Goal: Task Accomplishment & Management: Use online tool/utility

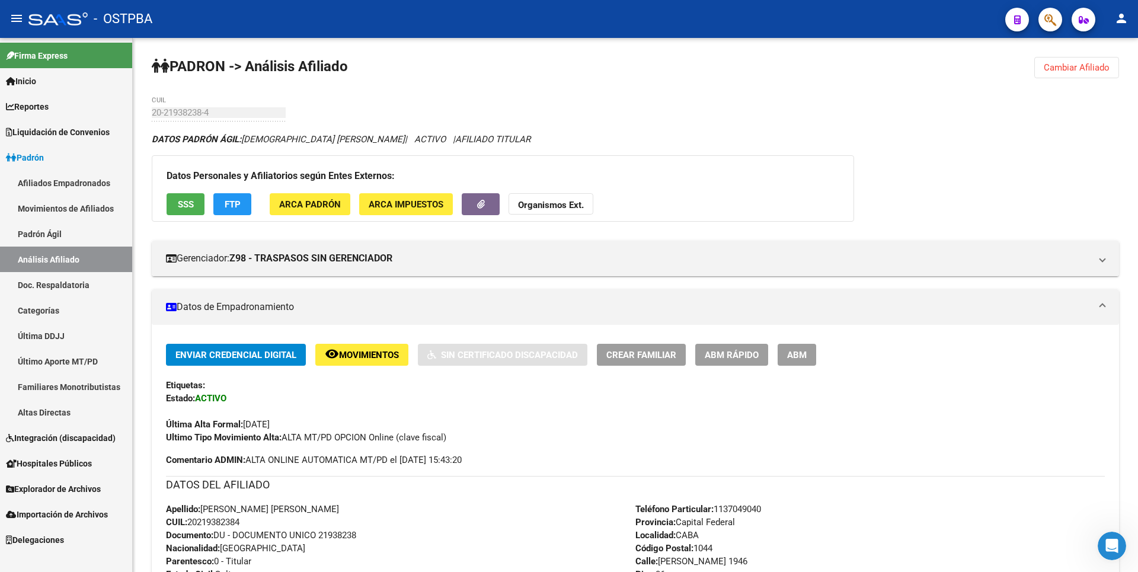
scroll to position [24, 0]
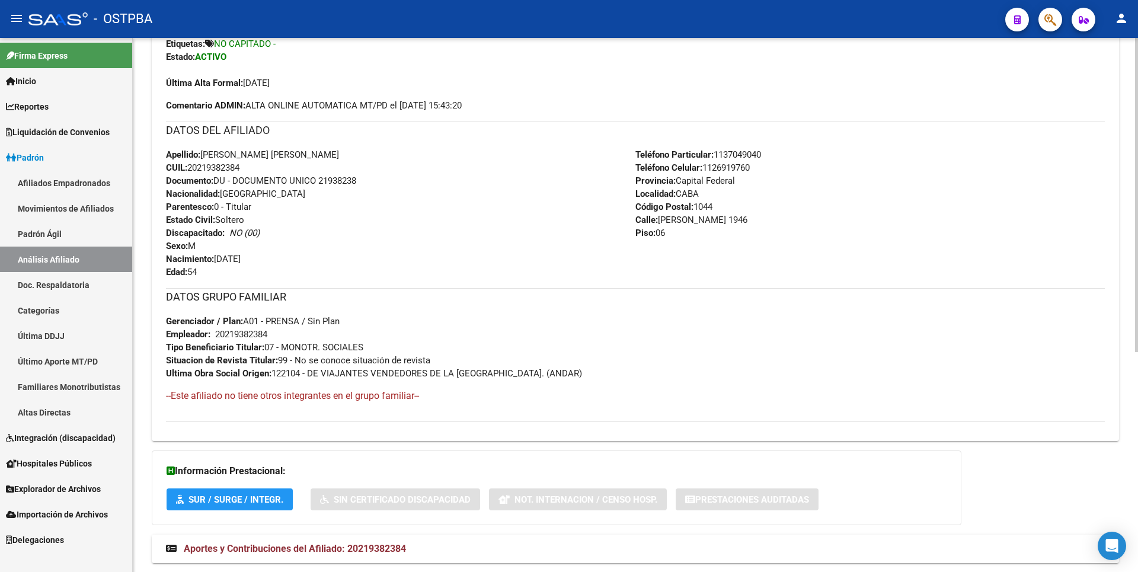
scroll to position [374, 0]
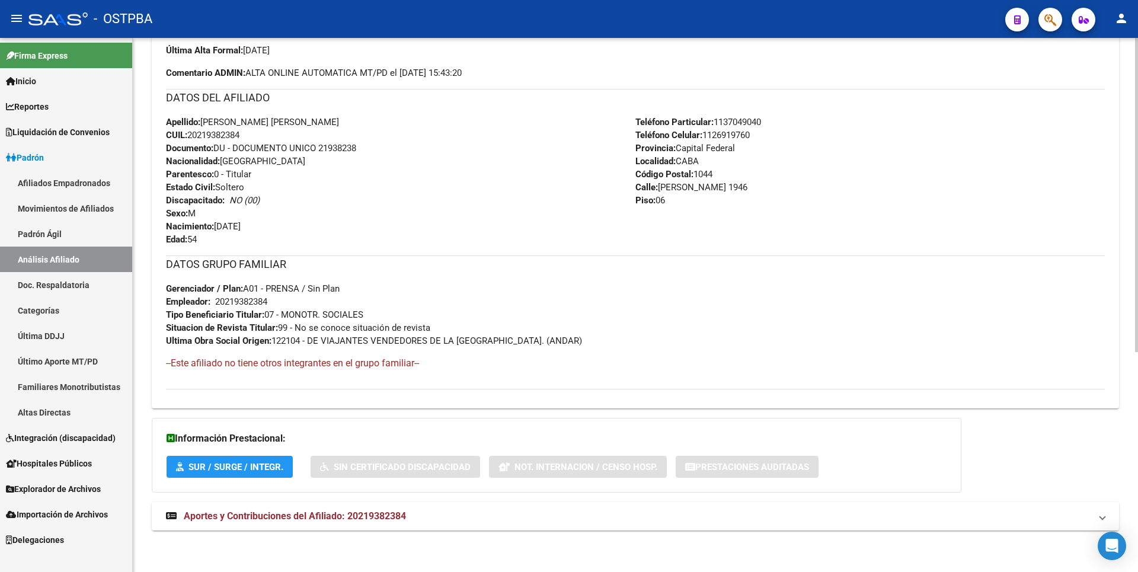
click at [365, 519] on span "Aportes y Contribuciones del Afiliado: 20219382384" at bounding box center [295, 515] width 222 height 11
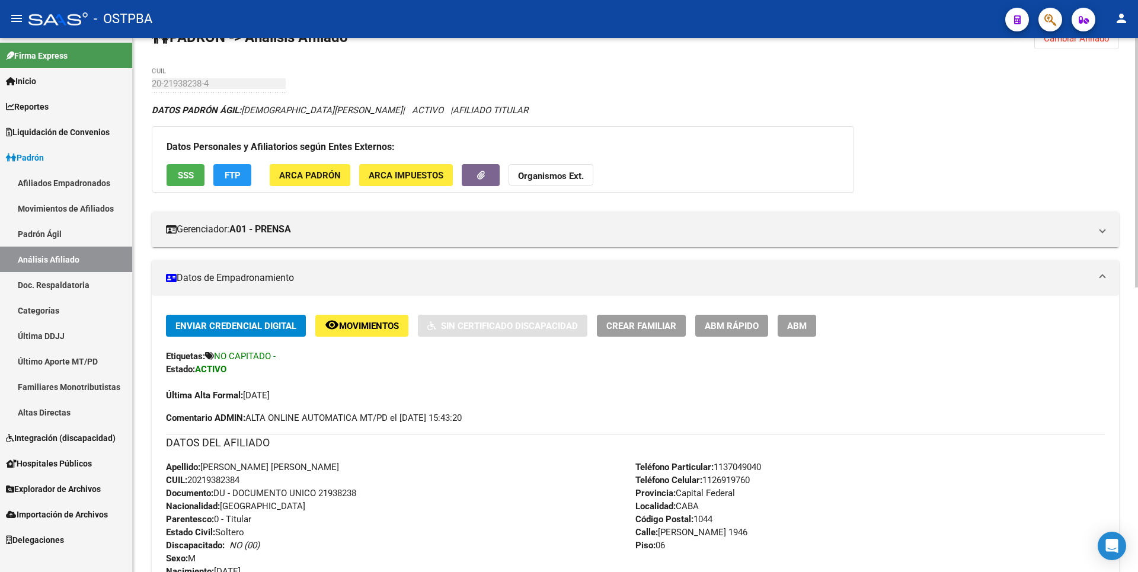
scroll to position [17, 0]
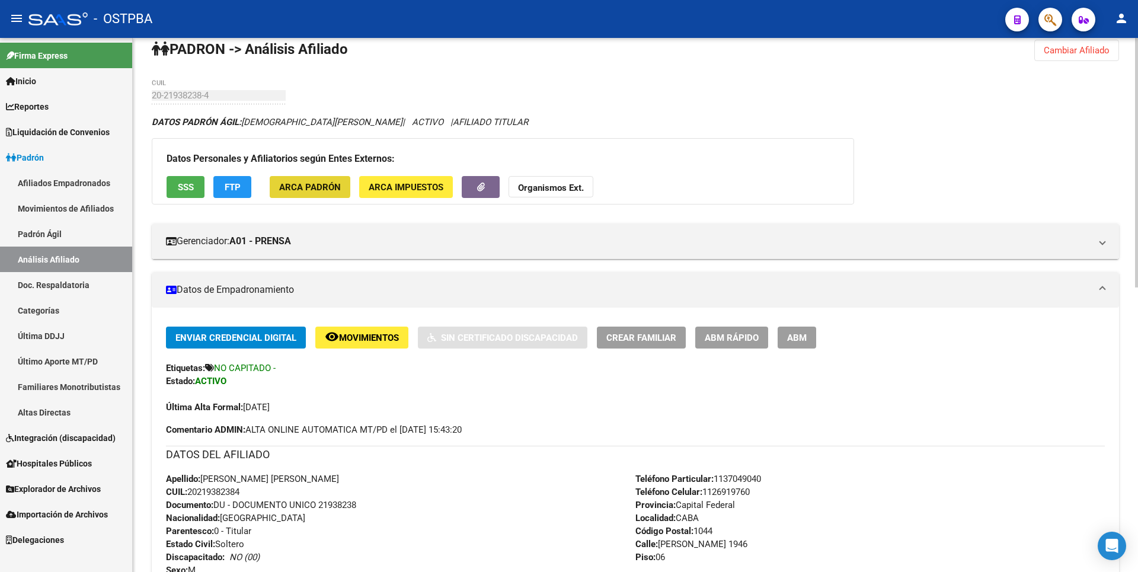
click at [307, 184] on span "ARCA Padrón" at bounding box center [310, 187] width 62 height 11
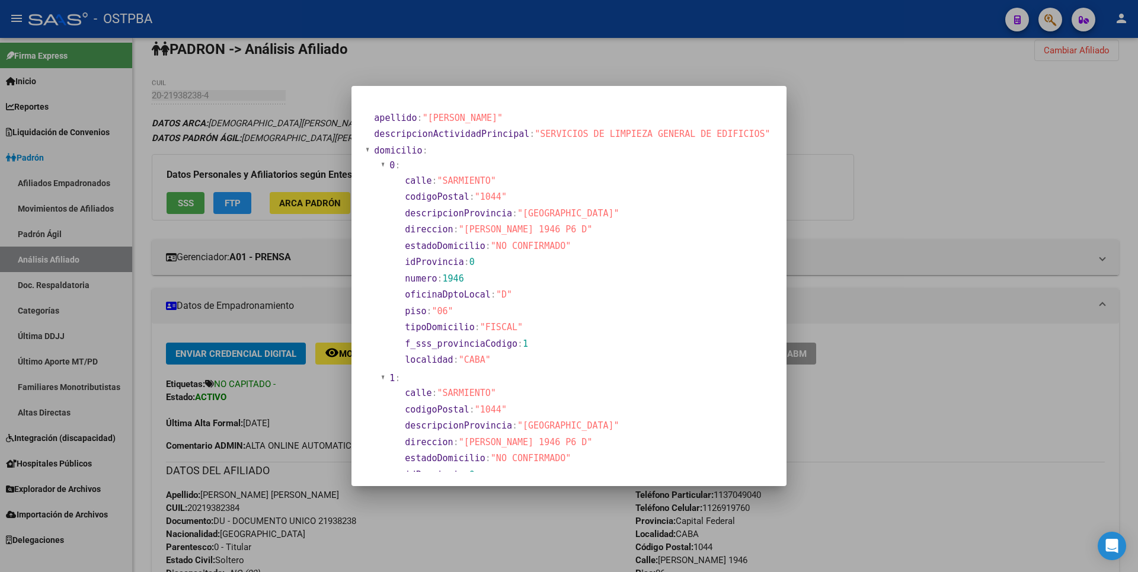
click at [827, 189] on div at bounding box center [569, 286] width 1138 height 572
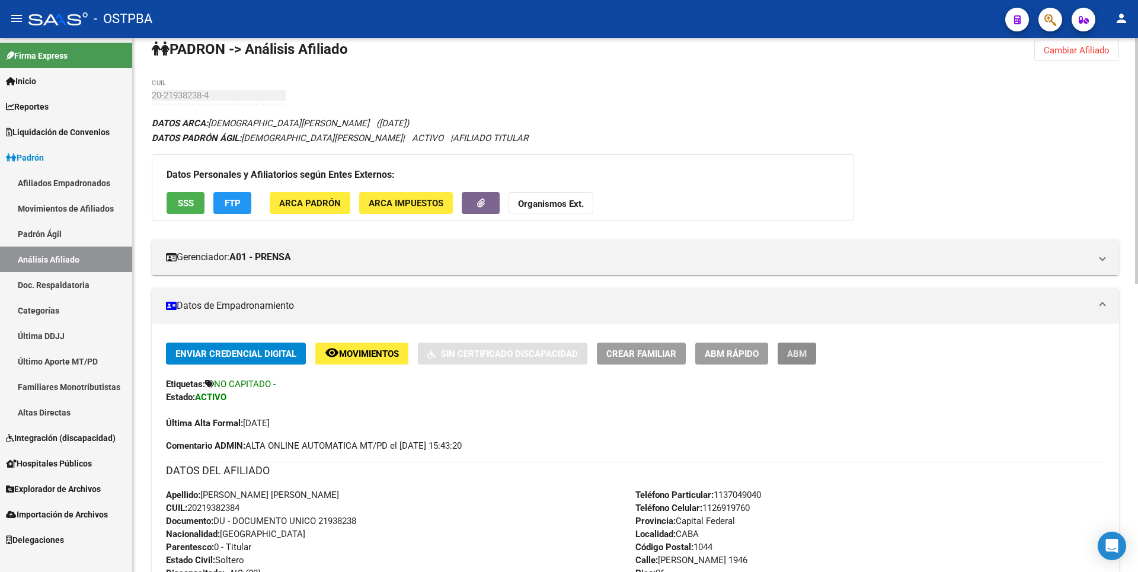
click at [799, 353] on span "ABM" at bounding box center [797, 354] width 20 height 11
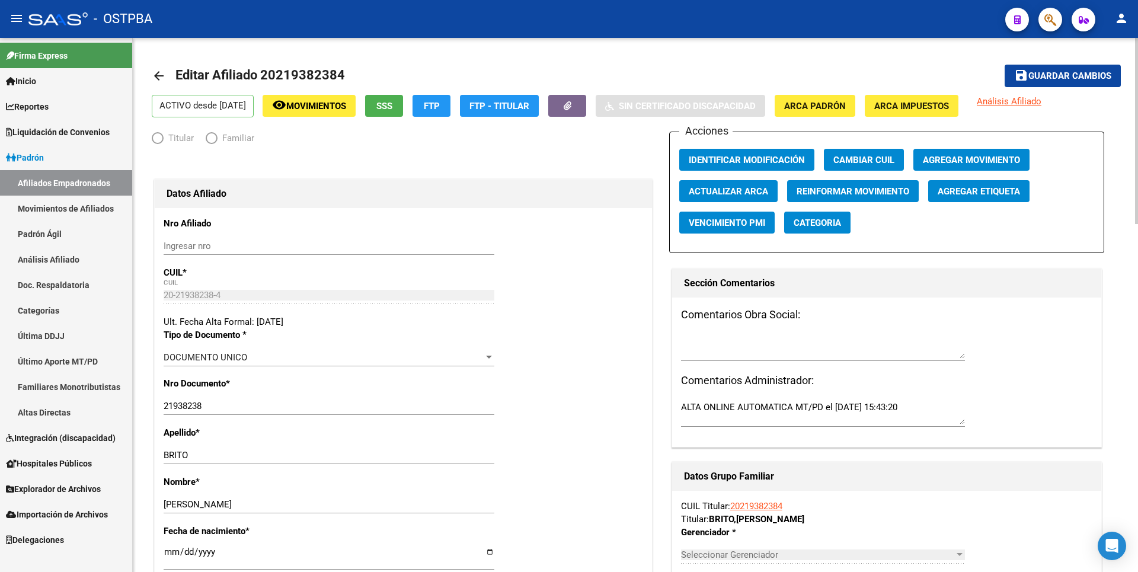
radio input "true"
type input "20-21938238-4"
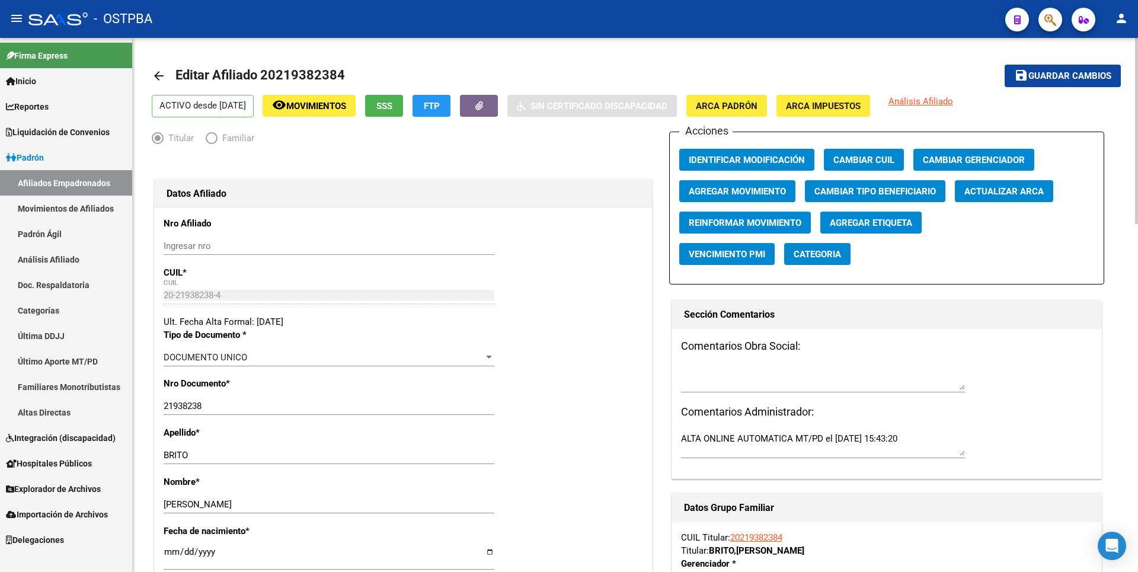
click at [862, 225] on span "Agregar Etiqueta" at bounding box center [871, 223] width 82 height 11
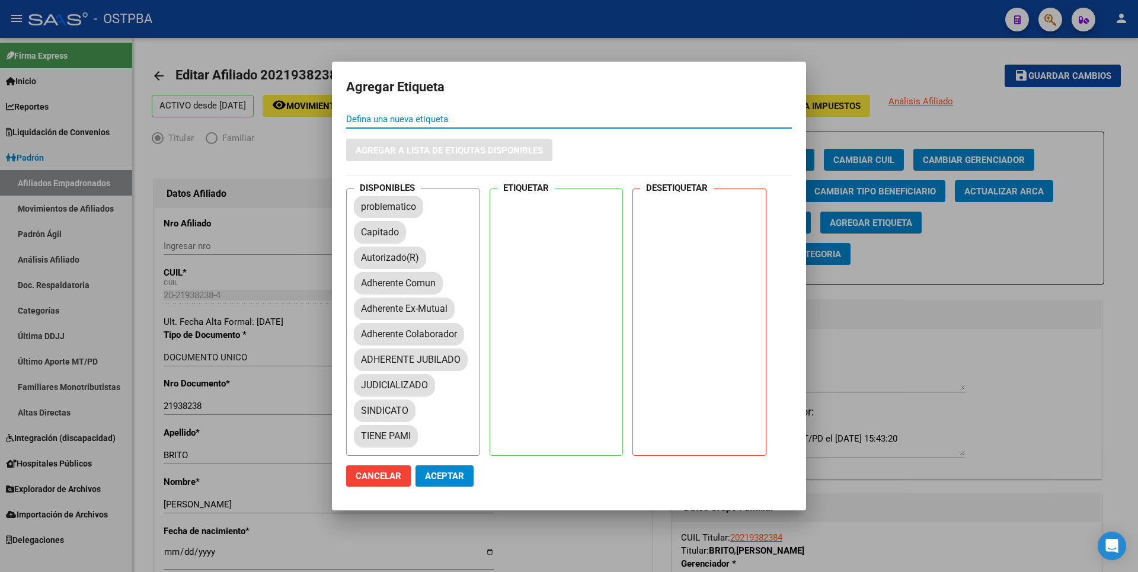
scroll to position [119, 0]
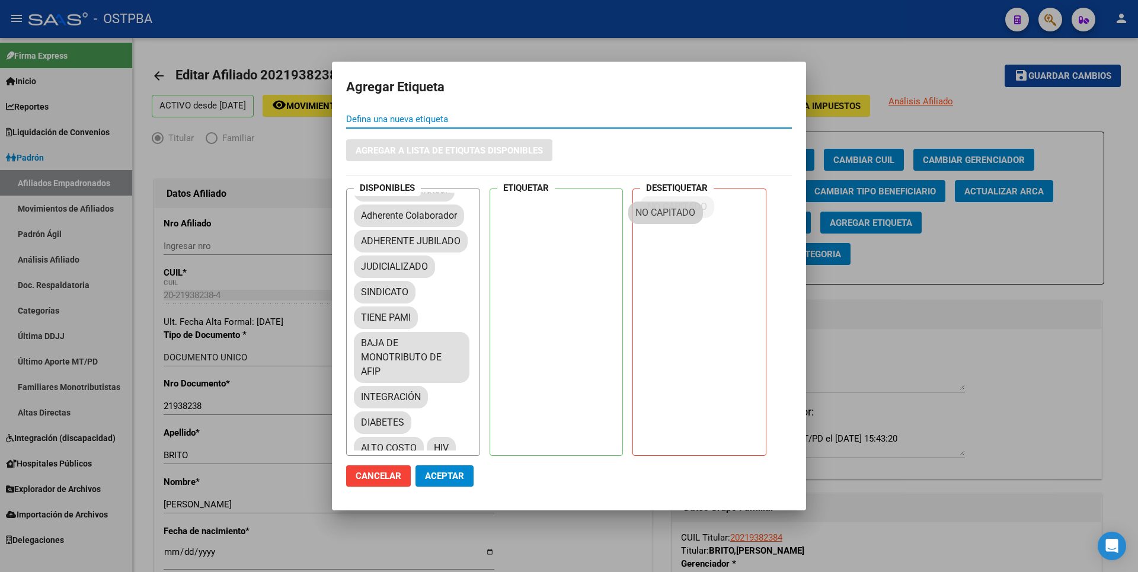
drag, startPoint x: 414, startPoint y: 369, endPoint x: 681, endPoint y: 209, distance: 310.8
click at [451, 468] on button "Aceptar" at bounding box center [445, 475] width 58 height 21
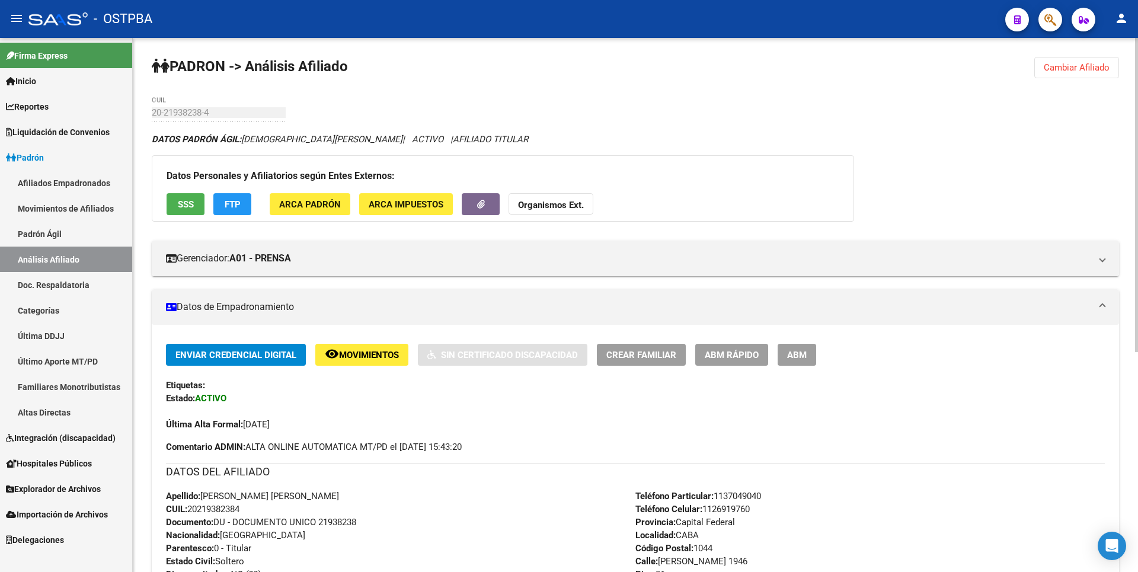
click at [336, 205] on span "ARCA Padrón" at bounding box center [310, 204] width 62 height 11
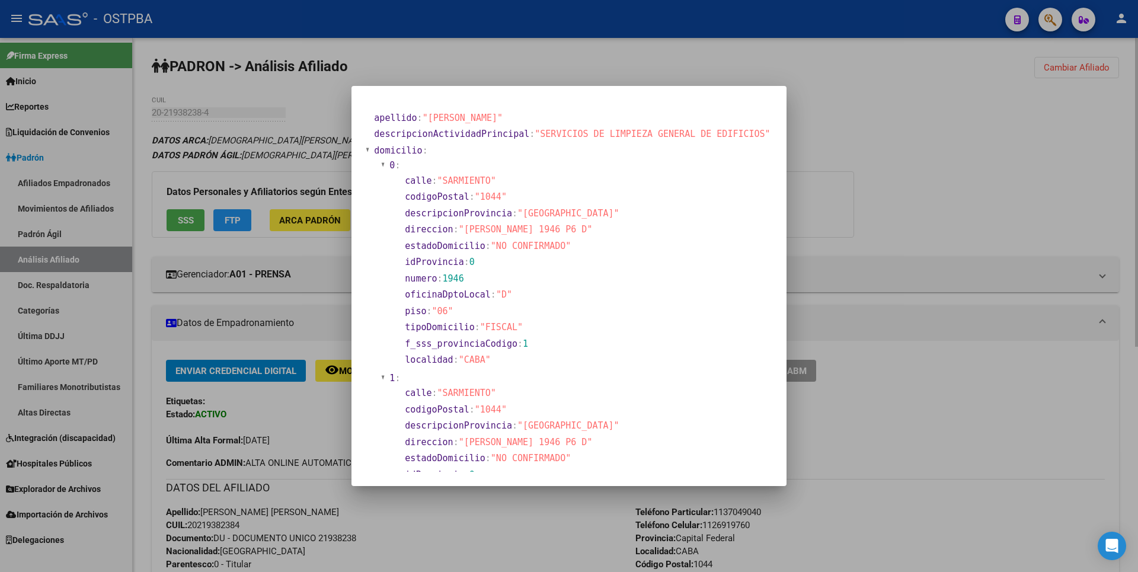
drag, startPoint x: 829, startPoint y: 181, endPoint x: 679, endPoint y: 358, distance: 231.4
click at [829, 180] on div at bounding box center [569, 286] width 1138 height 572
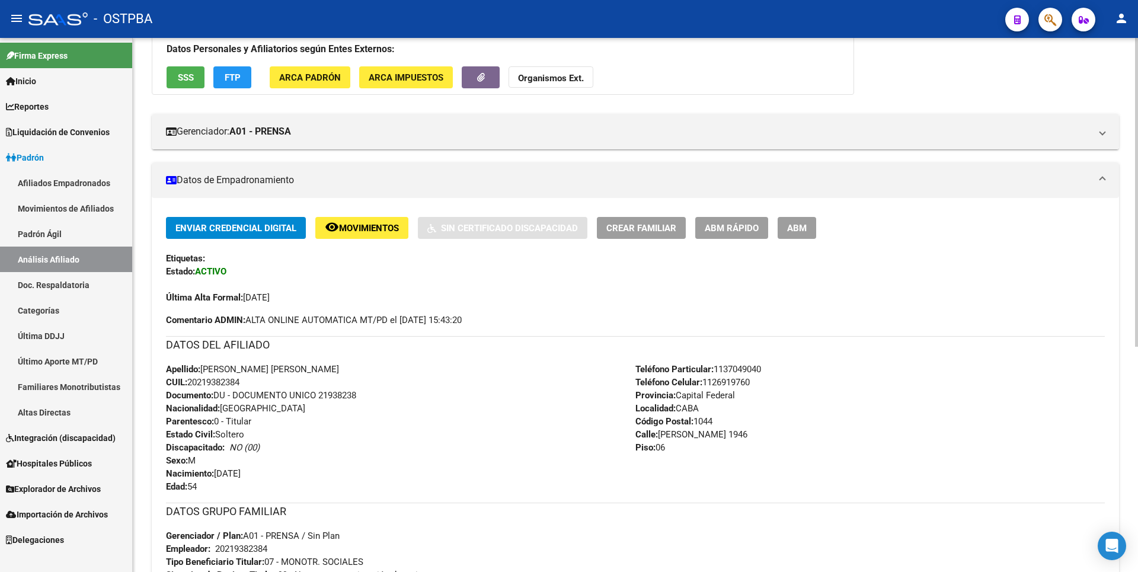
scroll to position [94, 0]
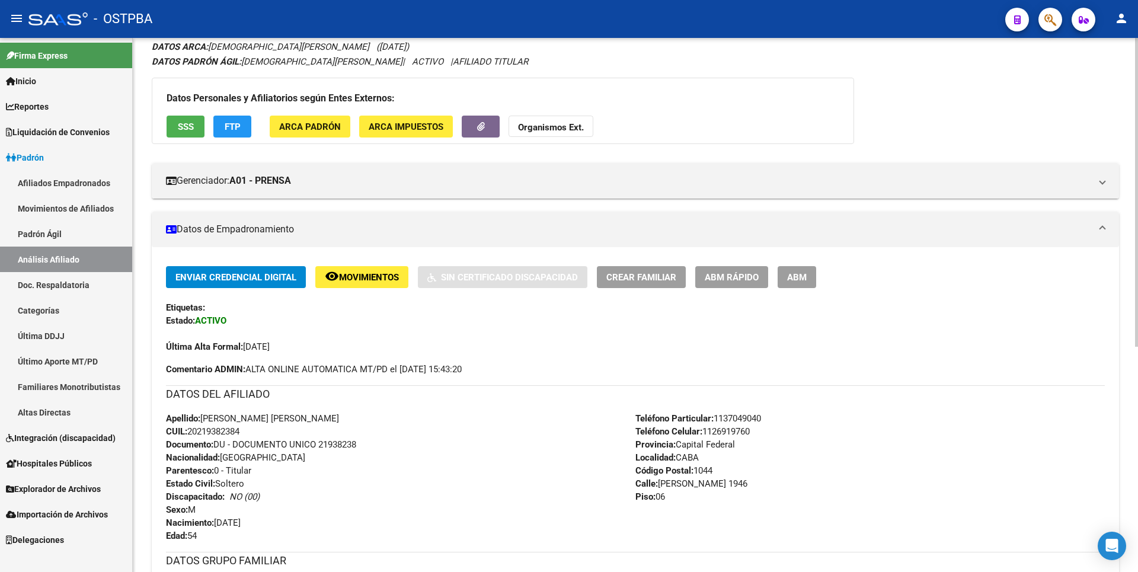
click at [427, 126] on span "ARCA Impuestos" at bounding box center [406, 127] width 75 height 11
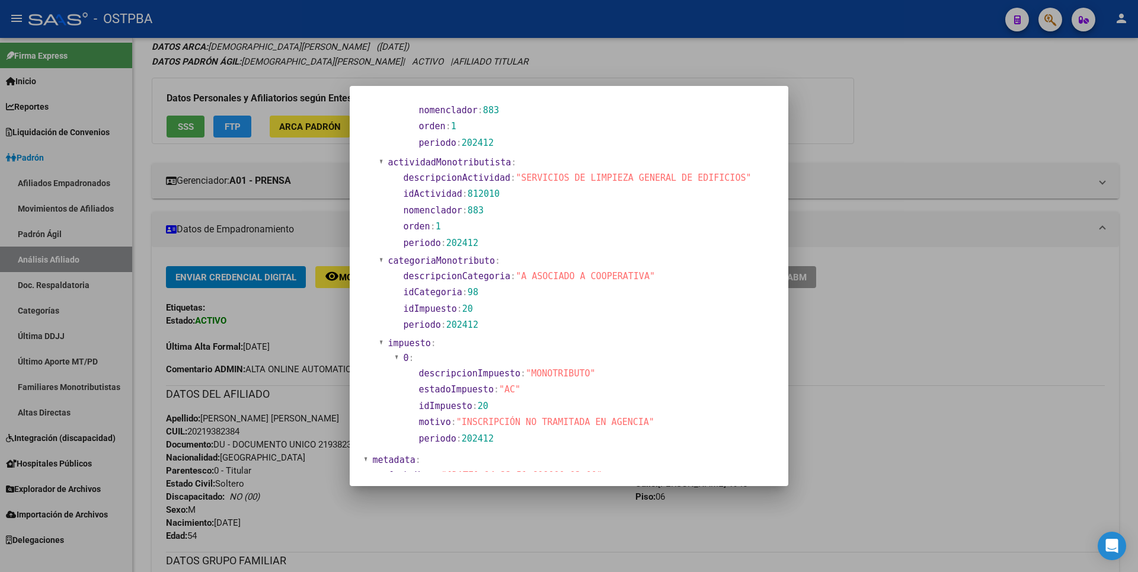
scroll to position [394, 0]
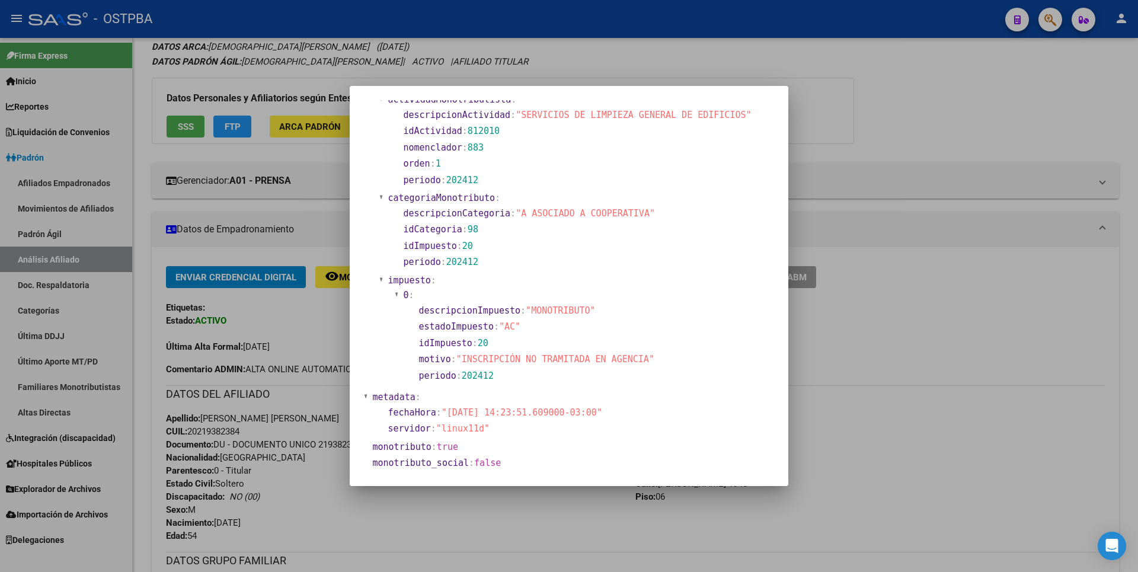
click at [867, 141] on div at bounding box center [569, 286] width 1138 height 572
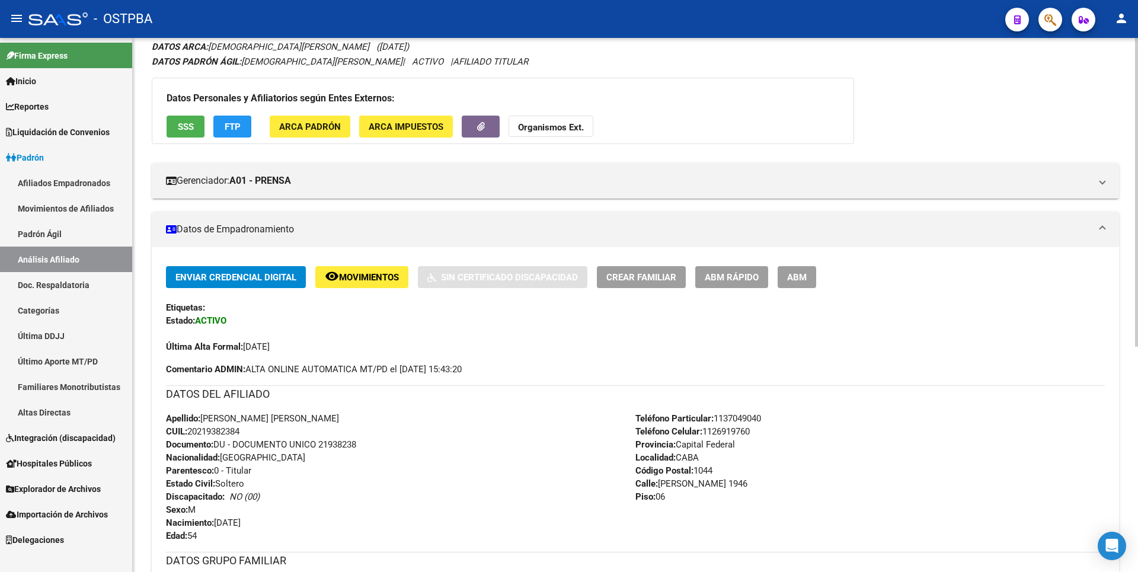
click at [550, 125] on strong "Organismos Ext." at bounding box center [551, 127] width 66 height 11
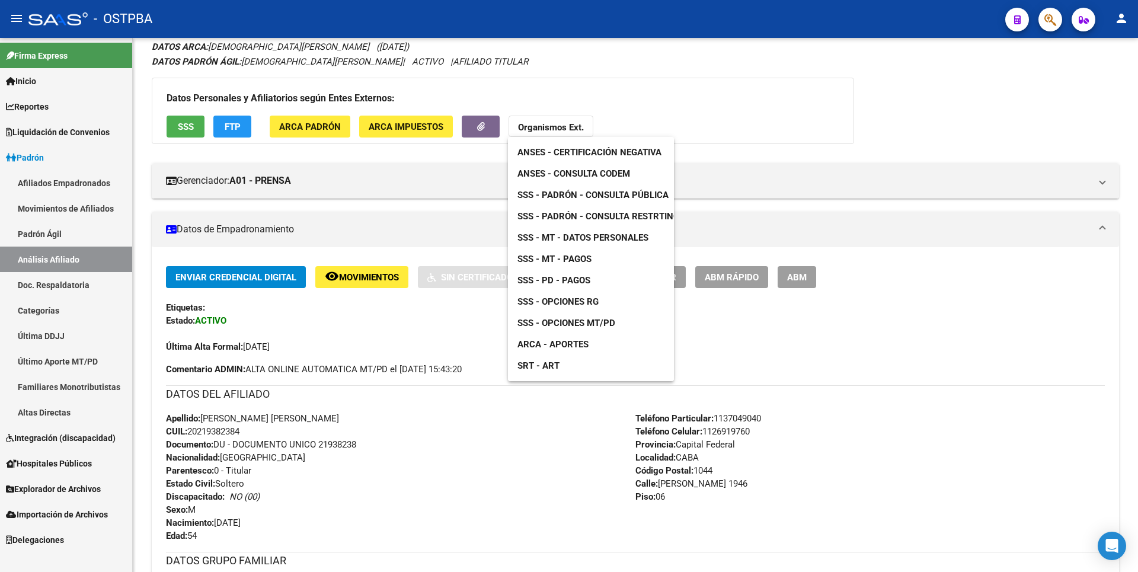
click at [597, 240] on span "SSS - MT - Datos Personales" at bounding box center [583, 237] width 131 height 11
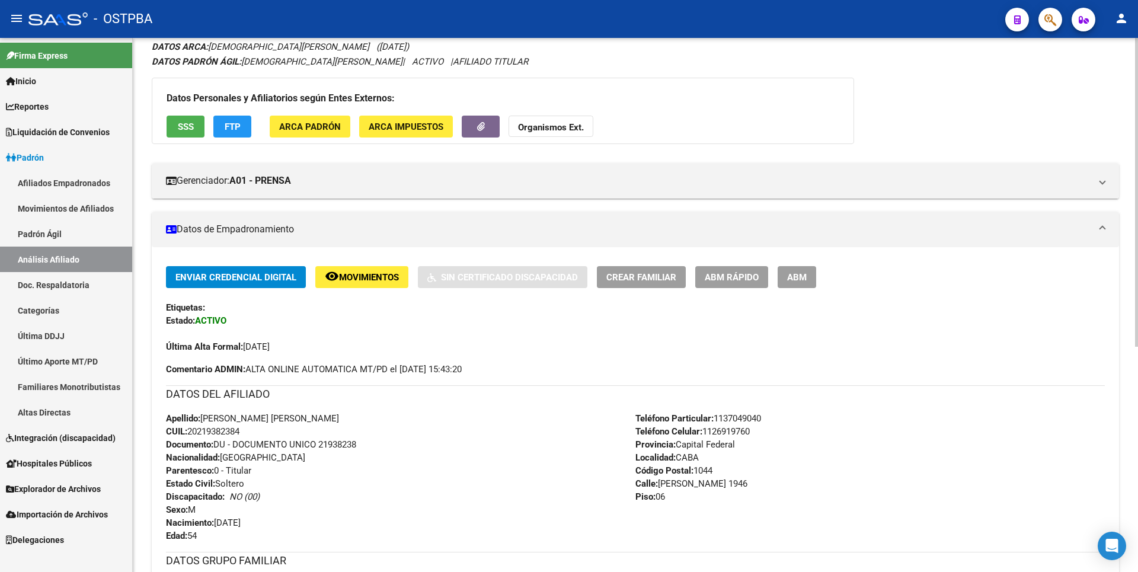
copy span "20219382384"
drag, startPoint x: 197, startPoint y: 433, endPoint x: 245, endPoint y: 435, distance: 48.1
click at [245, 435] on div "Apellido: [PERSON_NAME] [PERSON_NAME] CUIL: 20219382384 Documento: DU - DOCUMEN…" at bounding box center [401, 477] width 470 height 130
click at [791, 273] on span "ABM" at bounding box center [797, 277] width 20 height 11
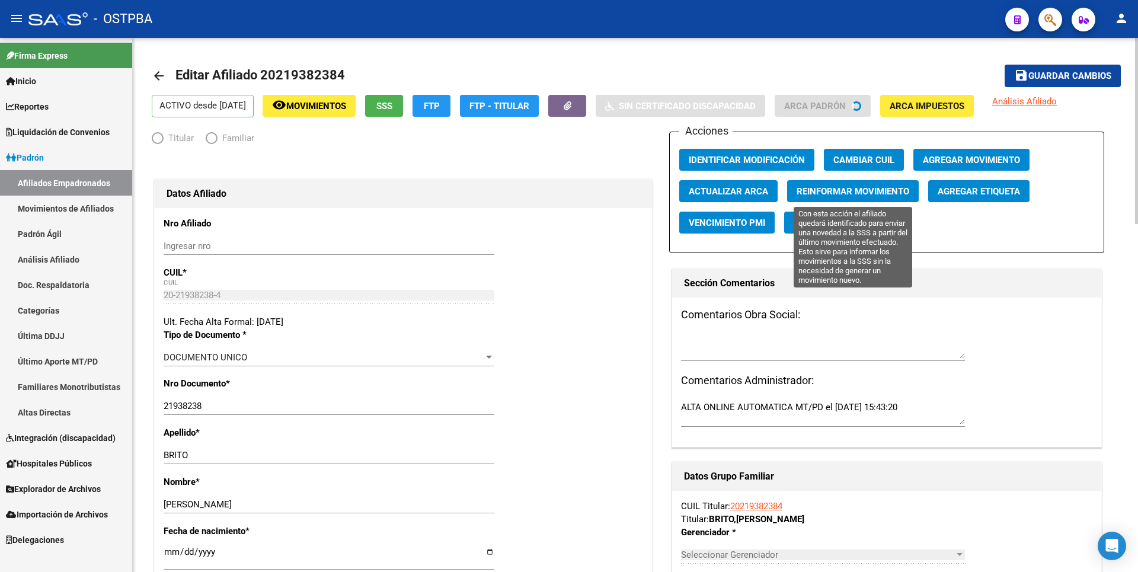
radio input "true"
type input "20-21938238-4"
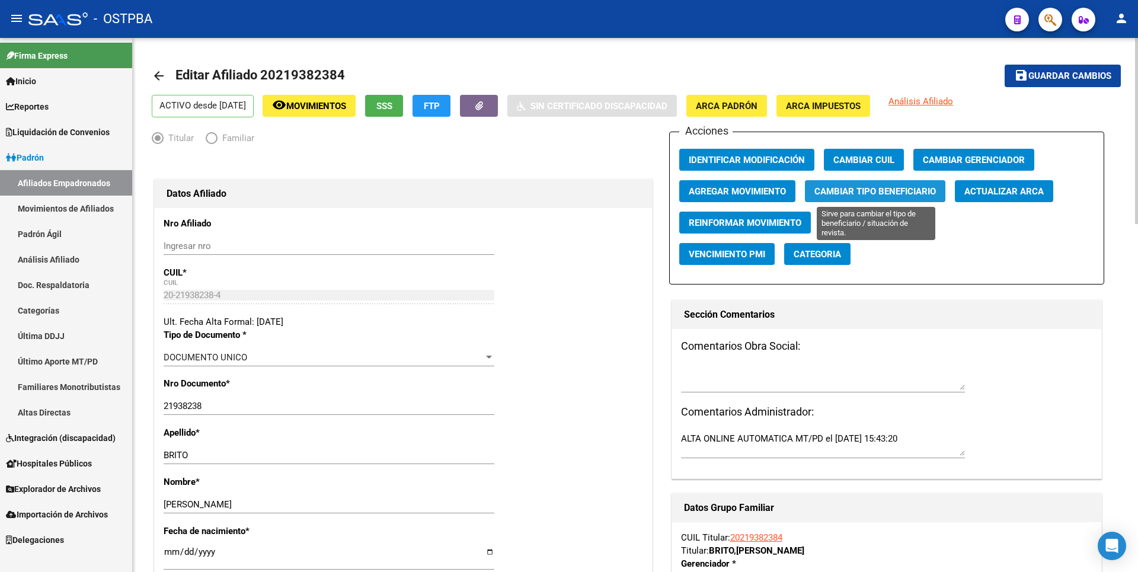
click at [862, 191] on span "Cambiar Tipo Beneficiario" at bounding box center [876, 191] width 122 height 11
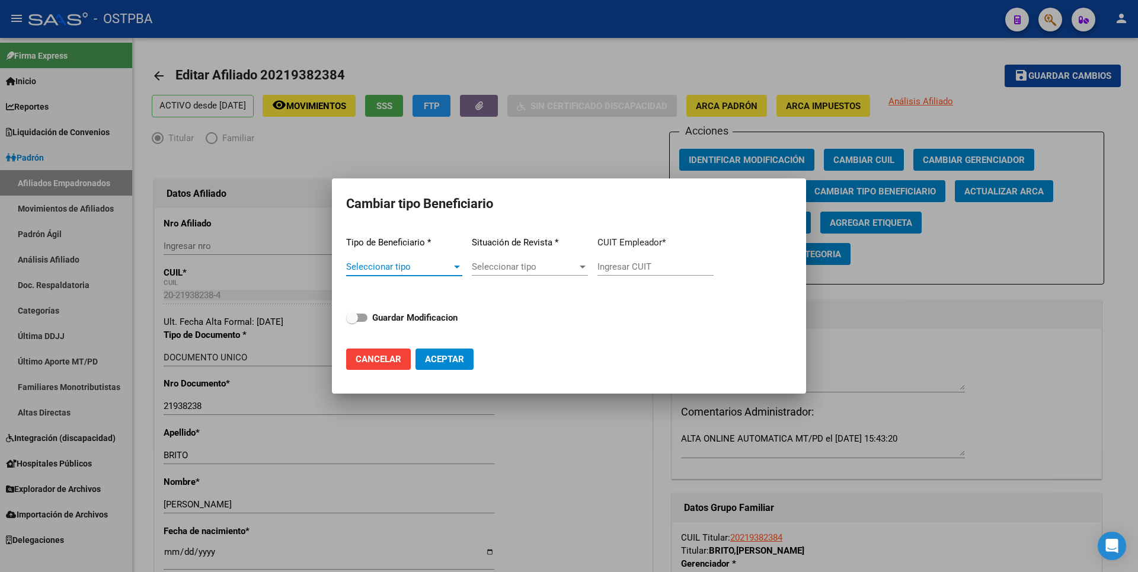
click at [454, 266] on div at bounding box center [457, 267] width 6 height 3
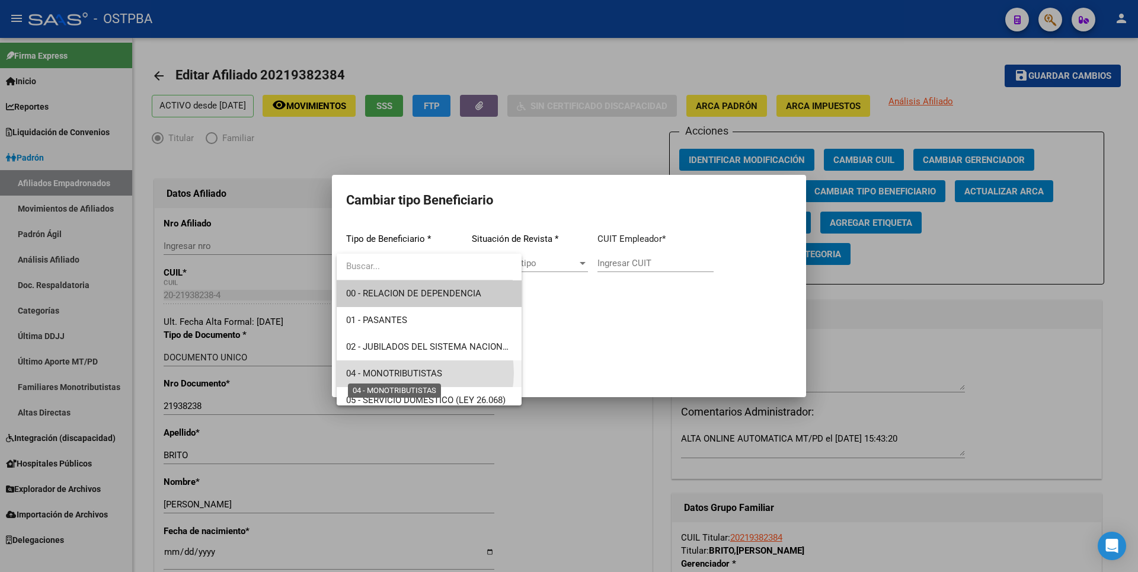
drag, startPoint x: 413, startPoint y: 373, endPoint x: 420, endPoint y: 366, distance: 10.1
click at [413, 372] on span "04 - MONOTRIBUTISTAS" at bounding box center [394, 373] width 96 height 11
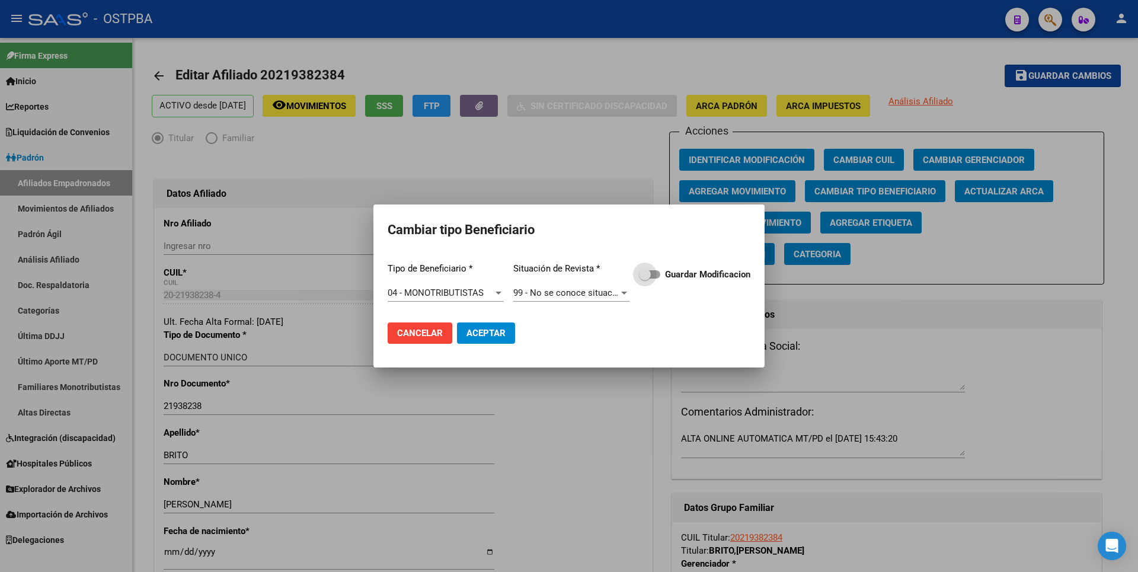
click at [658, 276] on span at bounding box center [649, 274] width 21 height 8
click at [645, 279] on input "Guardar Modificacion" at bounding box center [644, 279] width 1 height 1
click at [495, 334] on span "Aceptar" at bounding box center [486, 333] width 39 height 11
checkbox input "false"
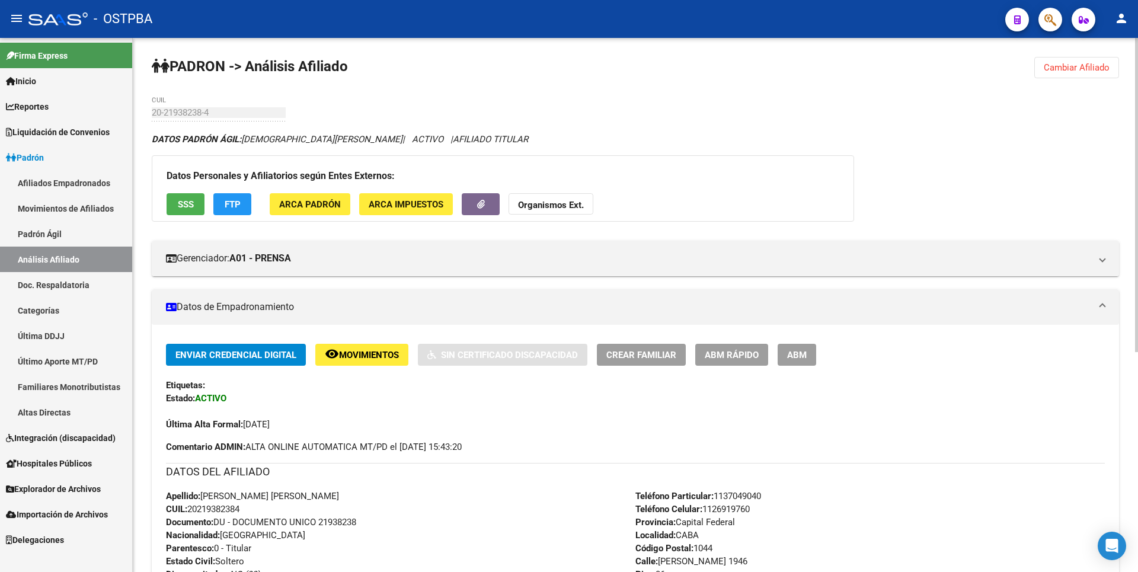
click at [331, 203] on span "ARCA Padrón" at bounding box center [310, 204] width 62 height 11
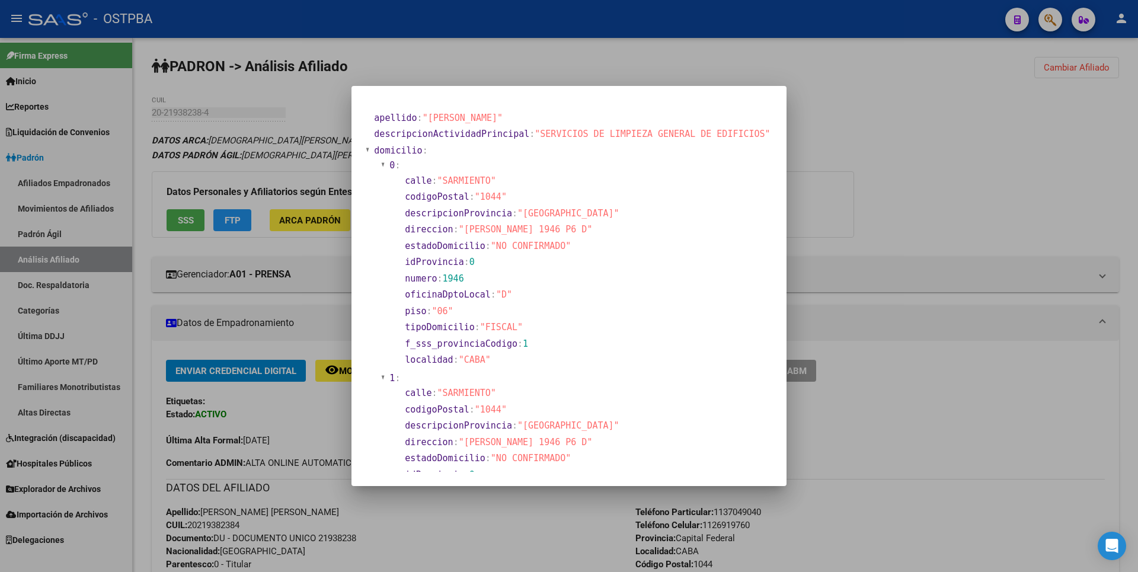
click at [911, 158] on div at bounding box center [569, 286] width 1138 height 572
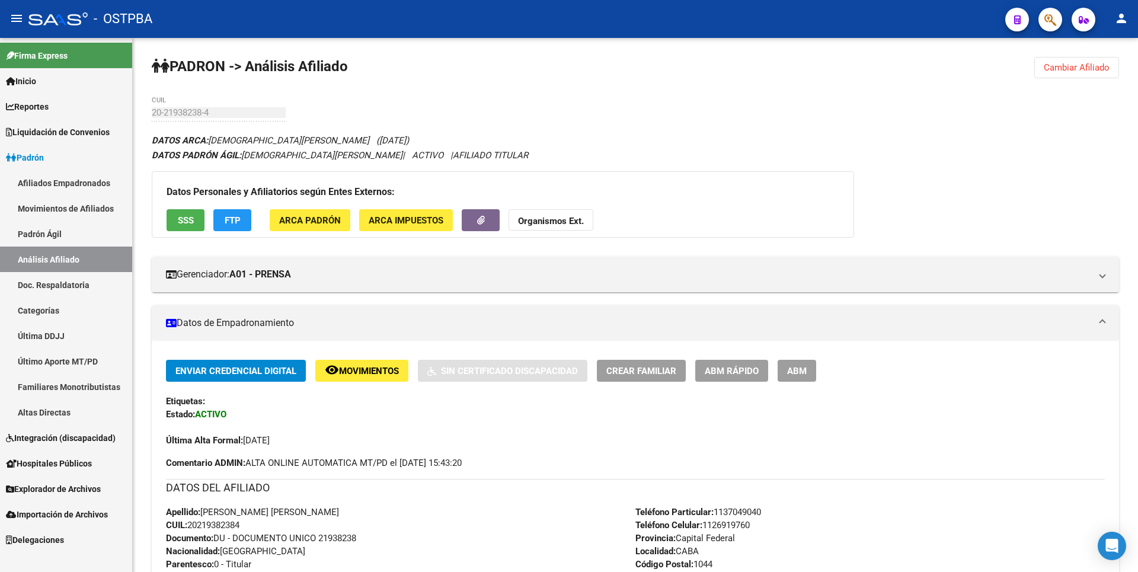
click at [48, 104] on span "Reportes" at bounding box center [27, 106] width 43 height 13
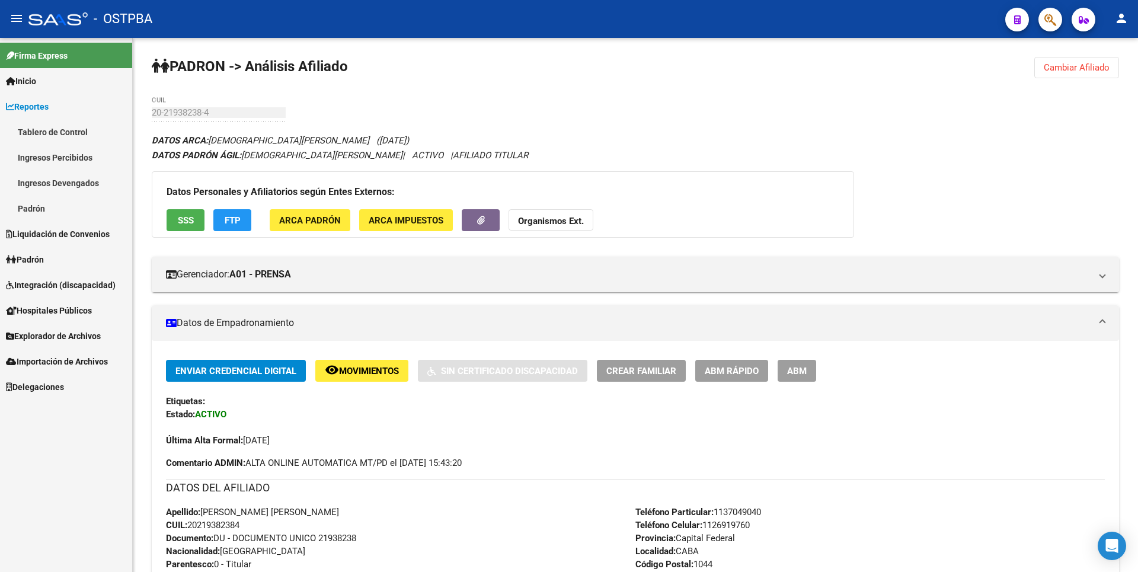
click at [58, 166] on link "Ingresos Percibidos" at bounding box center [66, 157] width 132 height 25
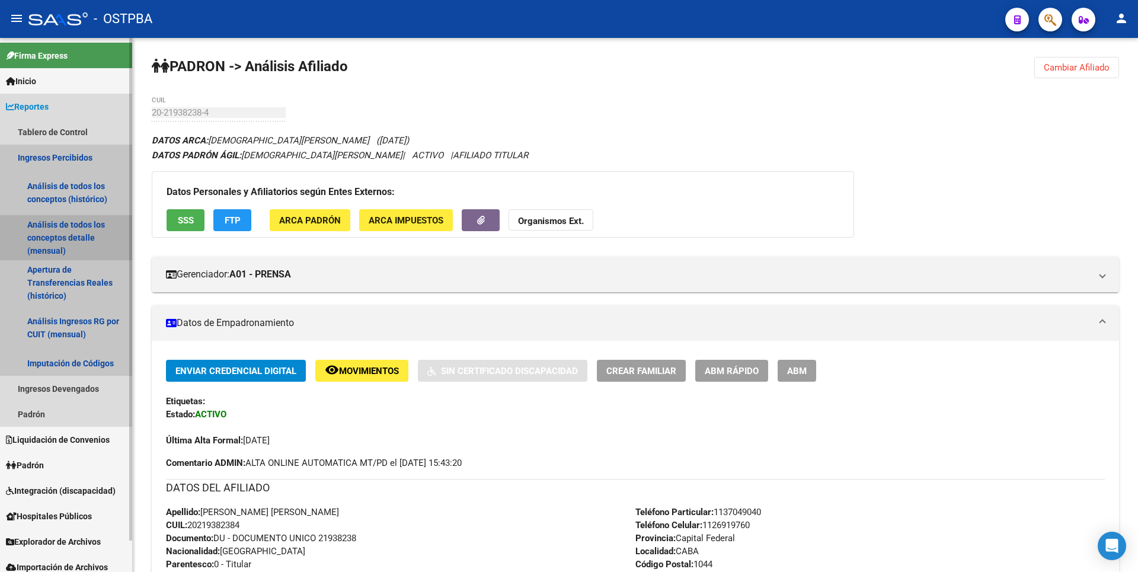
click at [54, 249] on link "Análisis de todos los conceptos detalle (mensual)" at bounding box center [66, 237] width 132 height 45
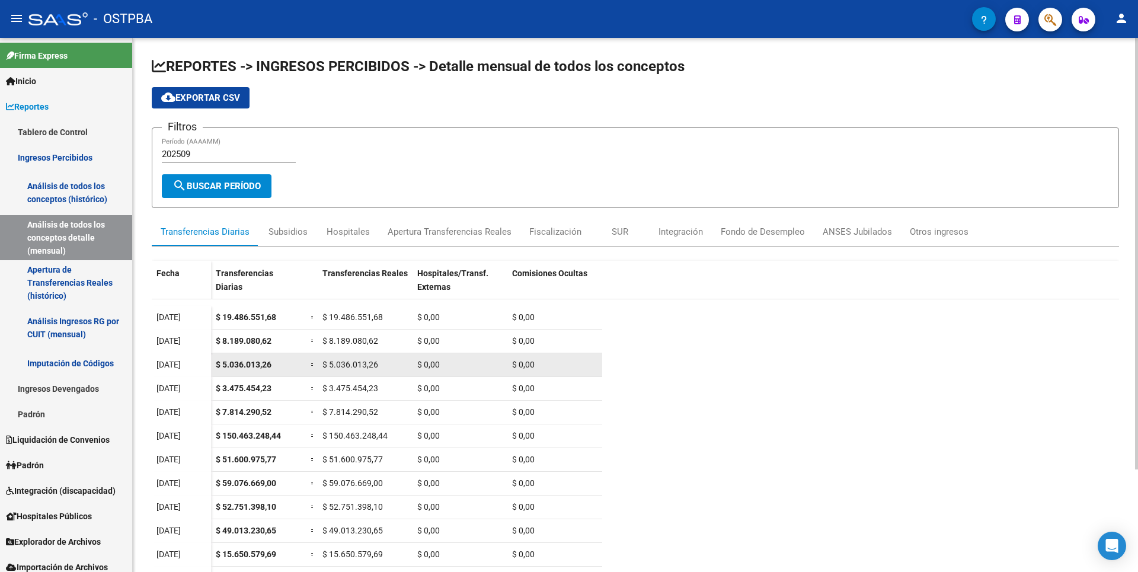
scroll to position [127, 0]
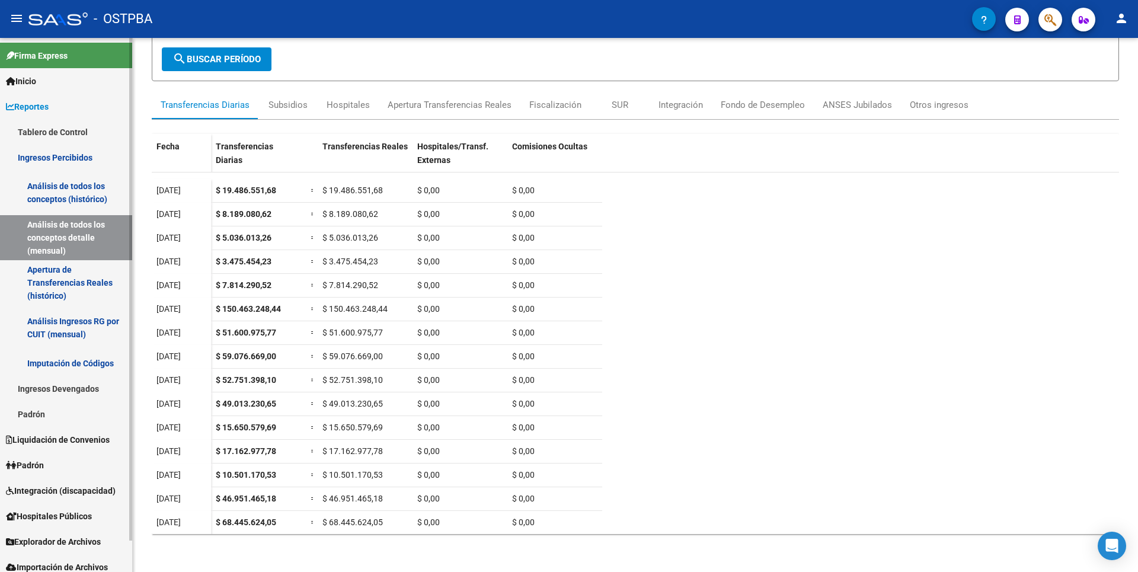
click at [46, 407] on link "Padrón" at bounding box center [66, 413] width 132 height 25
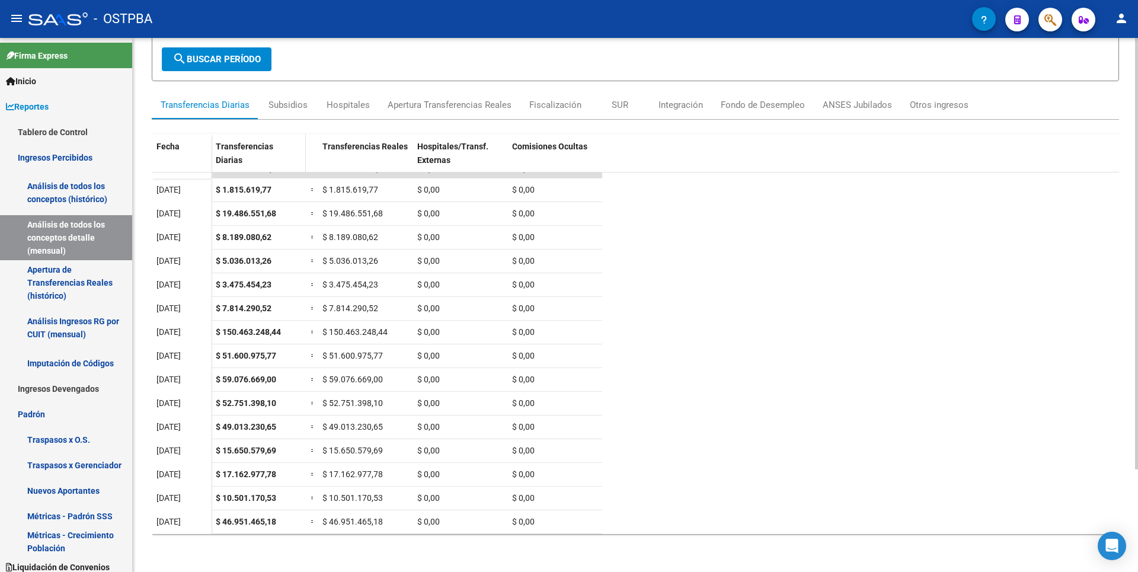
scroll to position [0, 0]
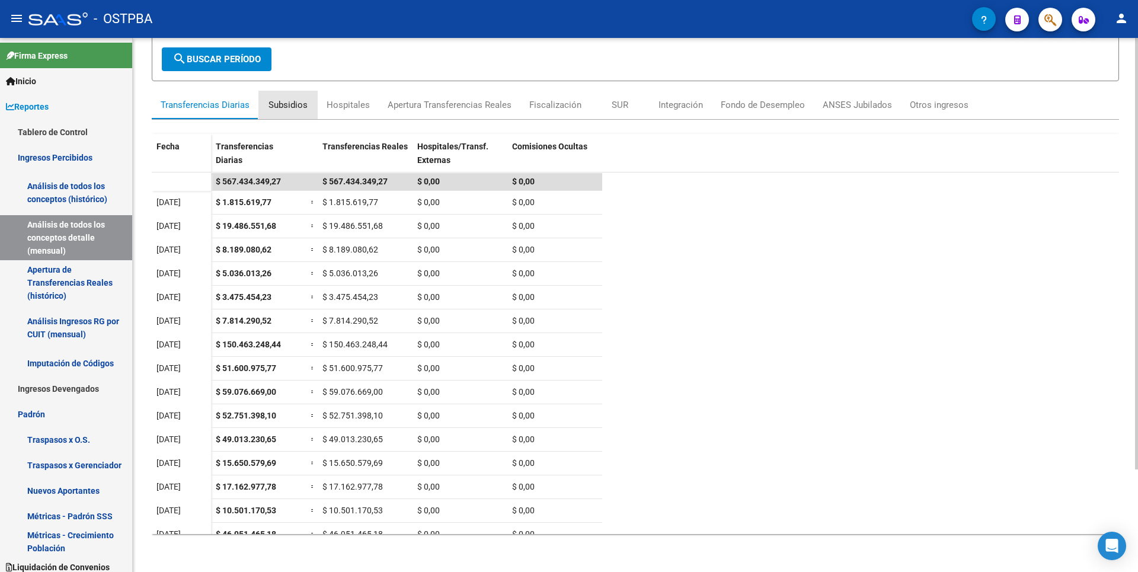
click at [291, 108] on div "Subsidios" at bounding box center [288, 104] width 39 height 13
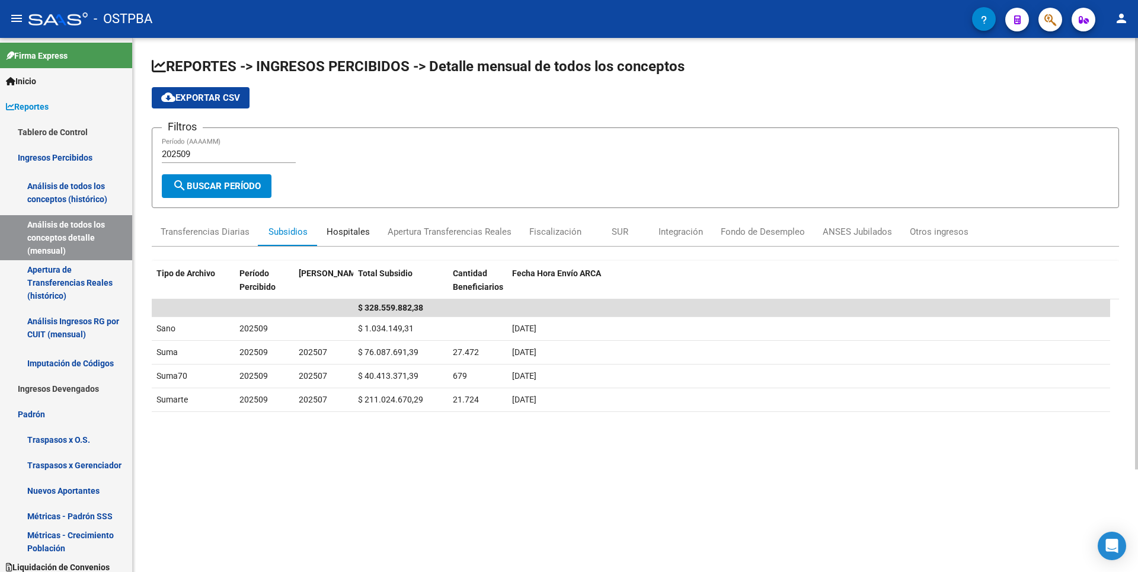
click at [359, 228] on div "Hospitales" at bounding box center [348, 231] width 43 height 13
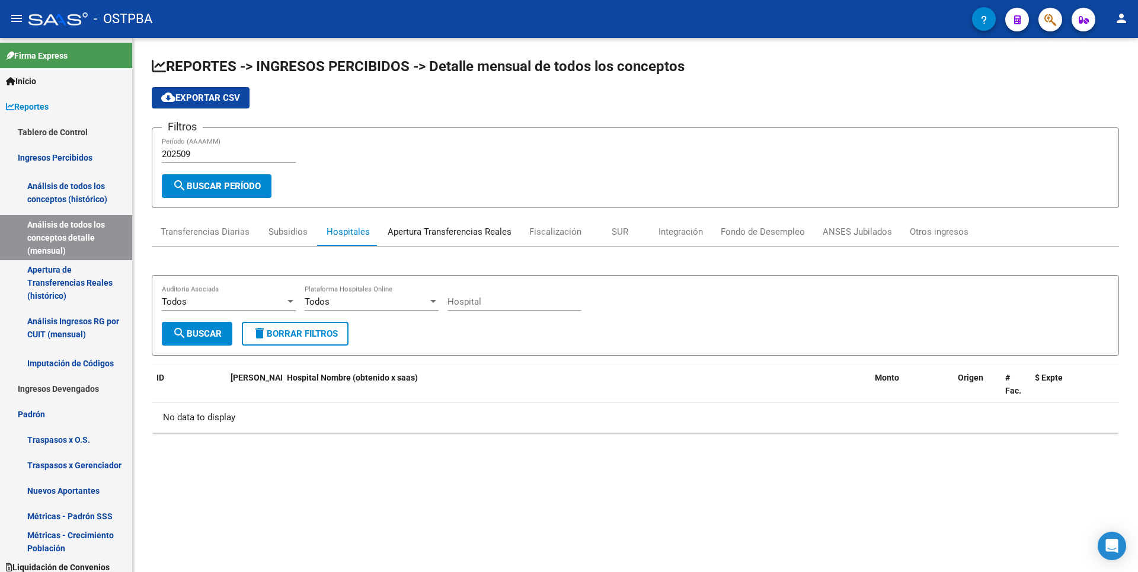
click at [435, 229] on div "Apertura Transferencias Reales" at bounding box center [450, 231] width 124 height 13
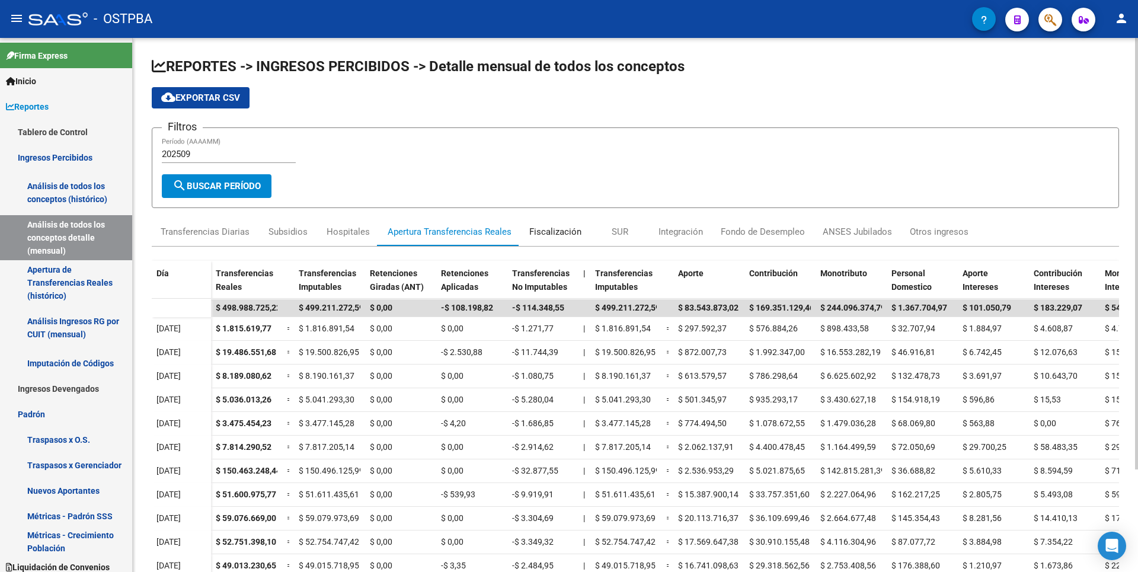
click at [544, 232] on div "Fiscalización" at bounding box center [555, 231] width 52 height 13
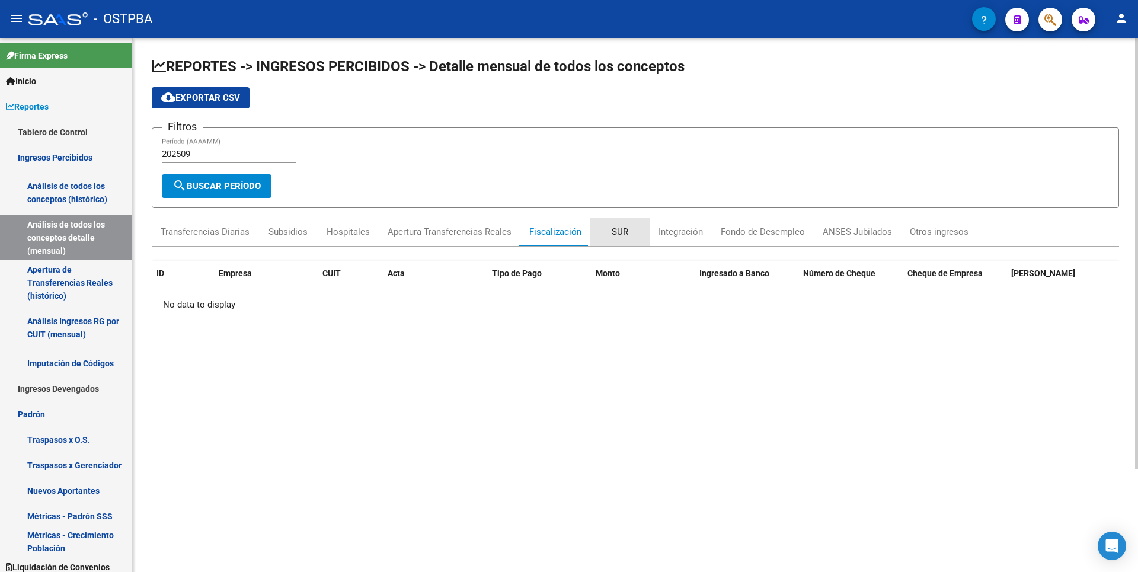
click at [618, 234] on div "SUR" at bounding box center [620, 231] width 17 height 13
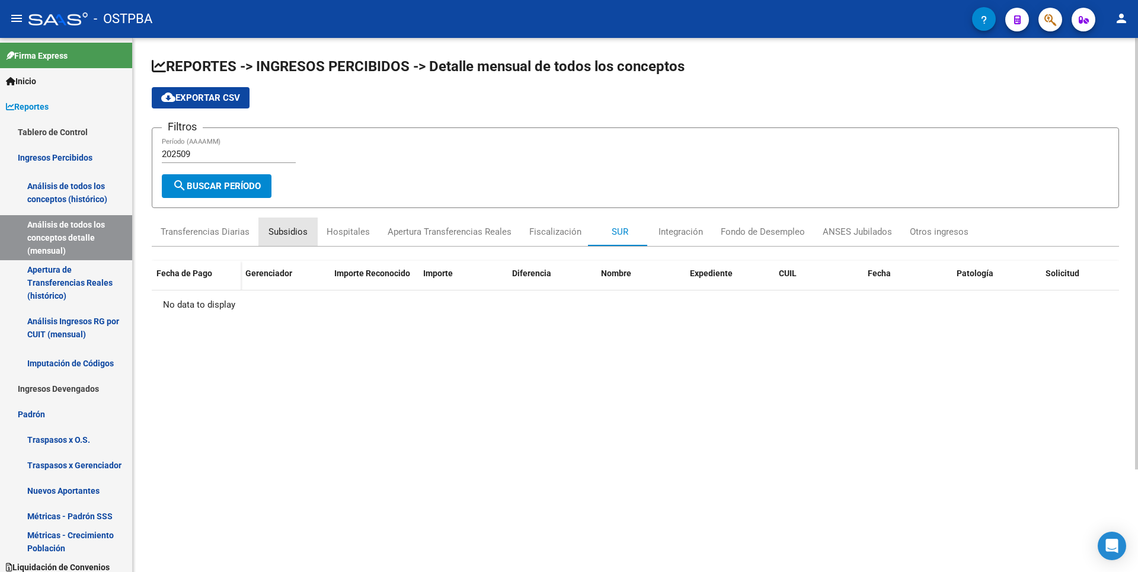
click at [289, 235] on div "Subsidios" at bounding box center [288, 231] width 39 height 13
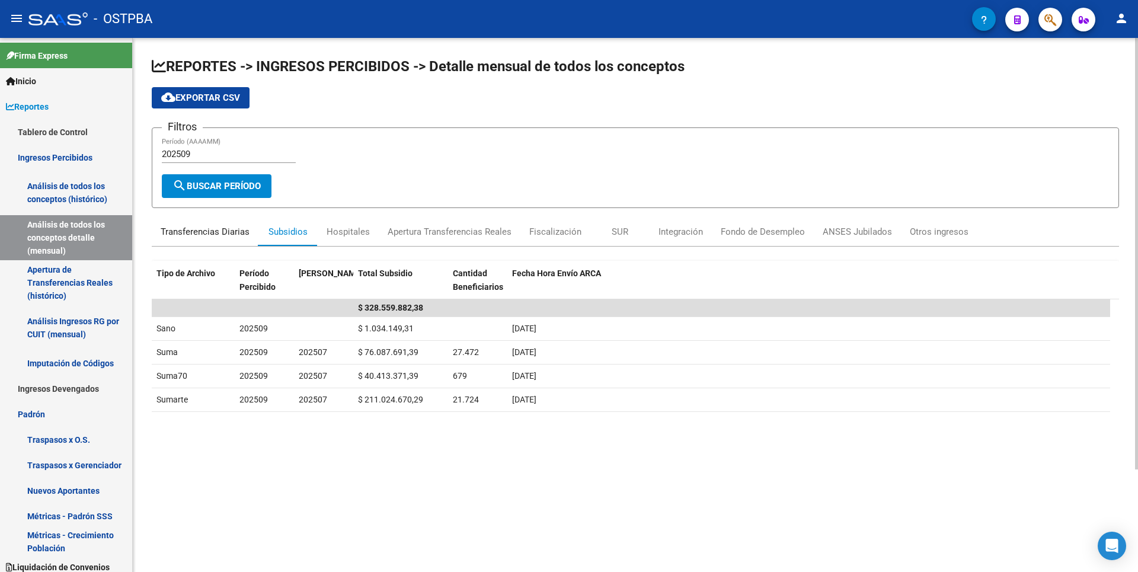
click at [190, 231] on div "Transferencias Diarias" at bounding box center [205, 231] width 89 height 13
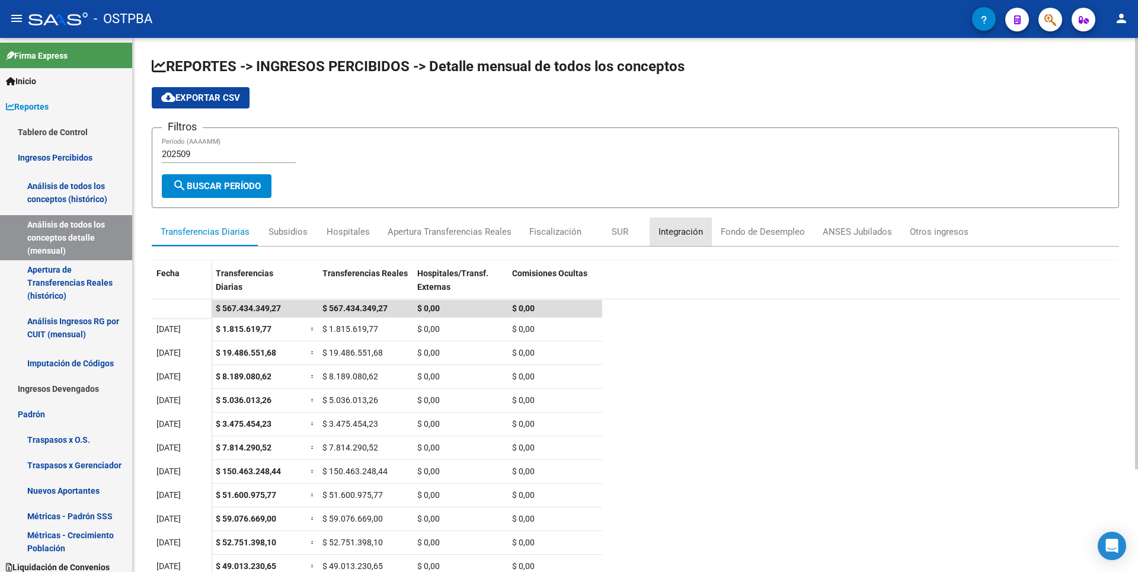
click at [682, 228] on div "Integración" at bounding box center [681, 231] width 44 height 13
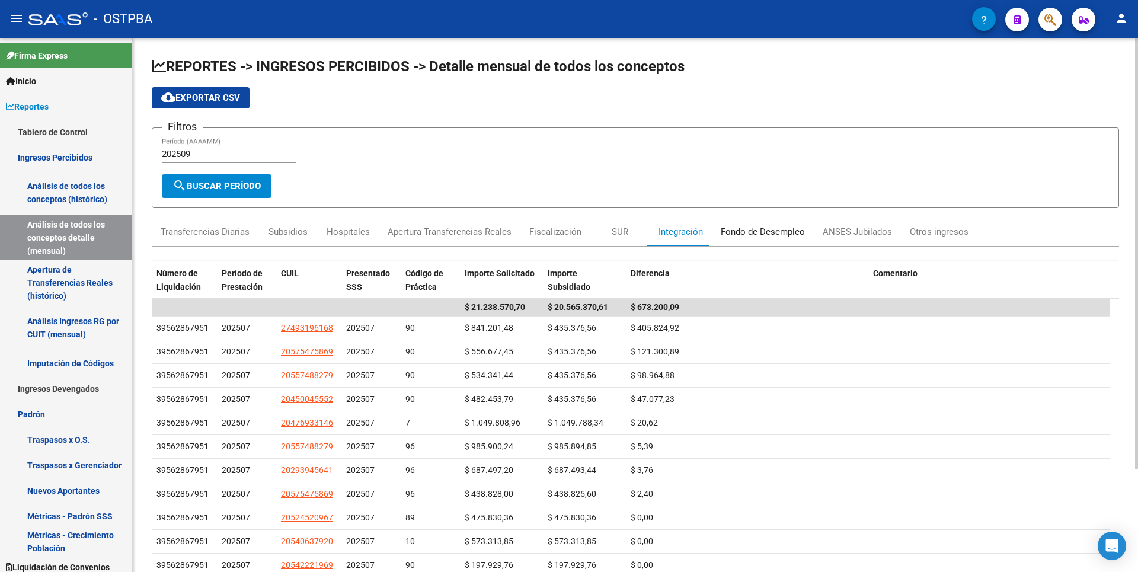
click at [762, 236] on div "Fondo de Desempleo" at bounding box center [763, 231] width 84 height 13
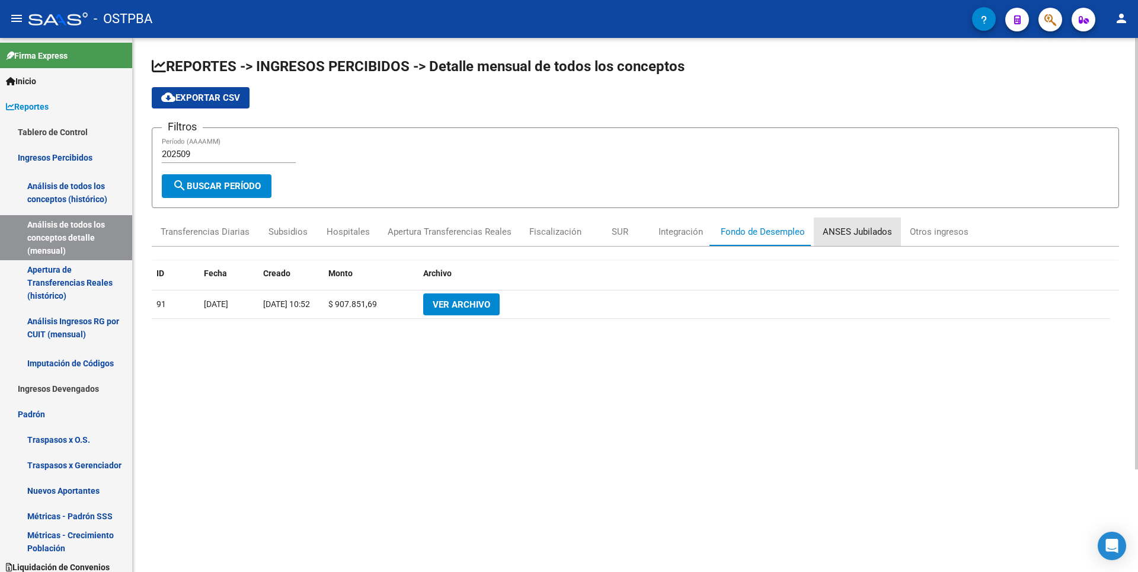
click at [855, 231] on div "ANSES Jubilados" at bounding box center [857, 231] width 69 height 13
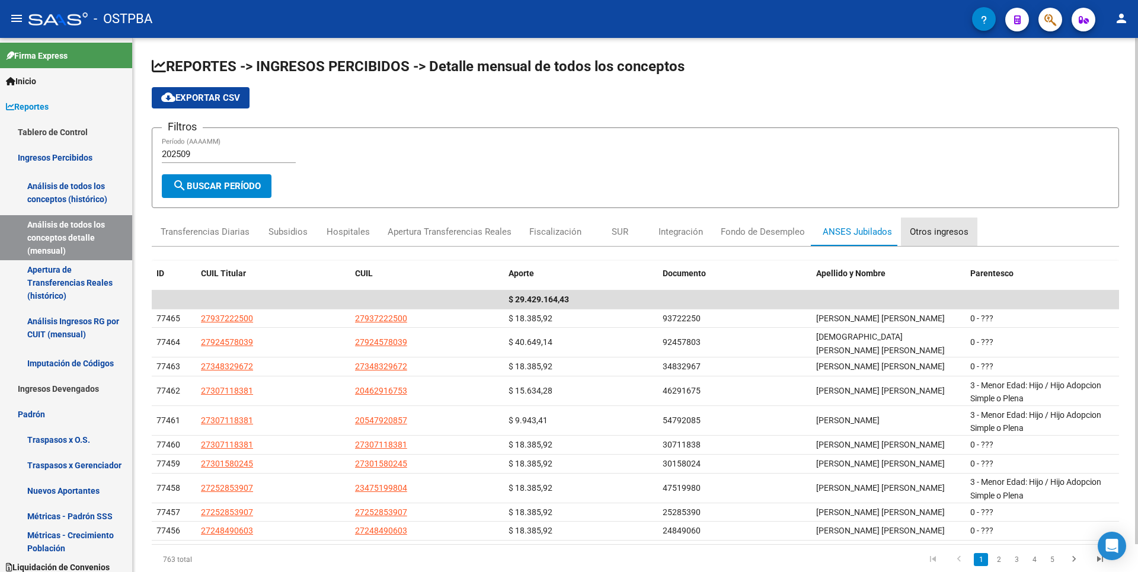
click at [956, 231] on div "Otros ingresos" at bounding box center [939, 231] width 59 height 13
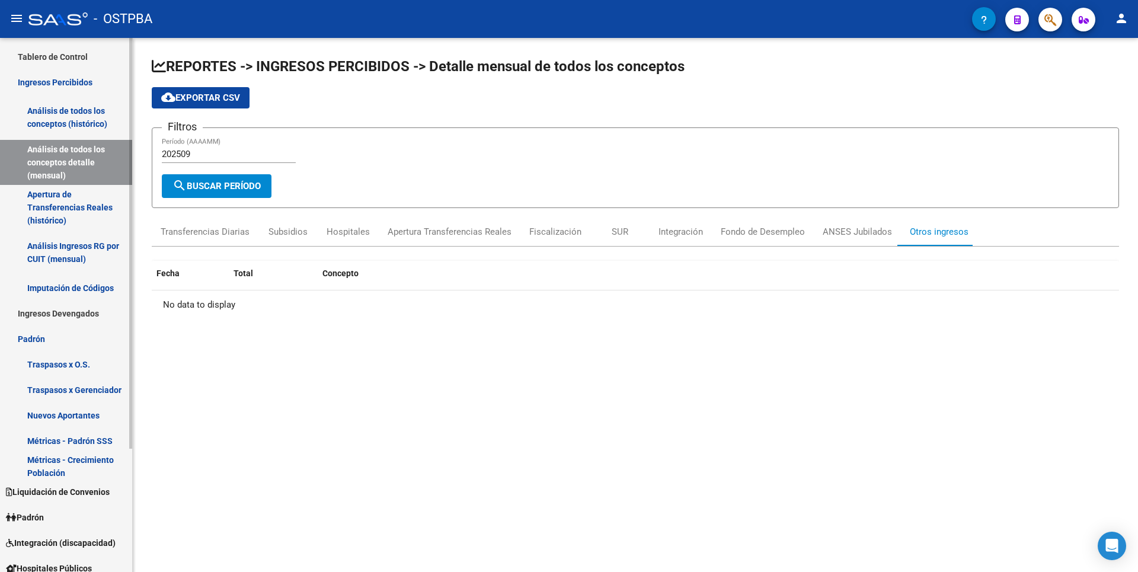
scroll to position [161, 0]
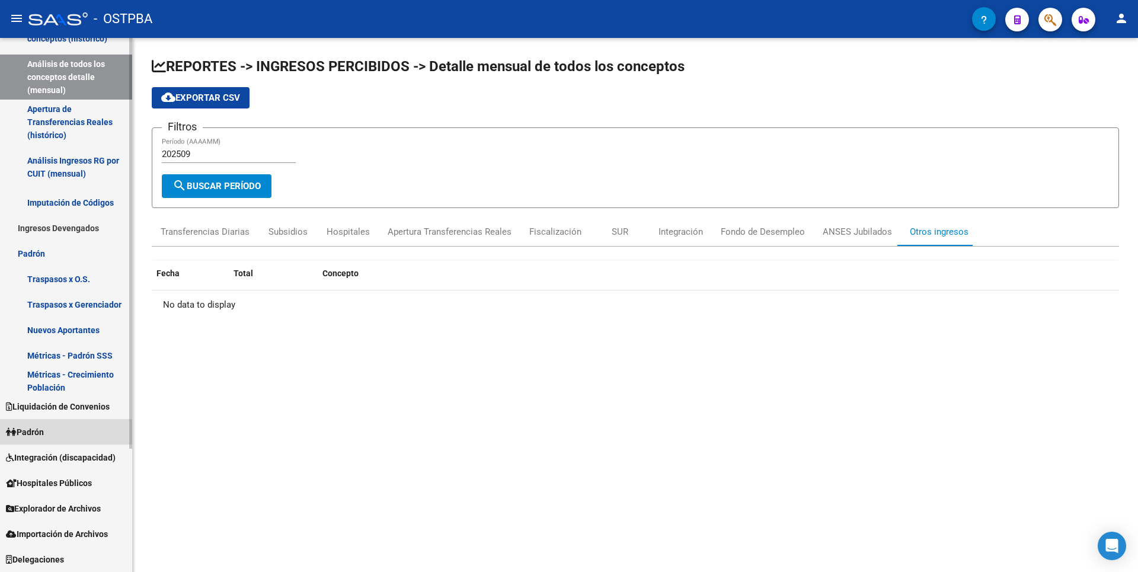
click at [53, 427] on link "Padrón" at bounding box center [66, 431] width 132 height 25
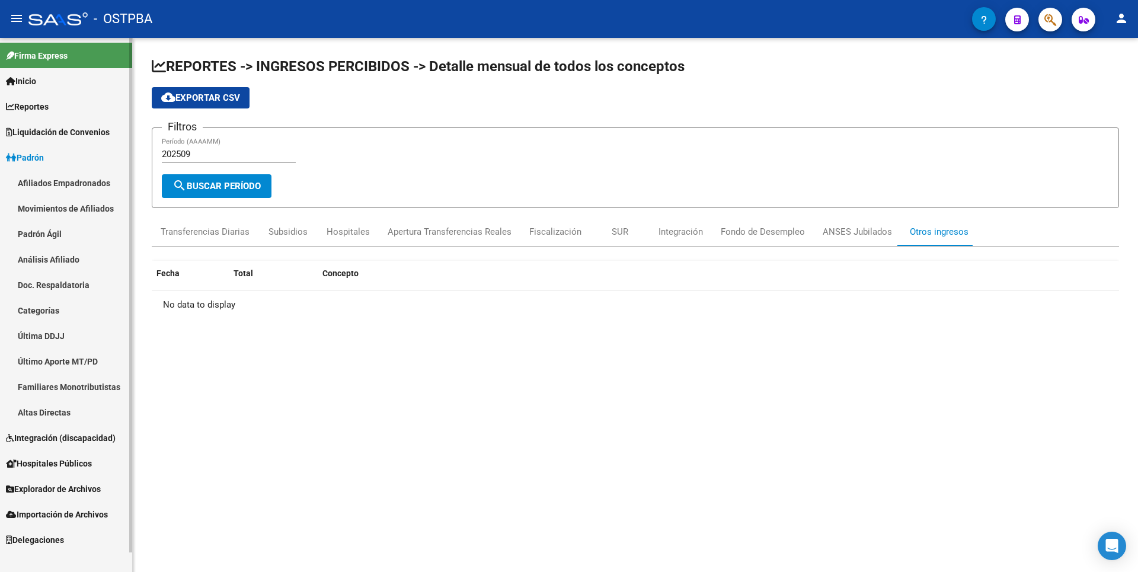
scroll to position [0, 0]
drag, startPoint x: 58, startPoint y: 482, endPoint x: 58, endPoint y: 445, distance: 36.8
click at [57, 483] on span "Explorador de Archivos" at bounding box center [53, 489] width 95 height 13
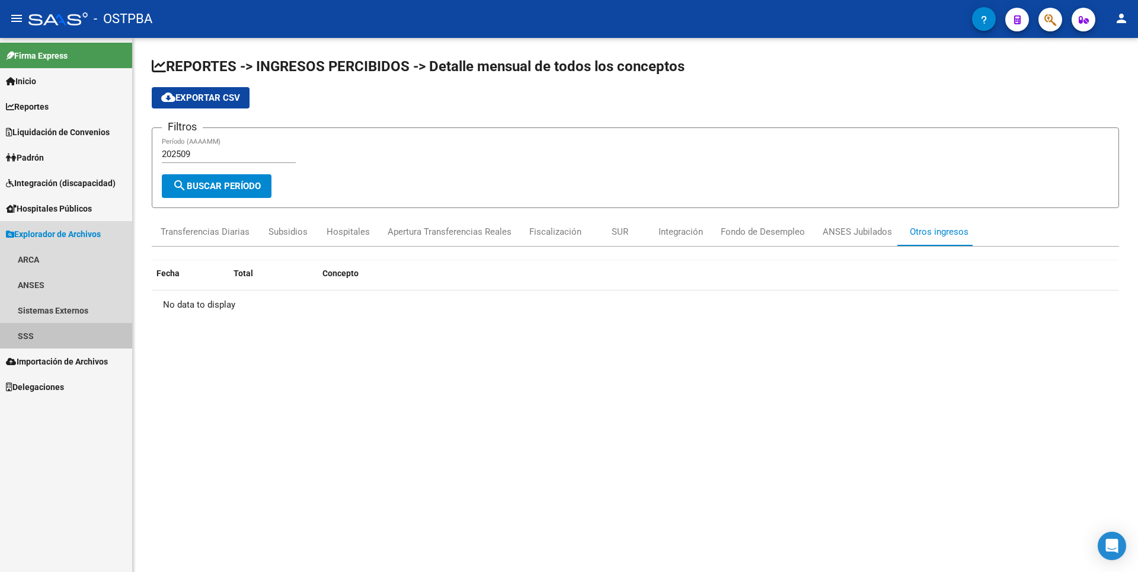
click at [52, 340] on link "SSS" at bounding box center [66, 335] width 132 height 25
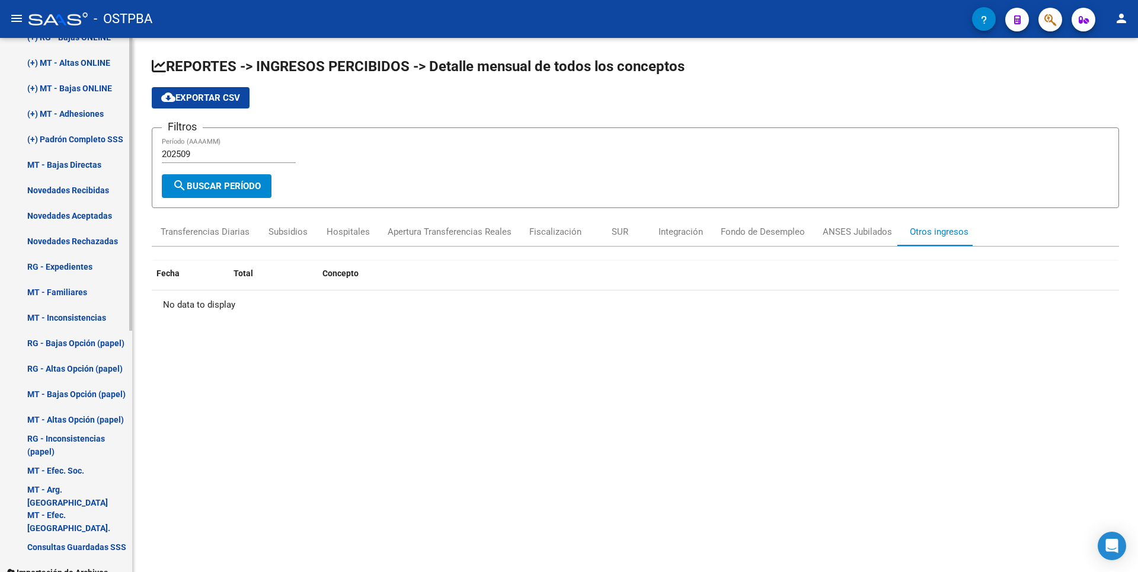
scroll to position [439, 0]
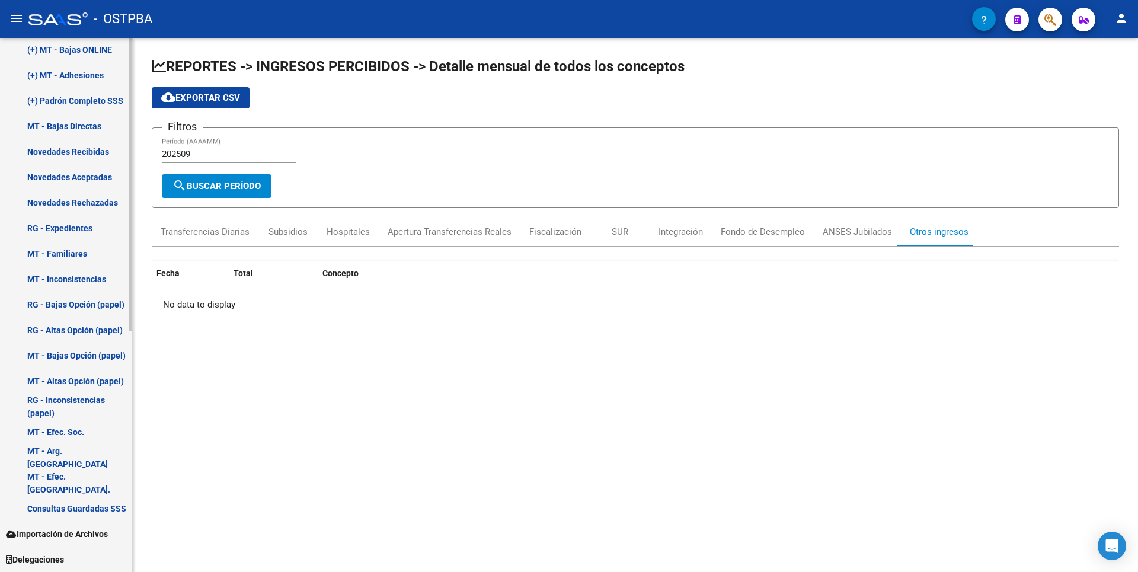
click at [77, 509] on link "Consultas Guardadas SSS" at bounding box center [66, 508] width 132 height 25
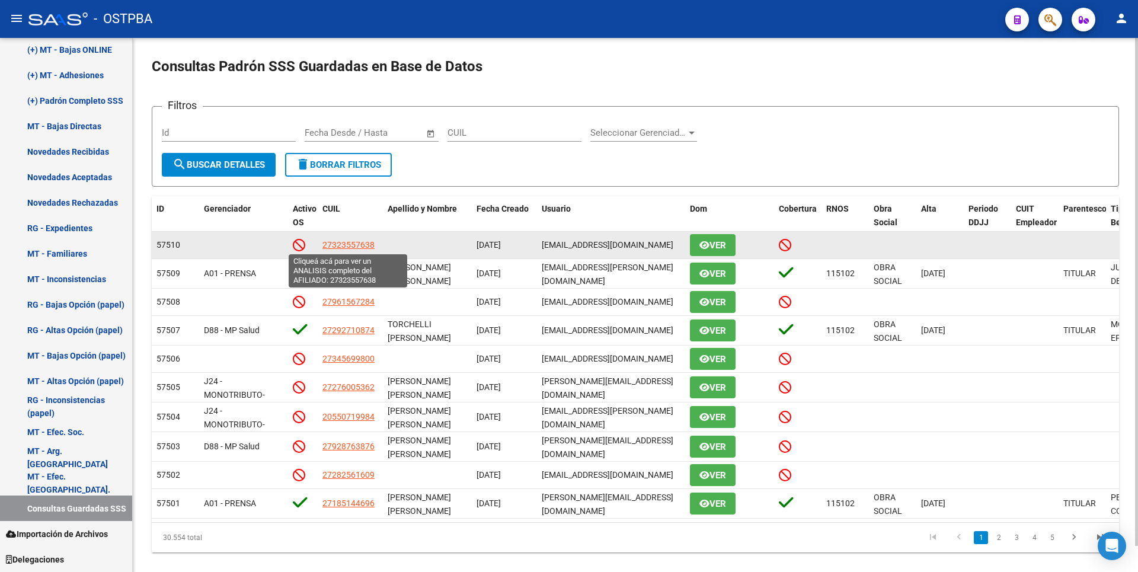
click at [355, 243] on span "27323557638" at bounding box center [349, 244] width 52 height 9
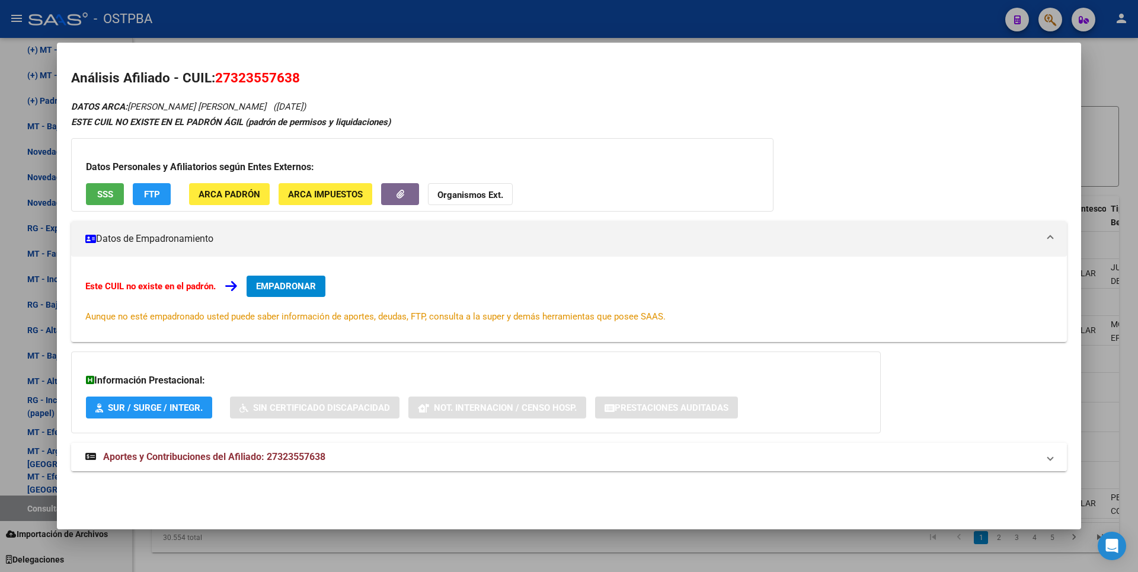
click at [285, 451] on strong "Aportes y Contribuciones del Afiliado: 27323557638" at bounding box center [205, 457] width 240 height 14
click at [242, 189] on span "ARCA Padrón" at bounding box center [230, 194] width 62 height 11
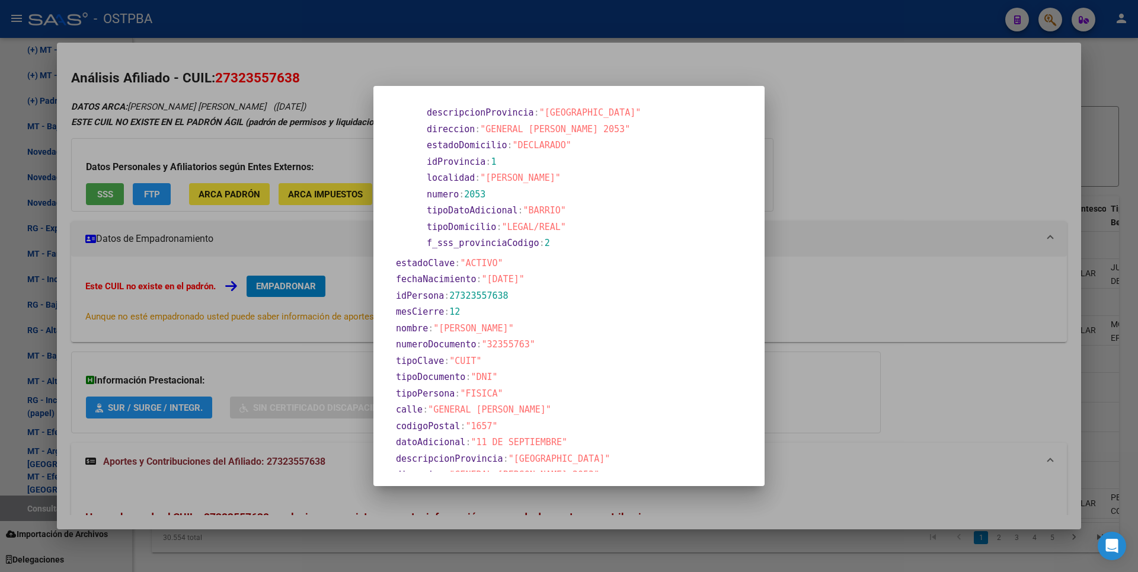
scroll to position [455, 0]
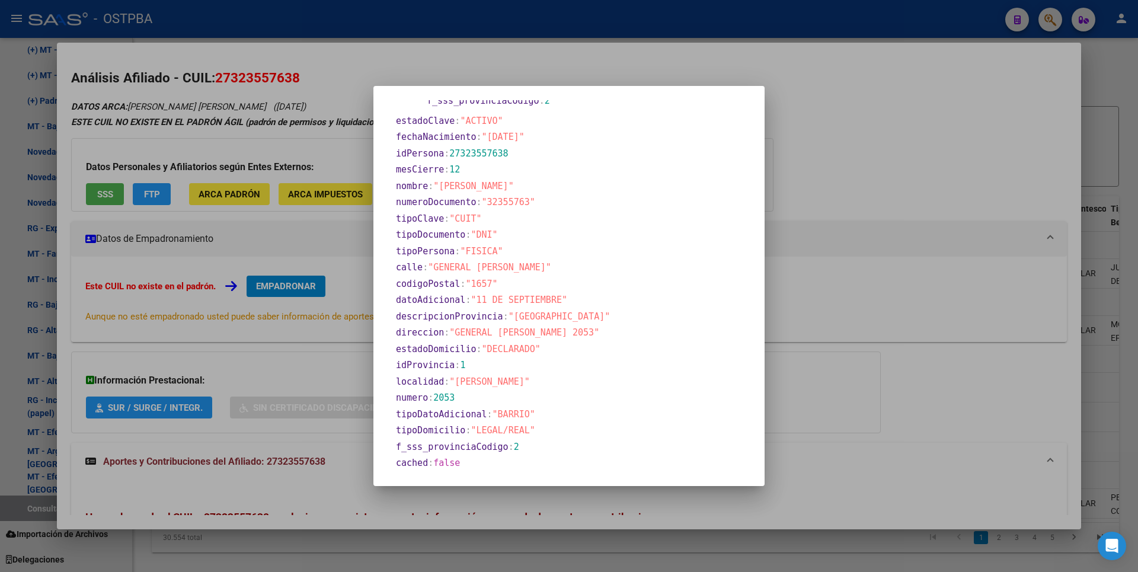
click at [921, 200] on div at bounding box center [569, 286] width 1138 height 572
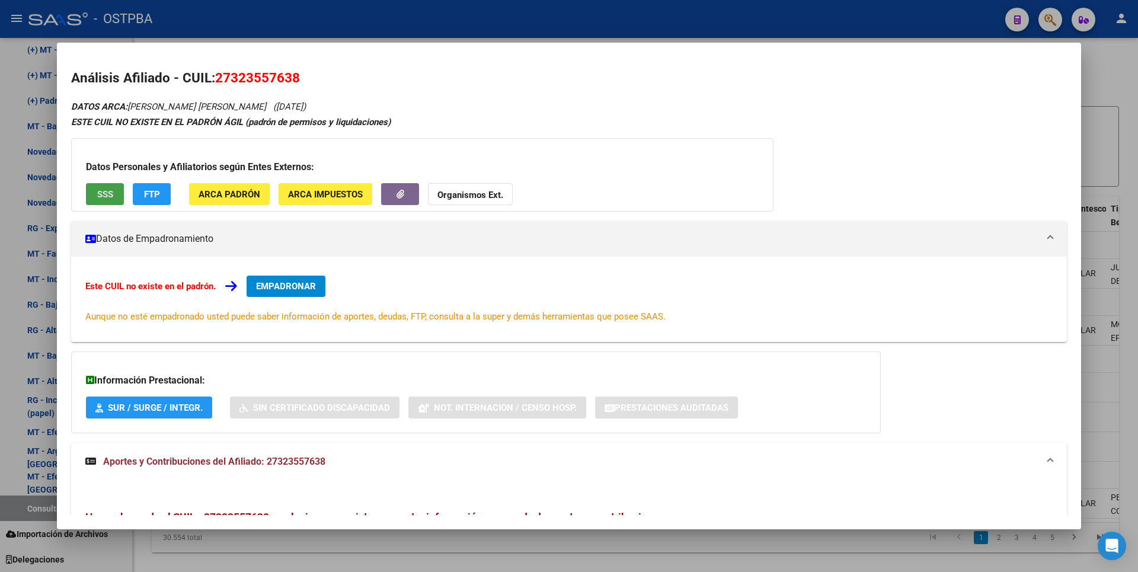
click at [114, 191] on button "SSS" at bounding box center [105, 194] width 38 height 22
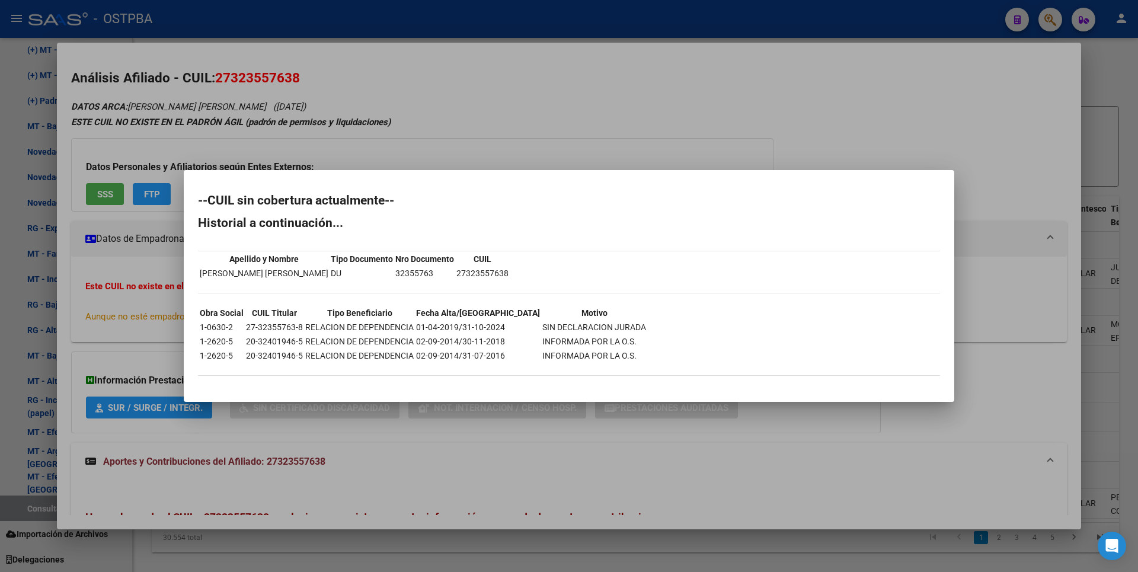
click at [547, 105] on div at bounding box center [569, 286] width 1138 height 572
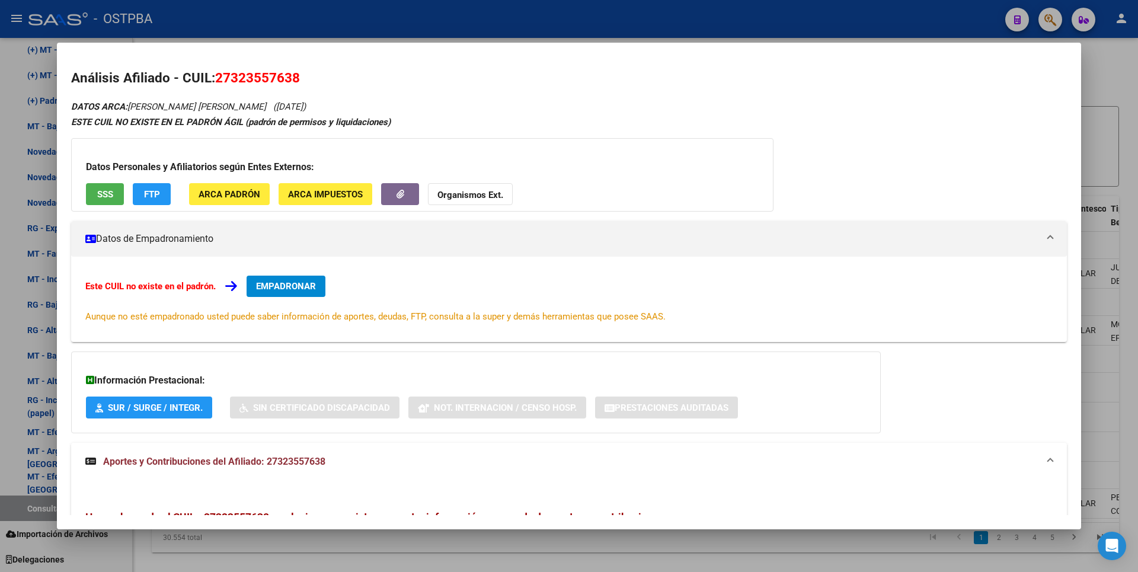
click at [242, 198] on span "ARCA Padrón" at bounding box center [230, 194] width 62 height 11
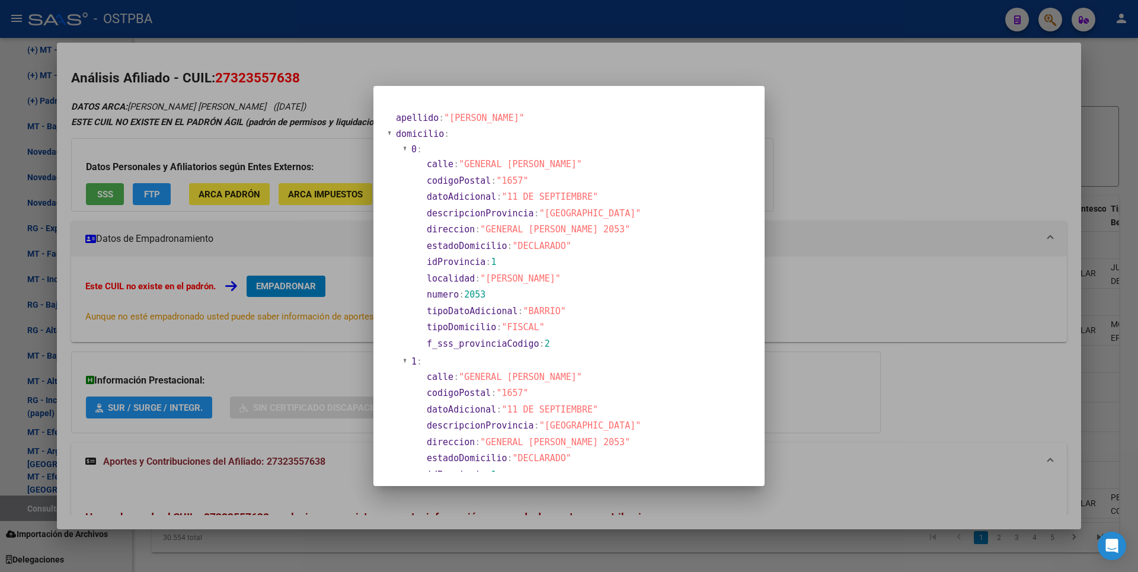
click at [317, 195] on div at bounding box center [569, 286] width 1138 height 572
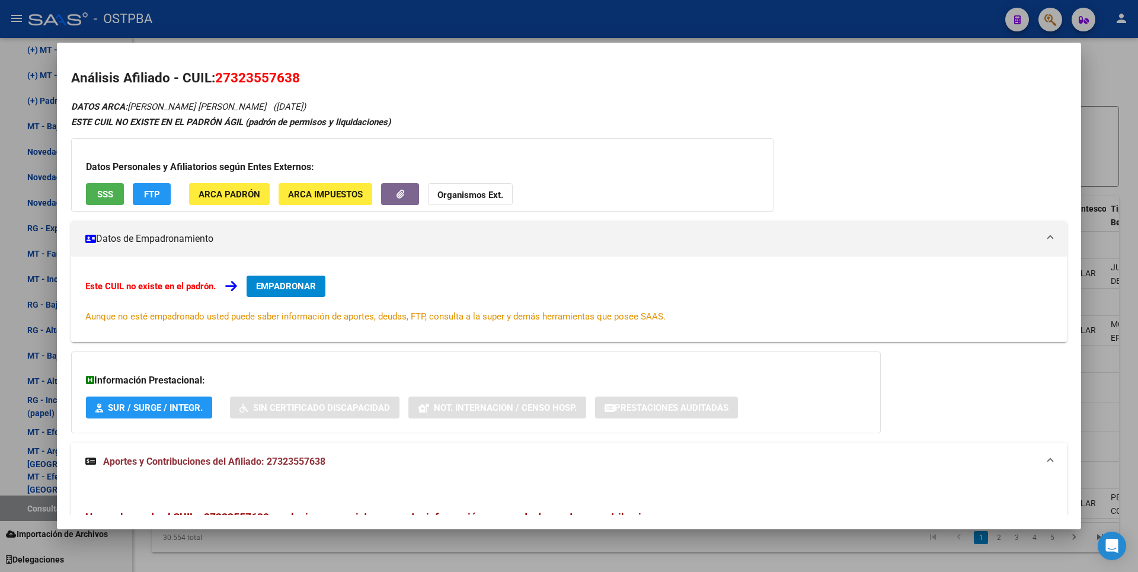
click at [317, 195] on span "ARCA Impuestos" at bounding box center [325, 194] width 75 height 11
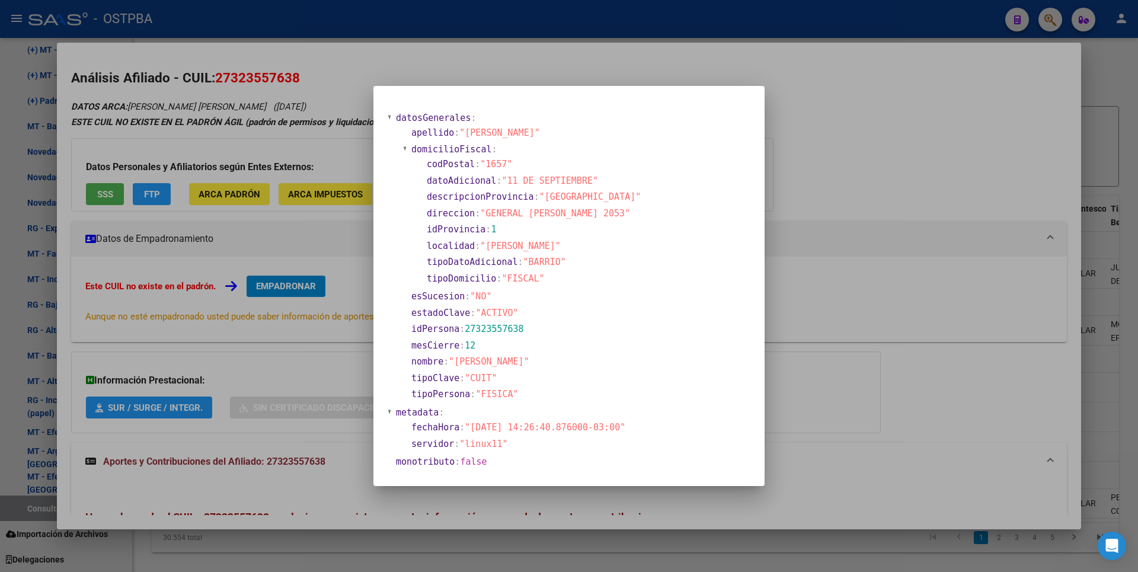
scroll to position [15, 0]
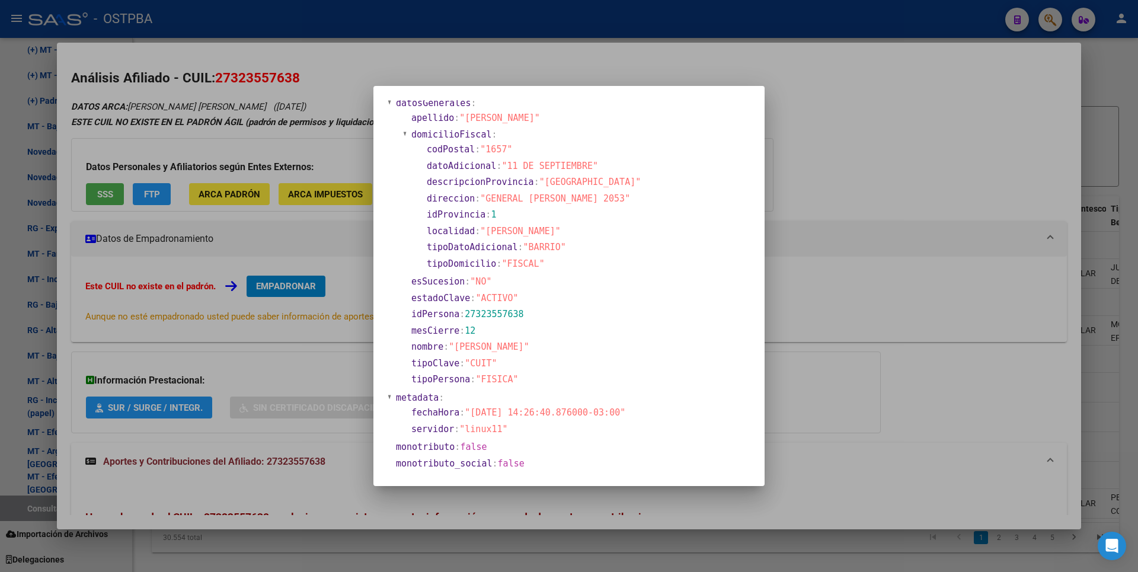
click at [121, 189] on div at bounding box center [569, 286] width 1138 height 572
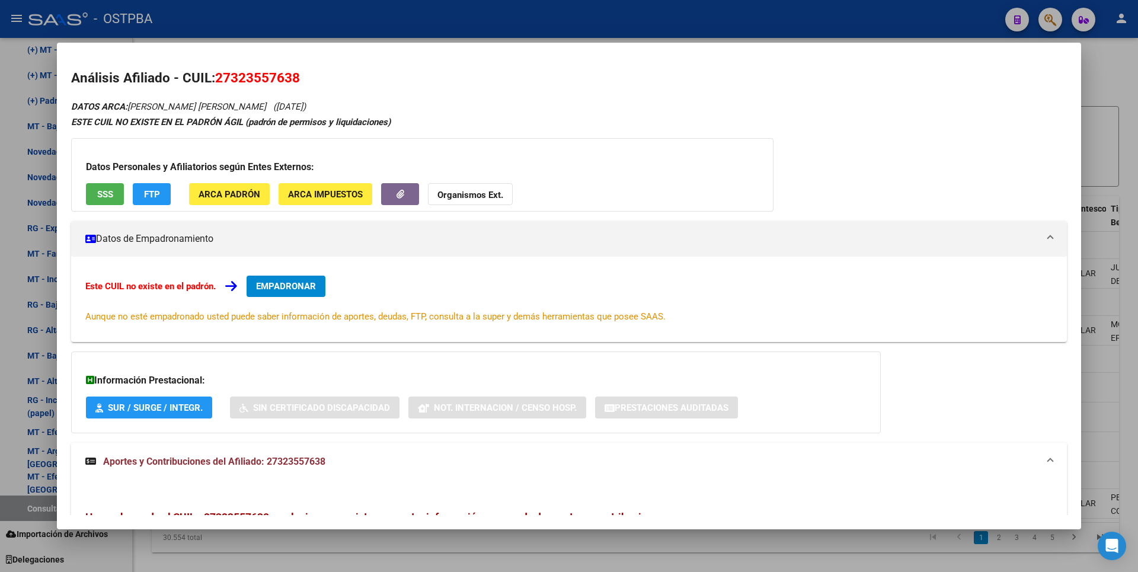
click at [114, 191] on button "SSS" at bounding box center [105, 194] width 38 height 22
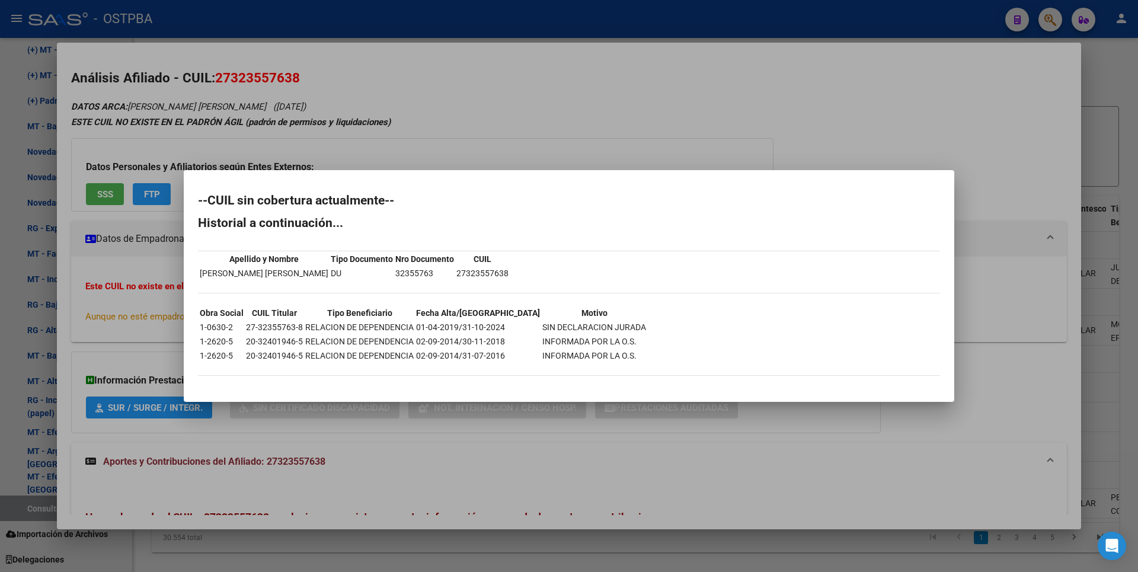
copy td "1-0630-2"
drag, startPoint x: 200, startPoint y: 324, endPoint x: 234, endPoint y: 326, distance: 33.8
click at [234, 326] on td "1-0630-2" at bounding box center [221, 327] width 45 height 13
click at [467, 130] on div at bounding box center [569, 286] width 1138 height 572
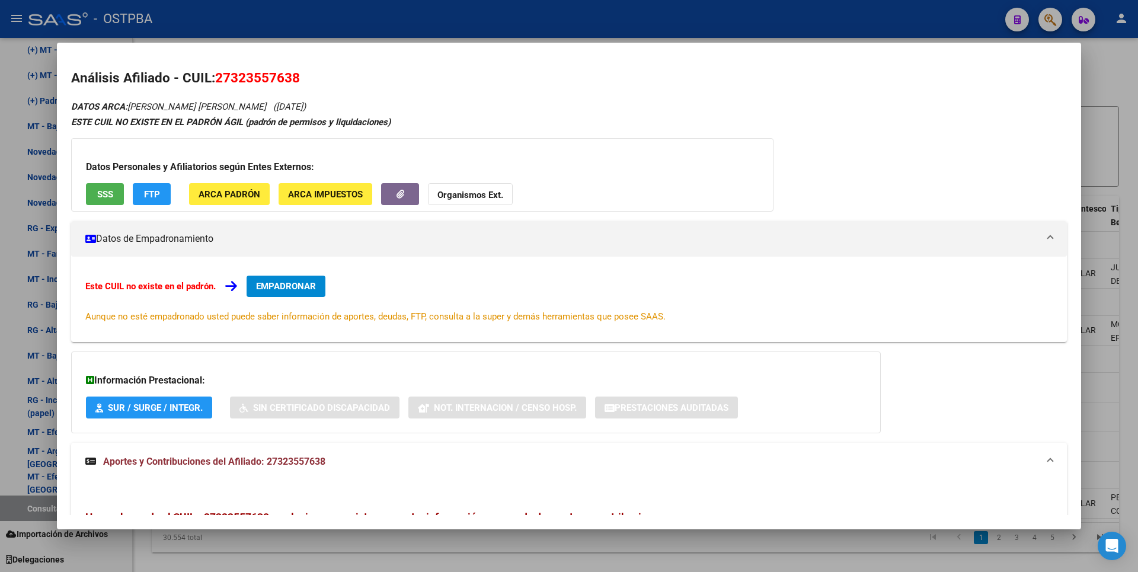
drag, startPoint x: 219, startPoint y: 75, endPoint x: 300, endPoint y: 74, distance: 81.2
click at [300, 74] on span "27323557638" at bounding box center [257, 77] width 85 height 15
copy span "27323557638"
click at [458, 187] on button "Organismos Ext." at bounding box center [470, 194] width 85 height 22
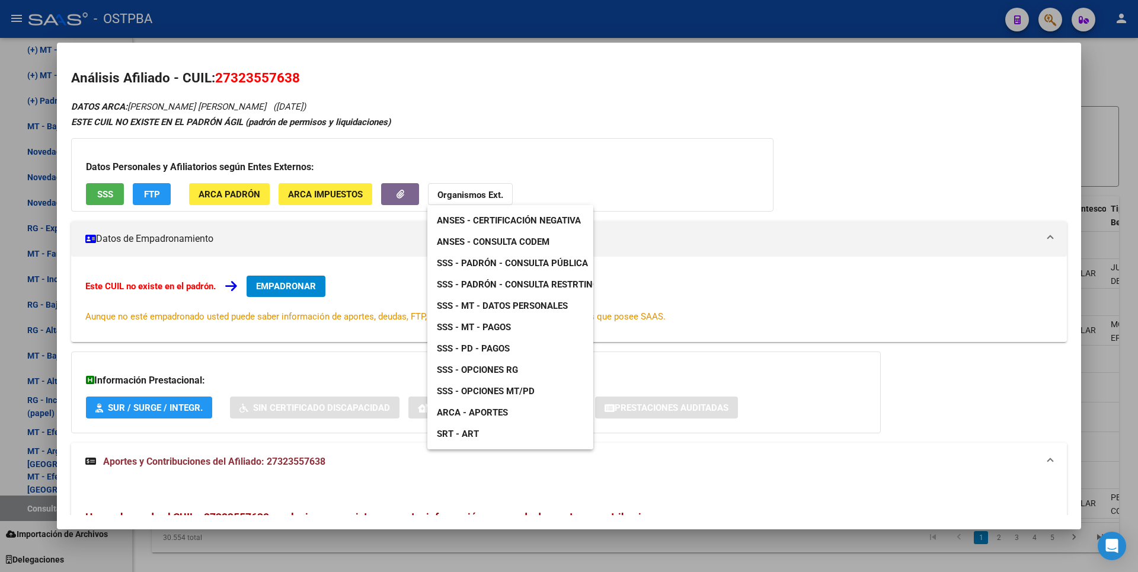
click at [260, 76] on div at bounding box center [569, 286] width 1138 height 572
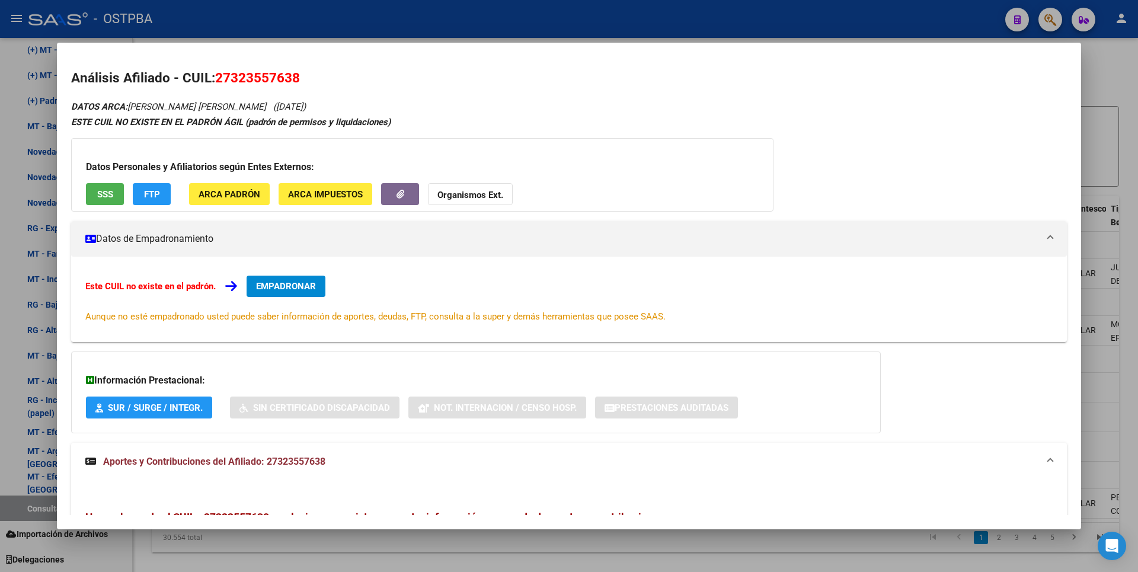
copy span "32355763"
drag, startPoint x: 232, startPoint y: 76, endPoint x: 291, endPoint y: 76, distance: 58.1
click at [291, 76] on span "27323557638" at bounding box center [257, 77] width 85 height 15
click at [472, 199] on strong "Organismos Ext." at bounding box center [471, 195] width 66 height 11
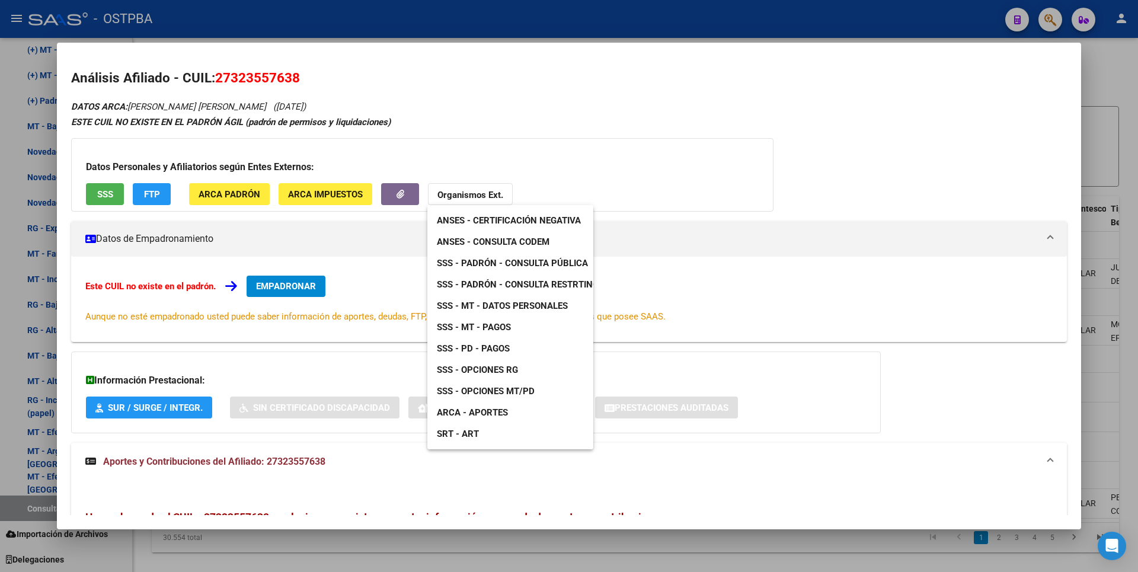
click at [501, 225] on span "ANSES - Certificación Negativa" at bounding box center [509, 220] width 144 height 11
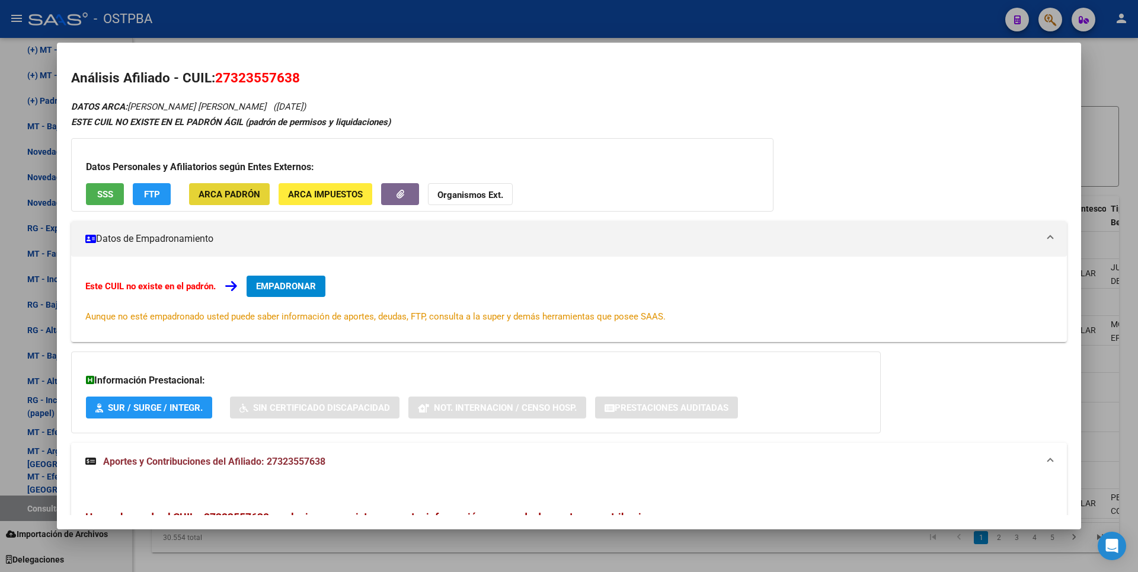
click at [243, 194] on span "ARCA Padrón" at bounding box center [230, 194] width 62 height 11
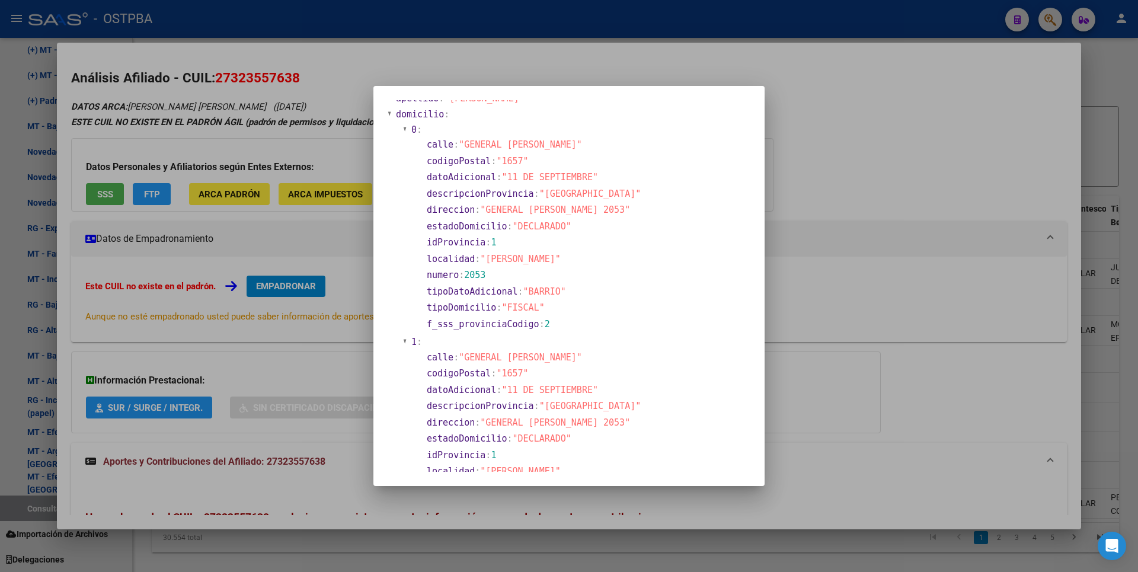
scroll to position [0, 0]
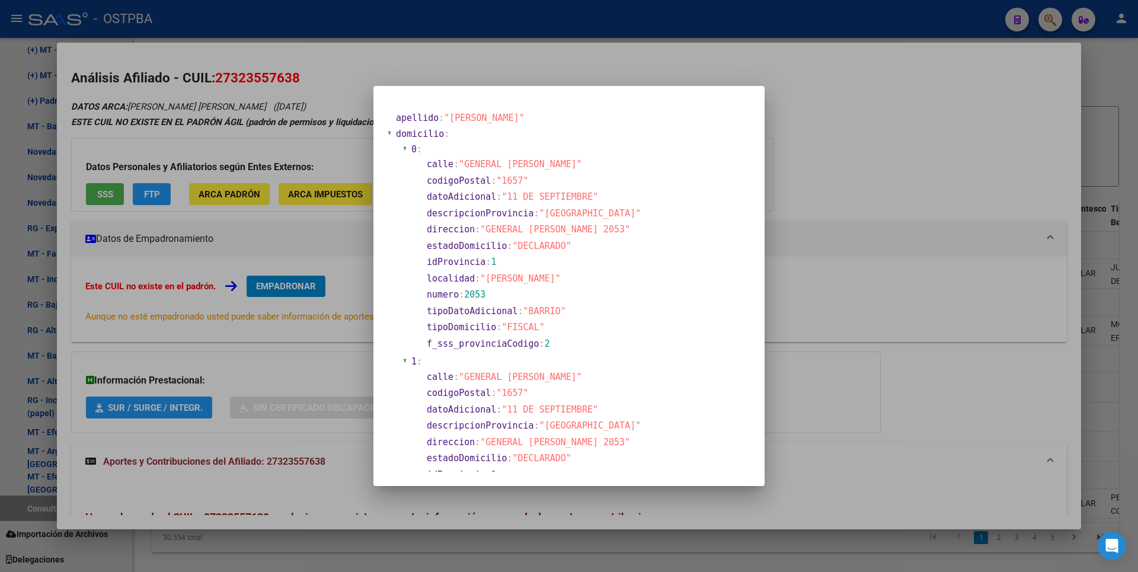
click at [1121, 119] on div at bounding box center [569, 286] width 1138 height 572
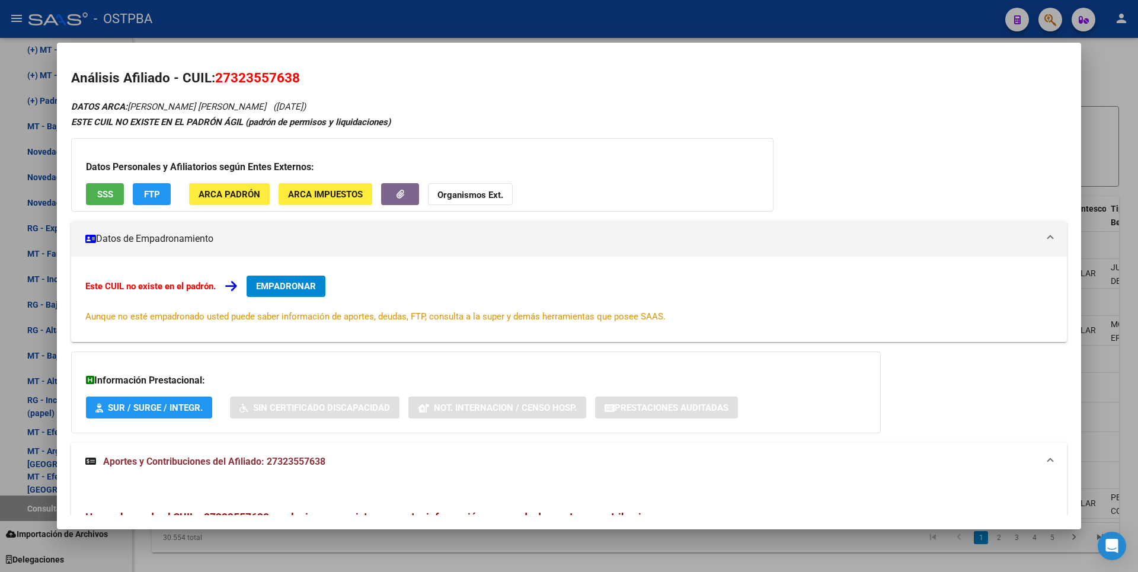
click at [1121, 119] on div at bounding box center [569, 286] width 1138 height 572
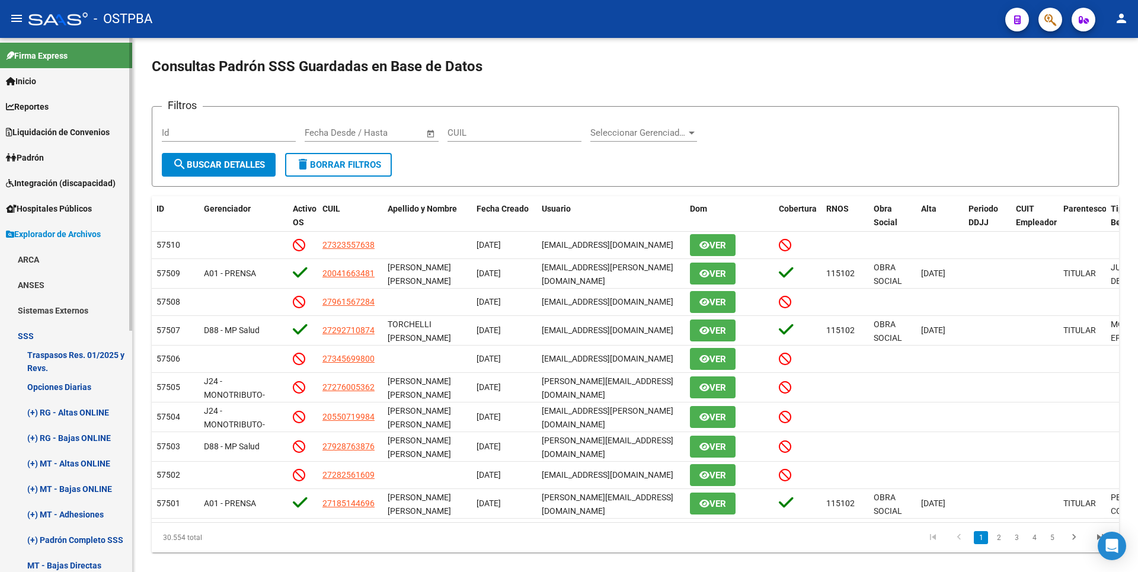
click at [44, 152] on span "Padrón" at bounding box center [25, 157] width 38 height 13
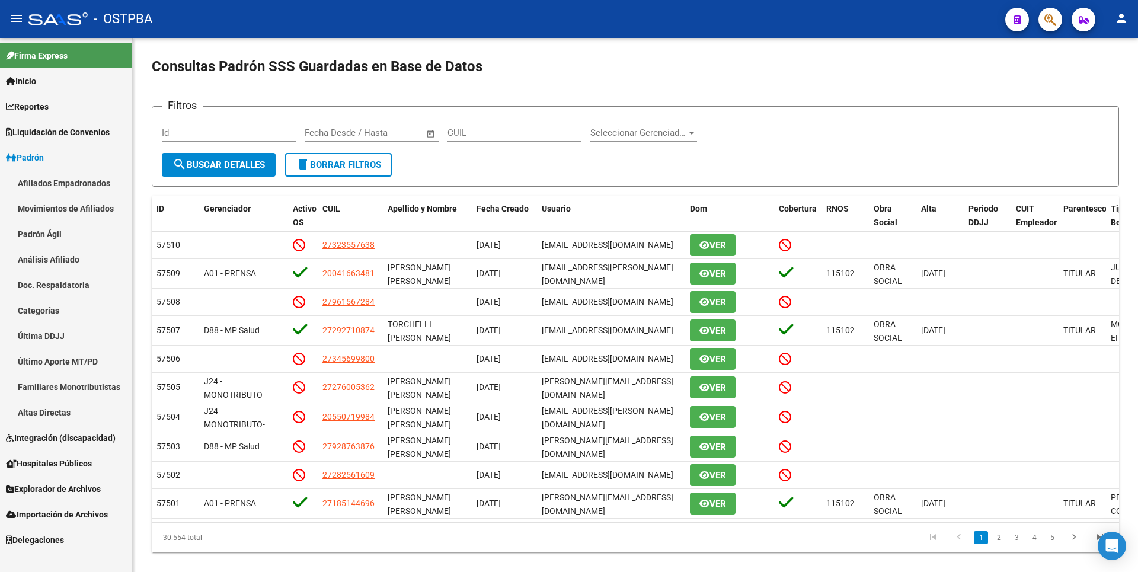
click at [52, 254] on link "Análisis Afiliado" at bounding box center [66, 259] width 132 height 25
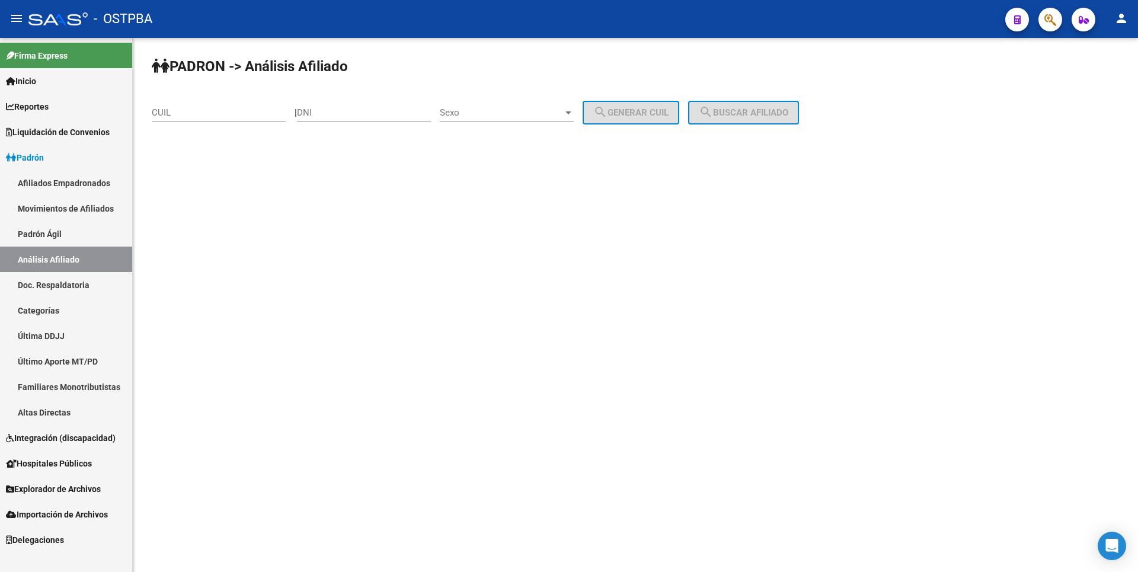
click at [310, 113] on input "DNI" at bounding box center [364, 112] width 134 height 11
paste input "24933952"
type input "24933952"
click at [574, 115] on div "Sexo Sexo" at bounding box center [507, 108] width 134 height 25
drag, startPoint x: 507, startPoint y: 118, endPoint x: 544, endPoint y: 117, distance: 36.8
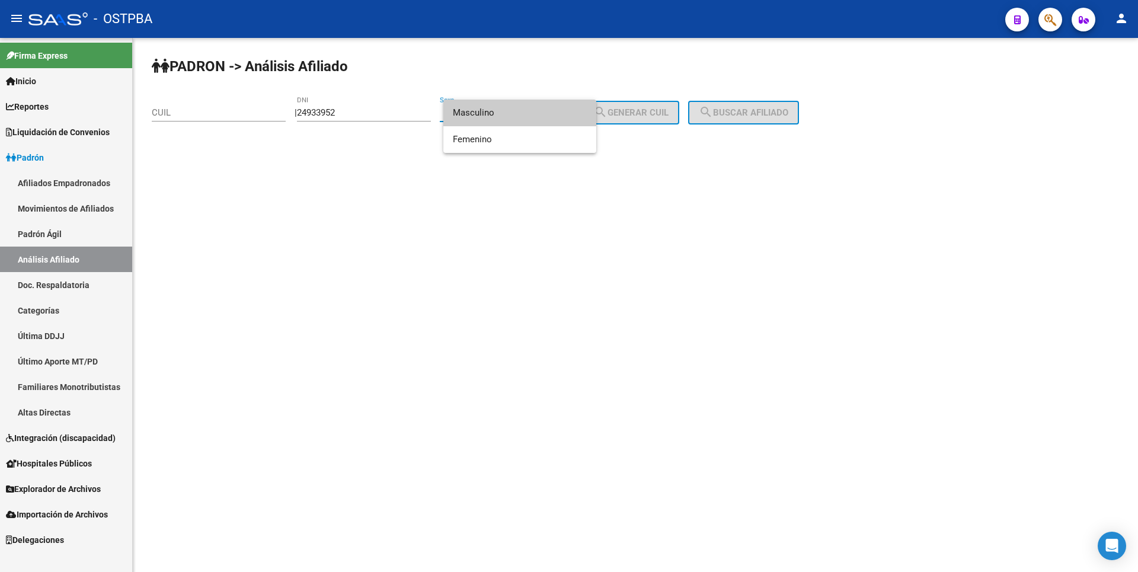
click at [512, 116] on span "Masculino" at bounding box center [520, 113] width 134 height 27
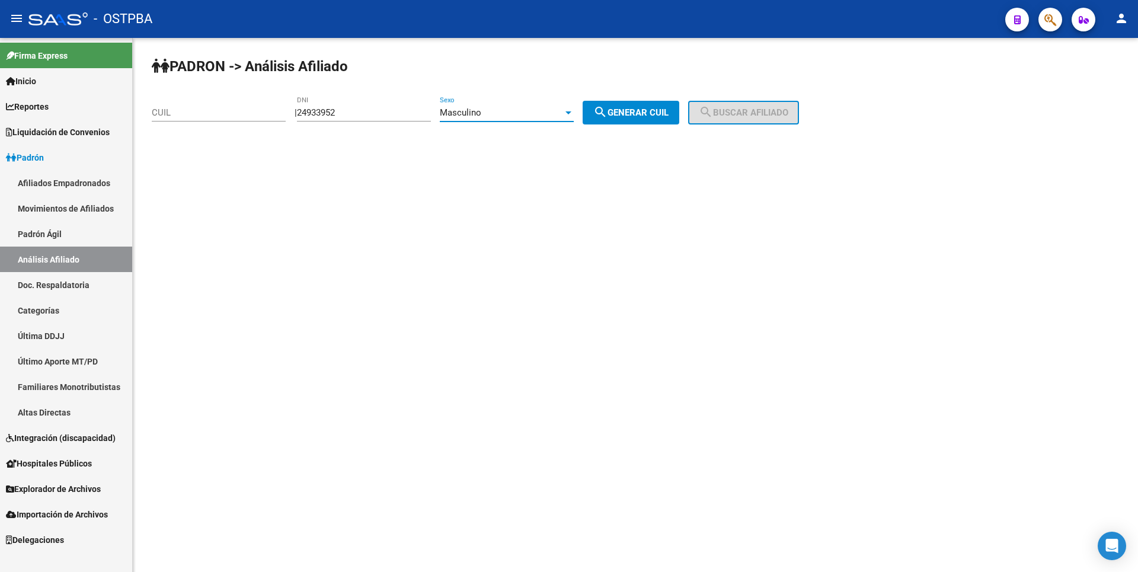
click at [608, 119] on mat-icon "search" at bounding box center [600, 112] width 14 height 14
type input "20-24933952-1"
click at [736, 122] on button "search Buscar afiliado" at bounding box center [743, 113] width 111 height 24
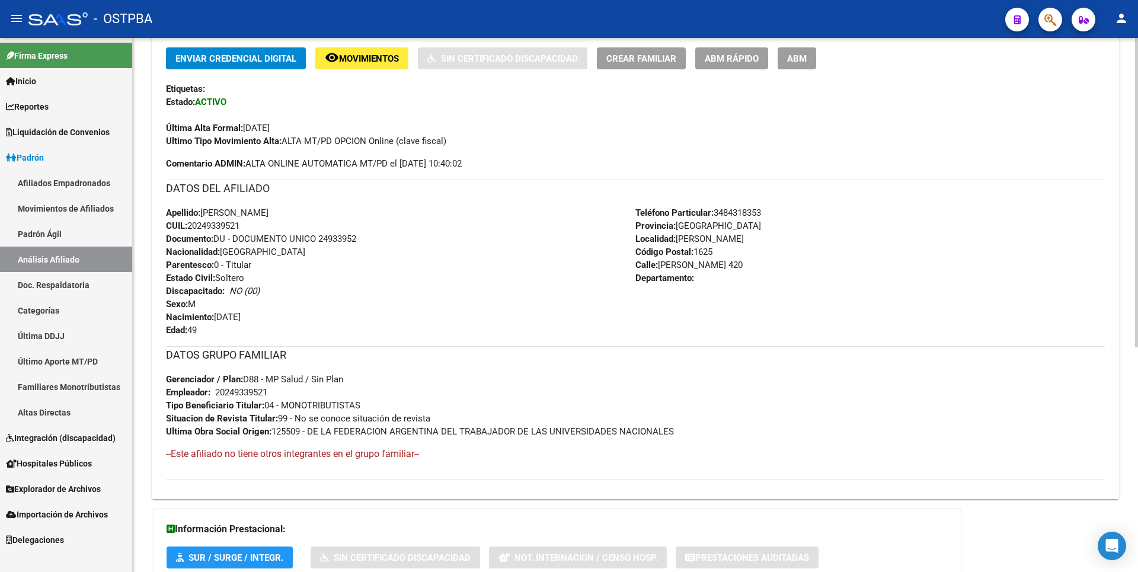
scroll to position [387, 0]
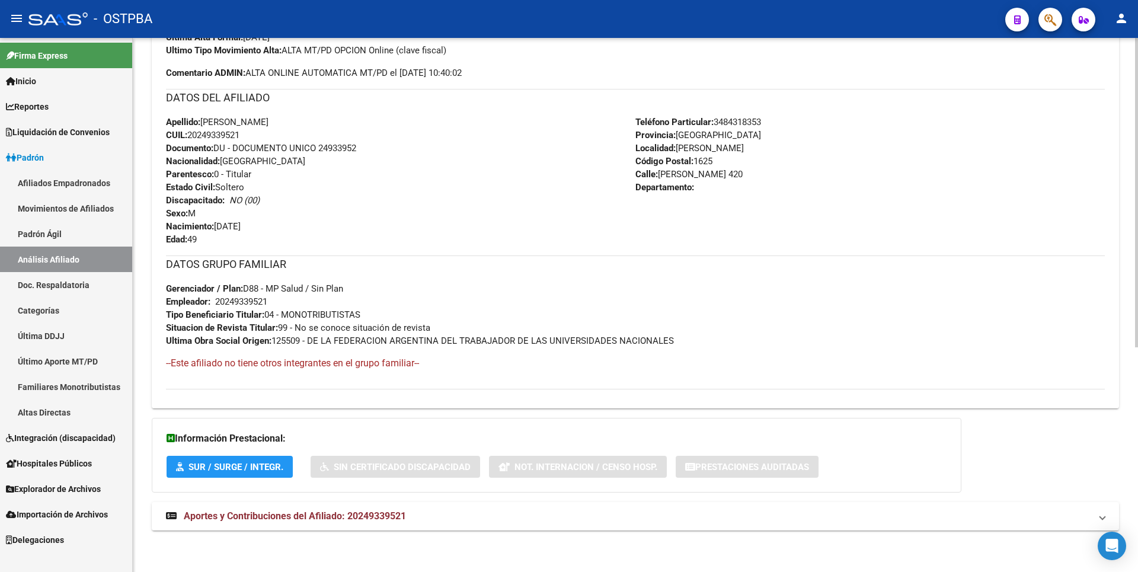
click at [359, 497] on div "DATOS [PERSON_NAME] ÁGIL: [PERSON_NAME] - | ACTIVO | AFILIADO TITULAR Datos Per…" at bounding box center [636, 145] width 968 height 798
click at [367, 514] on span "Aportes y Contribuciones del Afiliado: 20249339521" at bounding box center [295, 515] width 222 height 11
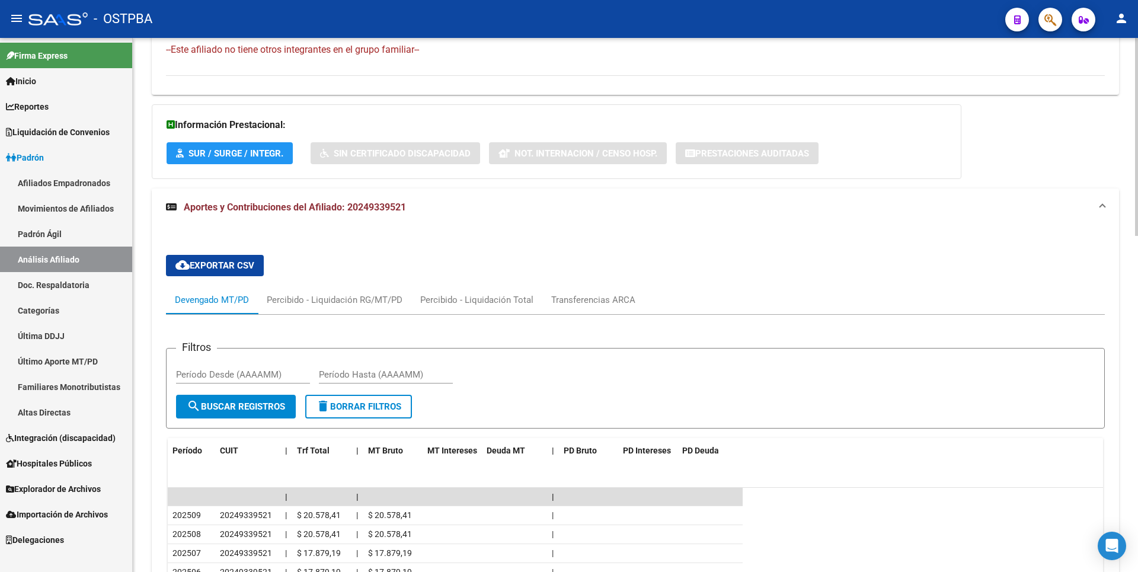
scroll to position [345, 0]
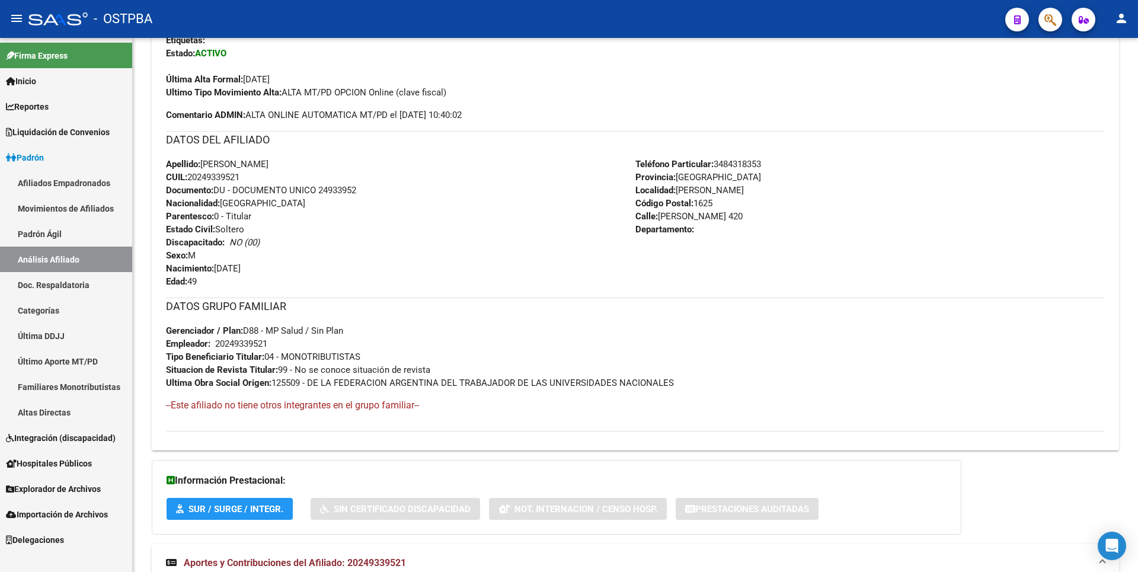
click at [85, 186] on link "Afiliados Empadronados" at bounding box center [66, 182] width 132 height 25
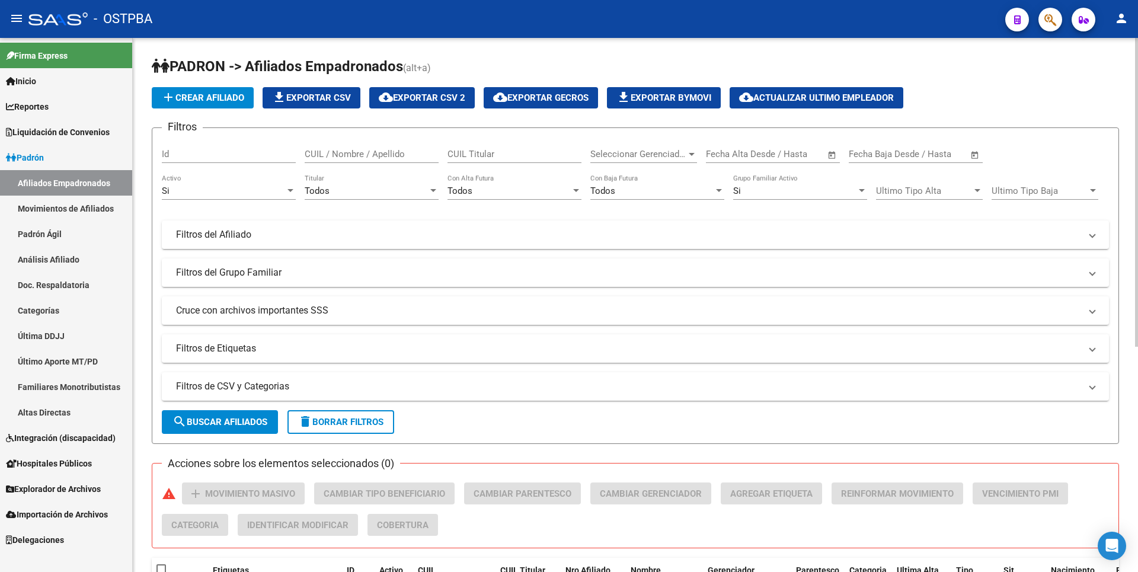
click at [693, 153] on div at bounding box center [692, 154] width 6 height 3
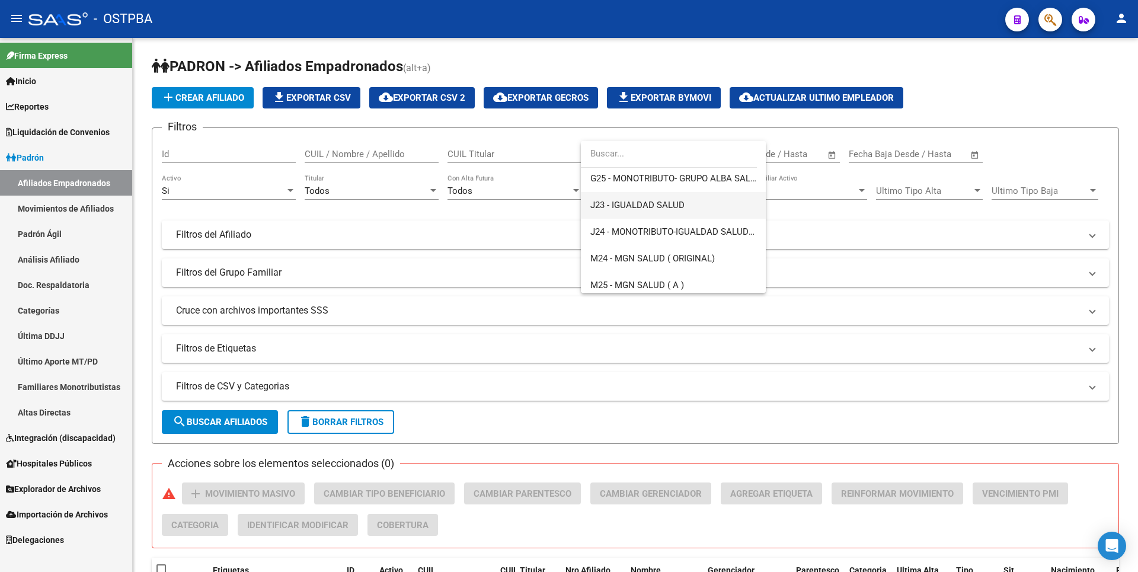
scroll to position [237, 0]
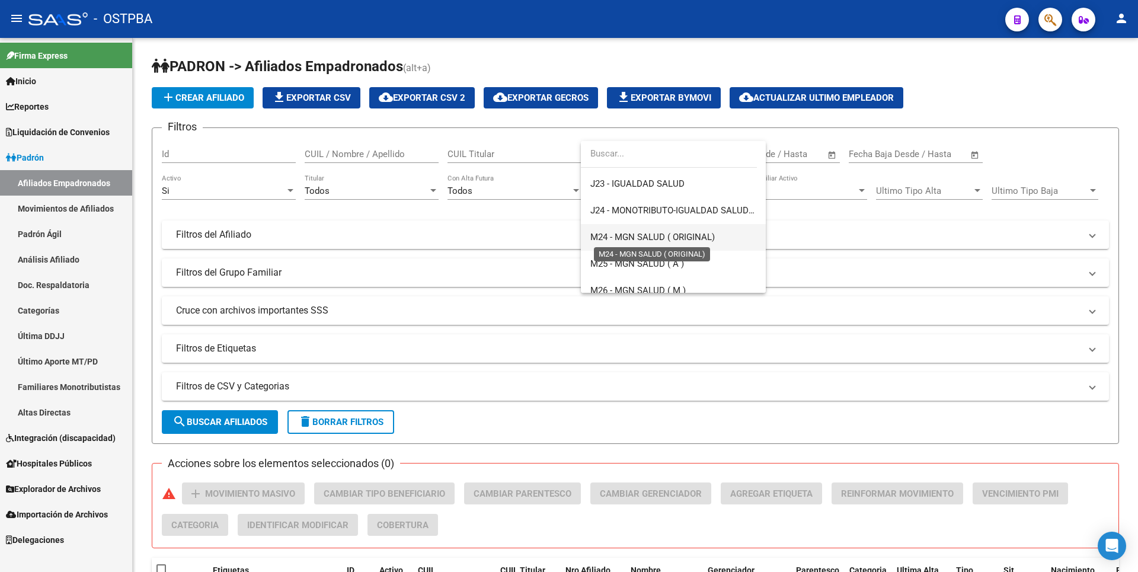
click at [656, 234] on span "M24 - MGN SALUD ( ORIGINAL)" at bounding box center [652, 237] width 125 height 11
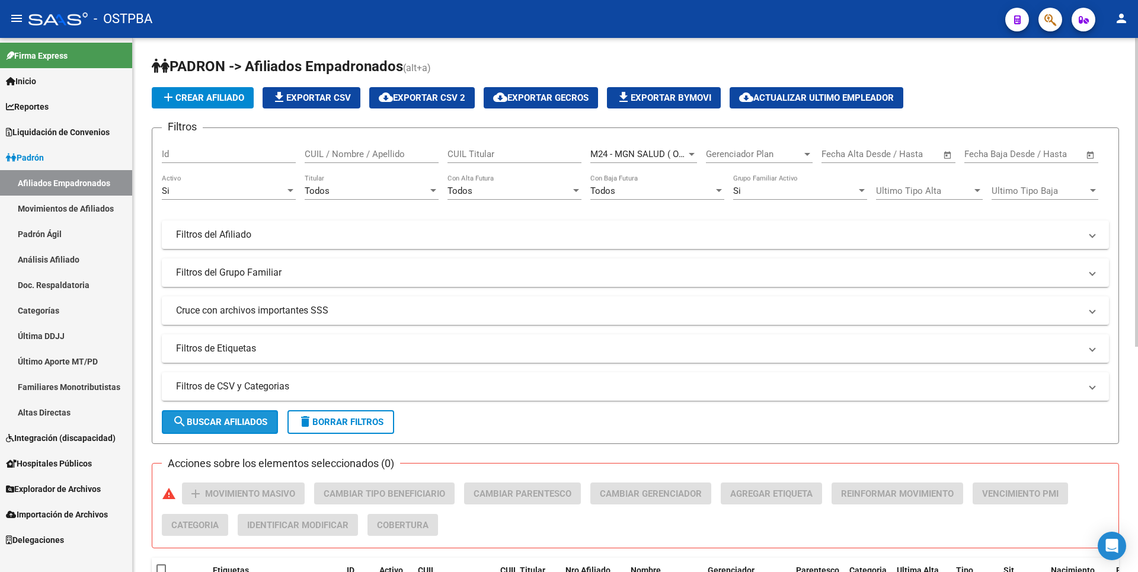
click at [234, 423] on span "search Buscar Afiliados" at bounding box center [220, 422] width 95 height 11
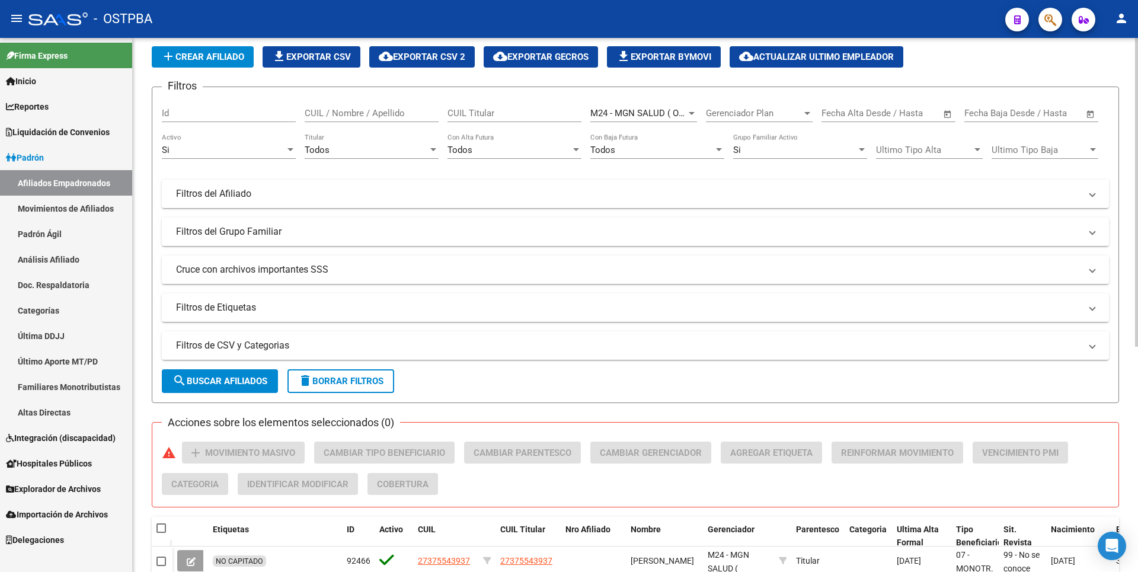
scroll to position [0, 0]
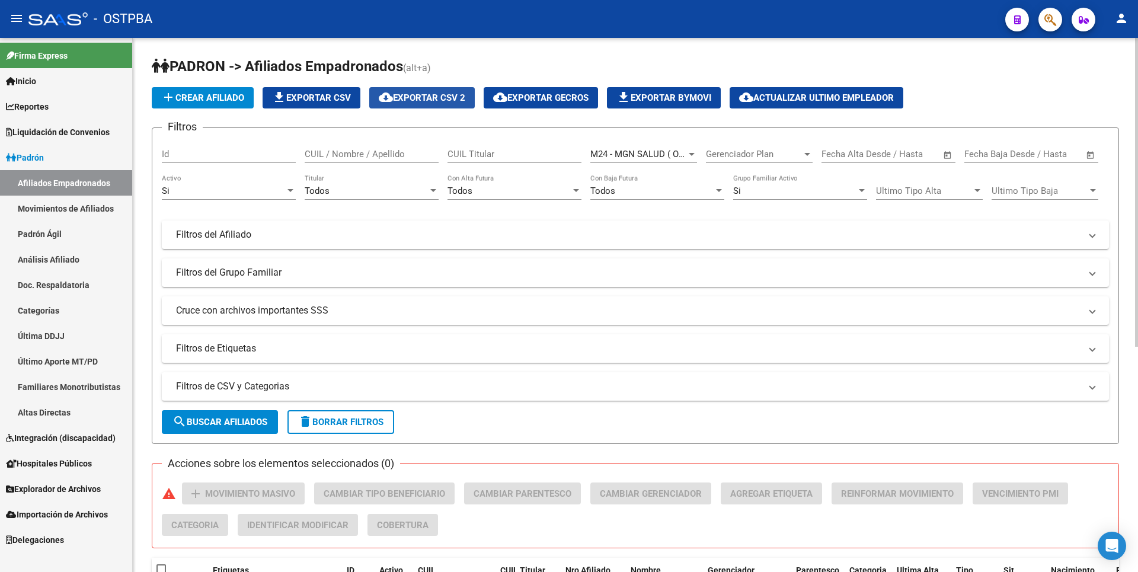
click at [429, 95] on span "cloud_download Exportar CSV 2" at bounding box center [422, 97] width 87 height 11
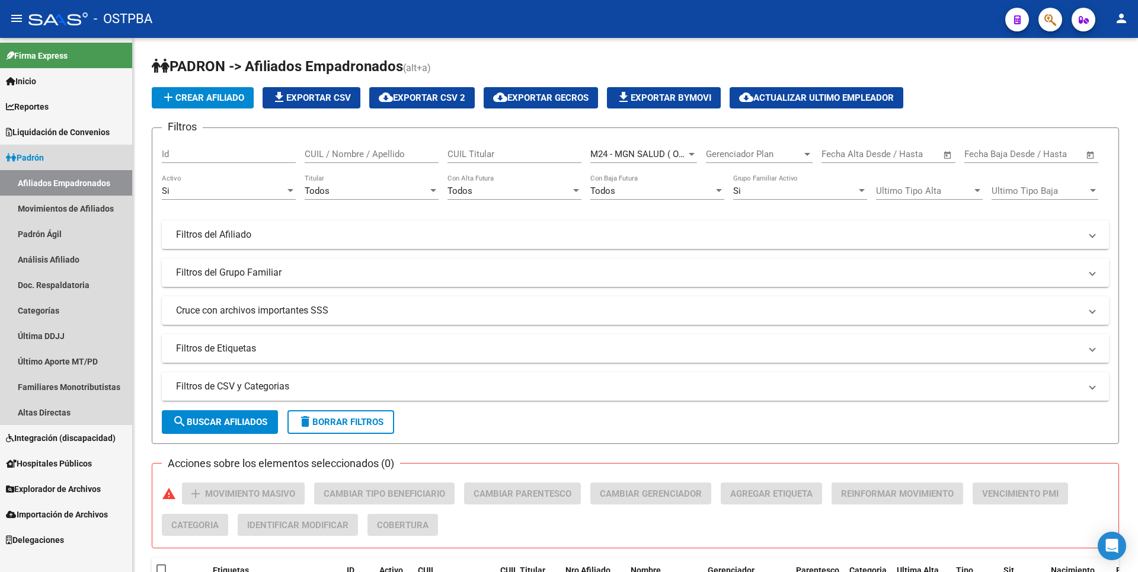
click at [84, 183] on link "Afiliados Empadronados" at bounding box center [66, 182] width 132 height 25
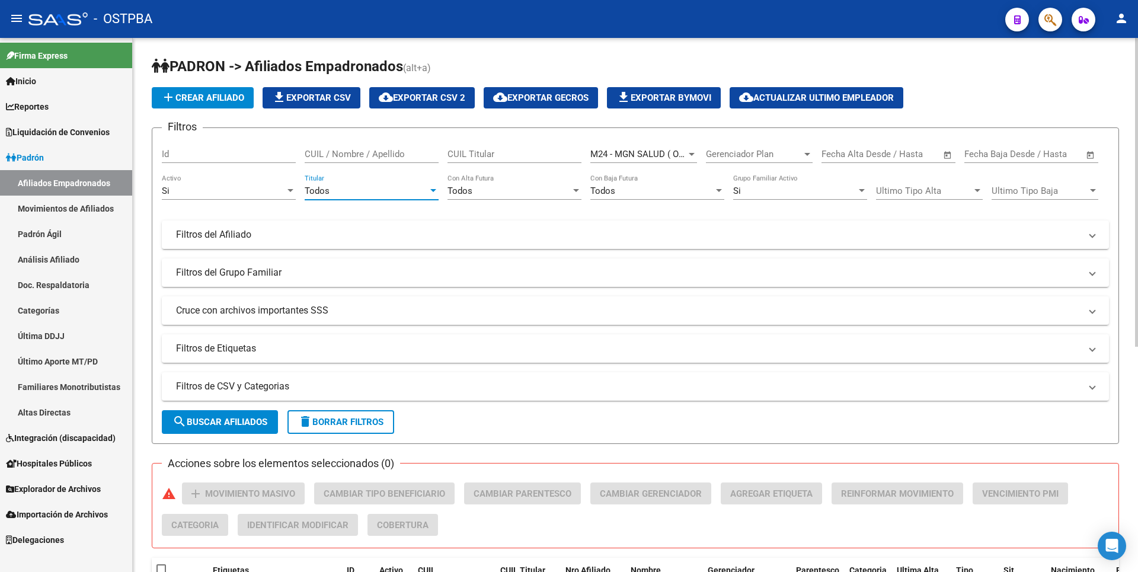
click at [429, 191] on div at bounding box center [433, 190] width 11 height 9
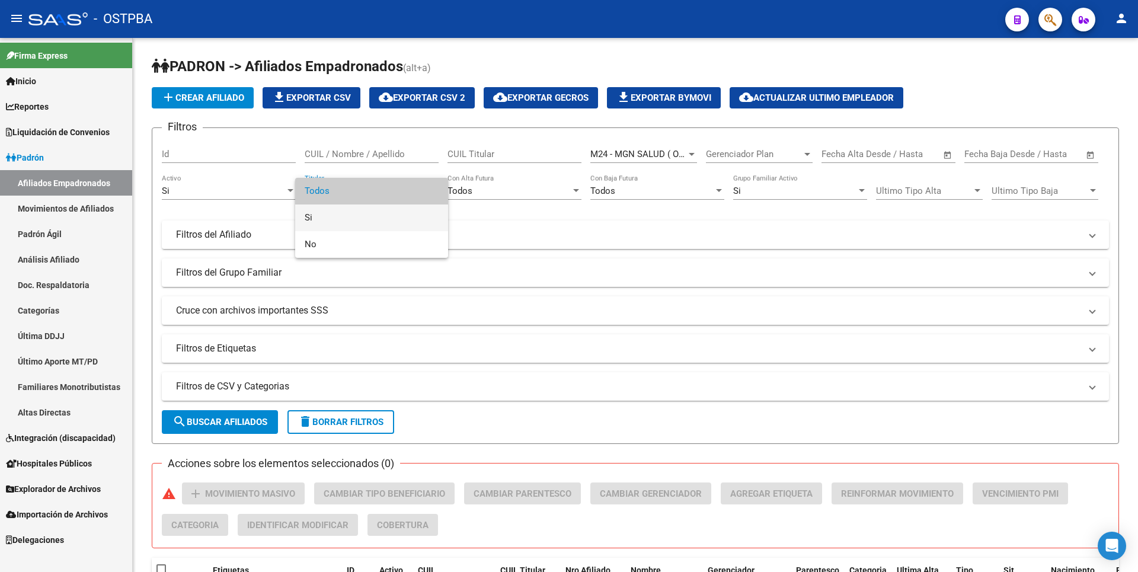
click at [341, 212] on span "Si" at bounding box center [372, 218] width 134 height 27
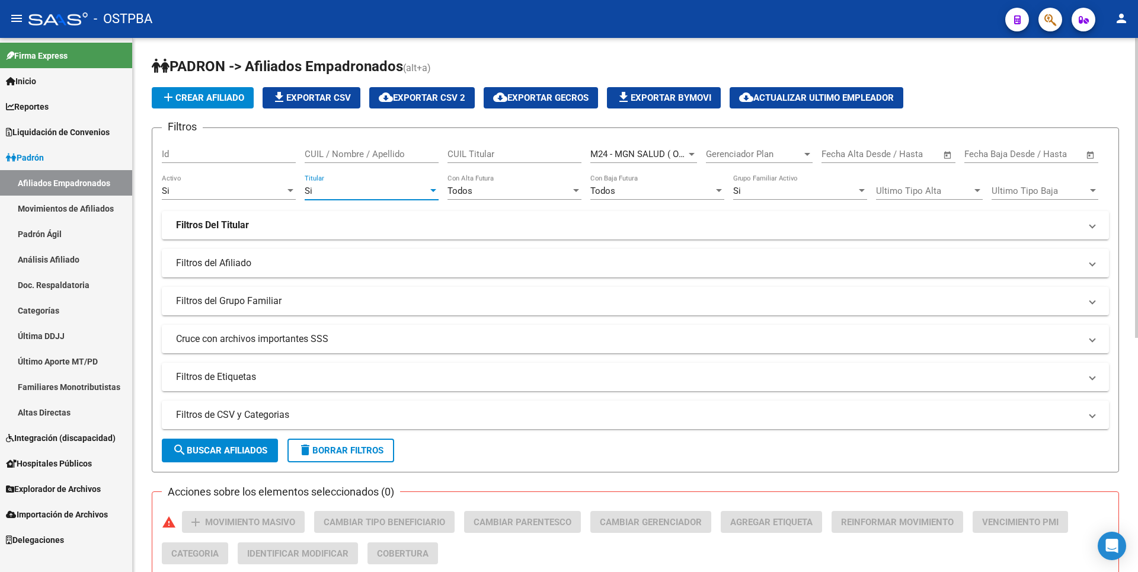
click at [238, 186] on div "Si" at bounding box center [223, 191] width 123 height 11
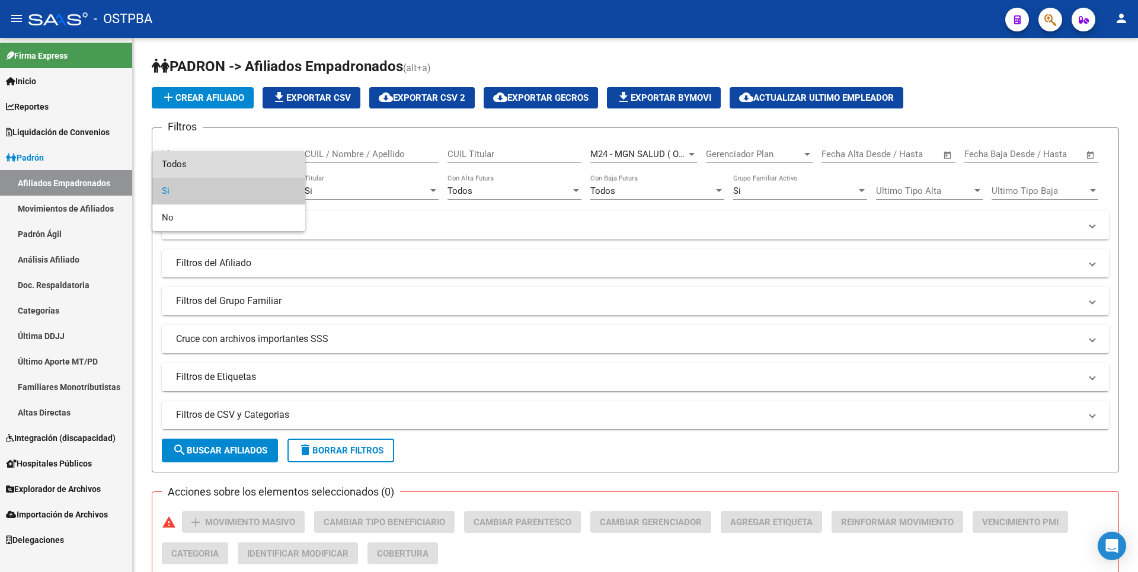
click at [195, 162] on span "Todos" at bounding box center [229, 164] width 134 height 27
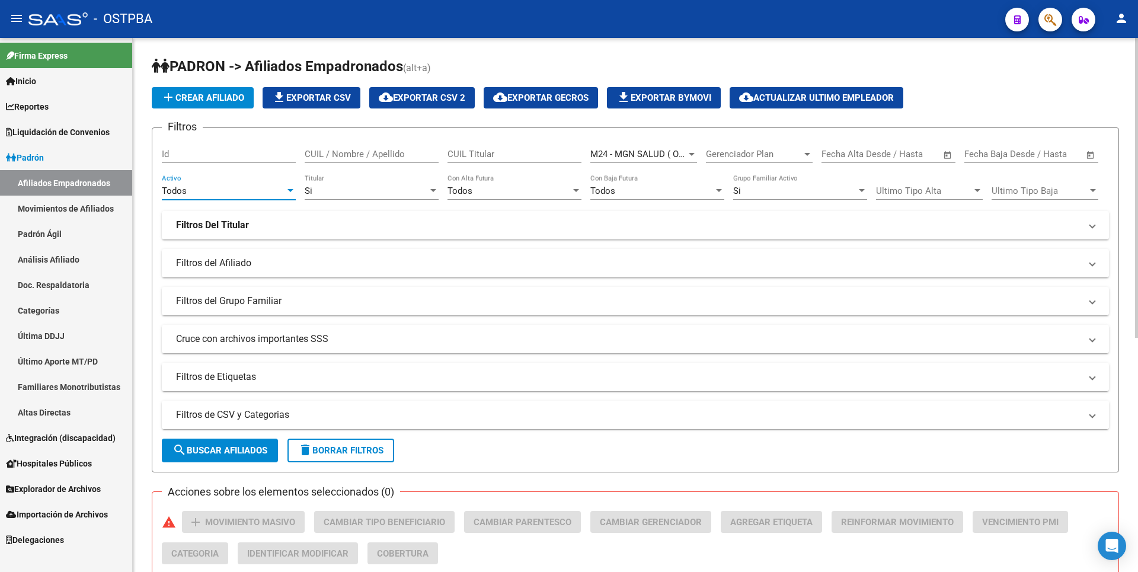
click at [333, 414] on mat-panel-title "Filtros de CSV y Categorias" at bounding box center [628, 414] width 905 height 13
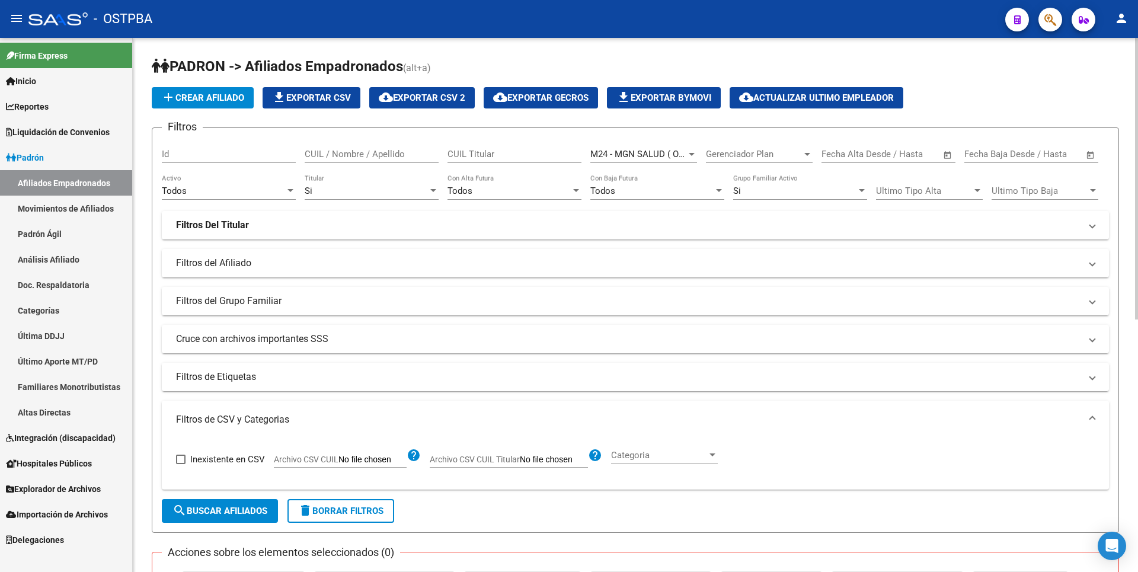
click at [372, 461] on input "Archivo CSV CUIL" at bounding box center [373, 460] width 68 height 11
type input "C:\fakepath\MGN24.csv"
click at [251, 515] on span "search Buscar Afiliados" at bounding box center [220, 511] width 95 height 11
click at [251, 508] on span "search Buscar Afiliados" at bounding box center [220, 511] width 95 height 11
click at [282, 191] on div "Todos" at bounding box center [223, 191] width 123 height 11
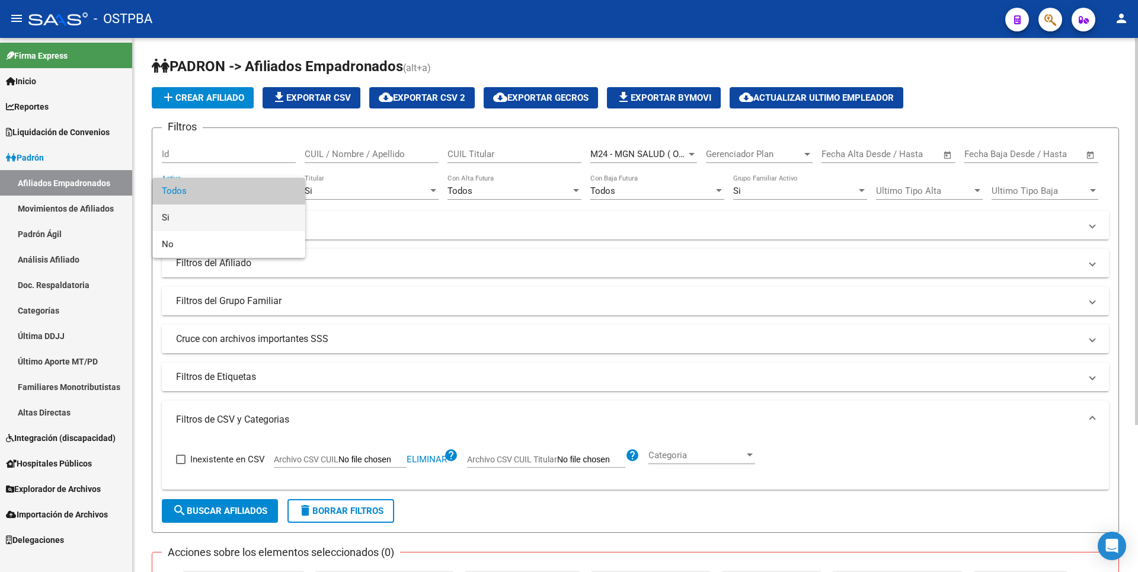
click at [191, 211] on span "Si" at bounding box center [229, 218] width 134 height 27
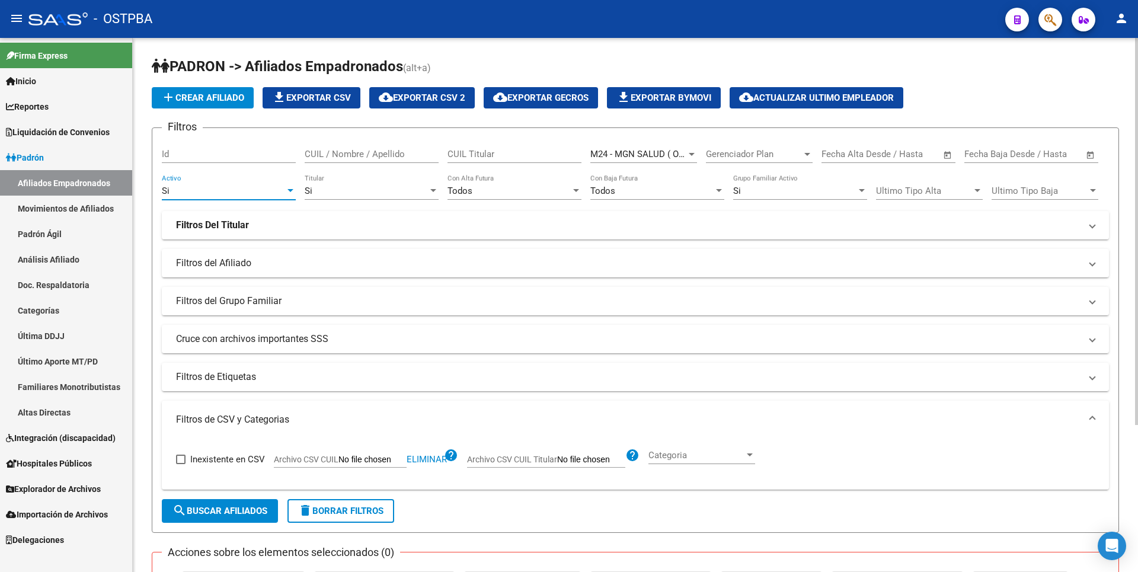
click at [218, 518] on button "search Buscar Afiliados" at bounding box center [220, 511] width 116 height 24
click at [285, 193] on div at bounding box center [290, 190] width 11 height 9
click at [174, 221] on span "No" at bounding box center [229, 218] width 134 height 27
click at [230, 507] on span "search Buscar Afiliados" at bounding box center [220, 511] width 95 height 11
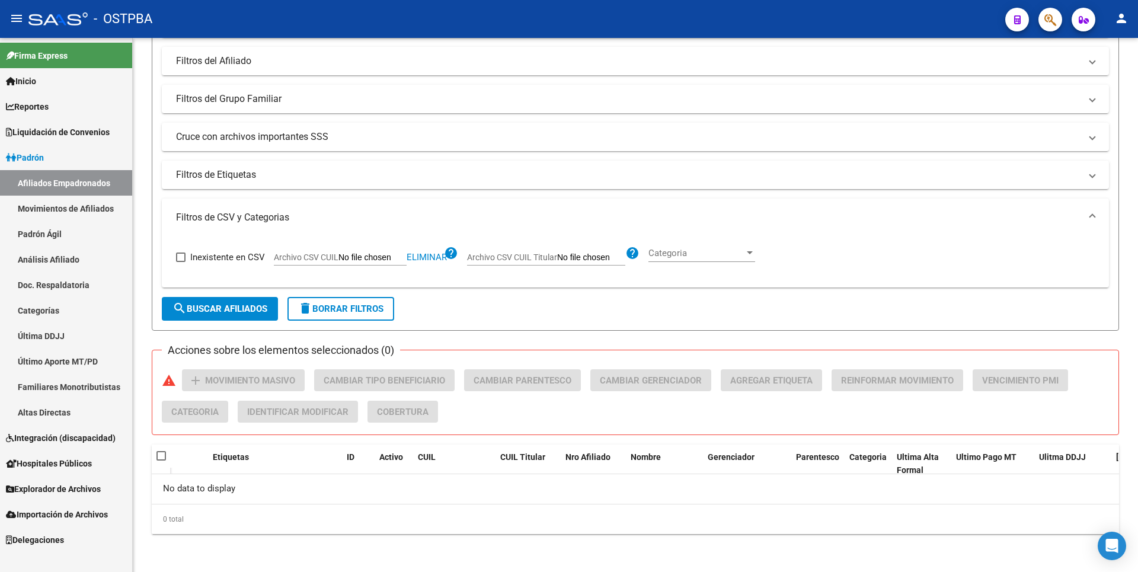
drag, startPoint x: 55, startPoint y: 261, endPoint x: 281, endPoint y: 222, distance: 229.2
click at [55, 261] on link "Análisis Afiliado" at bounding box center [66, 259] width 132 height 25
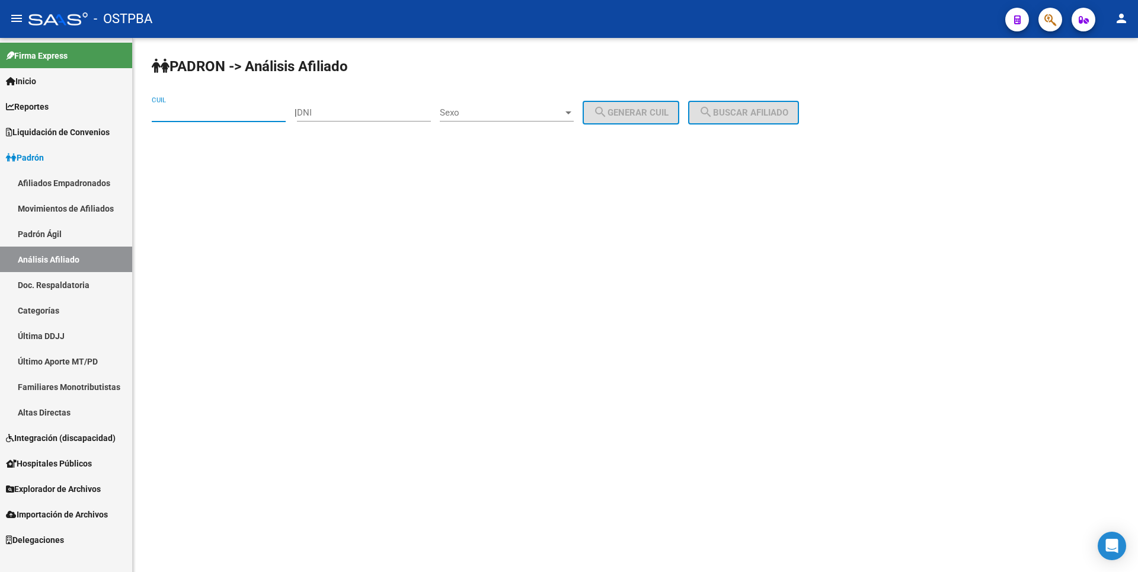
click at [232, 113] on input "CUIL" at bounding box center [219, 112] width 134 height 11
paste input "24-35873761-3"
type input "24-35873761-3"
click at [759, 98] on div "[PERSON_NAME] -> Análisis Afiliado 24-35873761-3 CUIL | DNI Sexo Sexo search Ge…" at bounding box center [635, 100] width 1005 height 125
click at [763, 103] on button "search Buscar afiliado" at bounding box center [743, 113] width 111 height 24
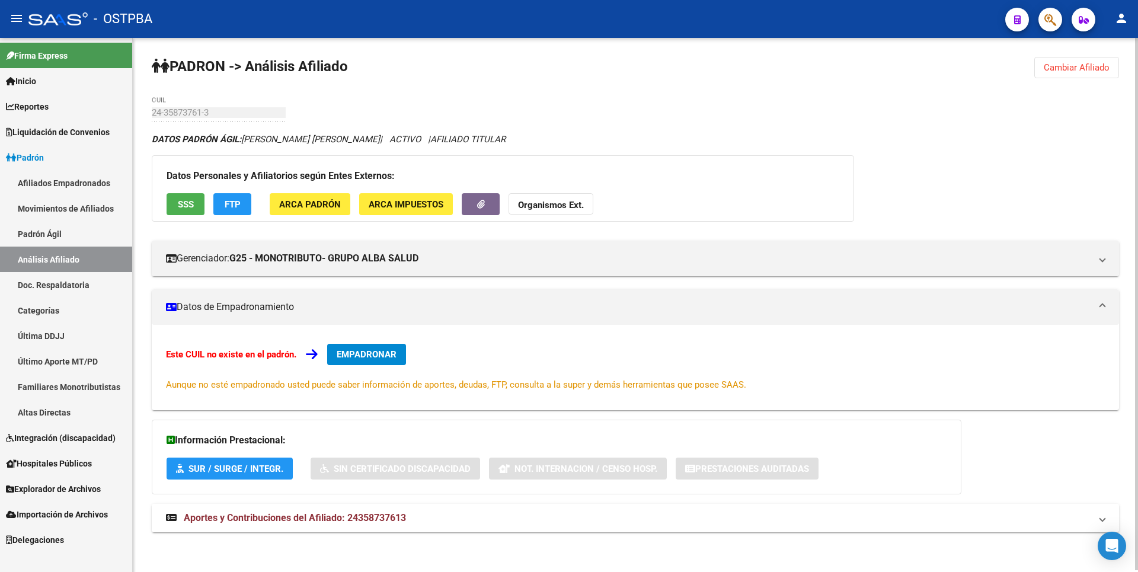
click at [392, 515] on span "Aportes y Contribuciones del Afiliado: 24358737613" at bounding box center [295, 517] width 222 height 11
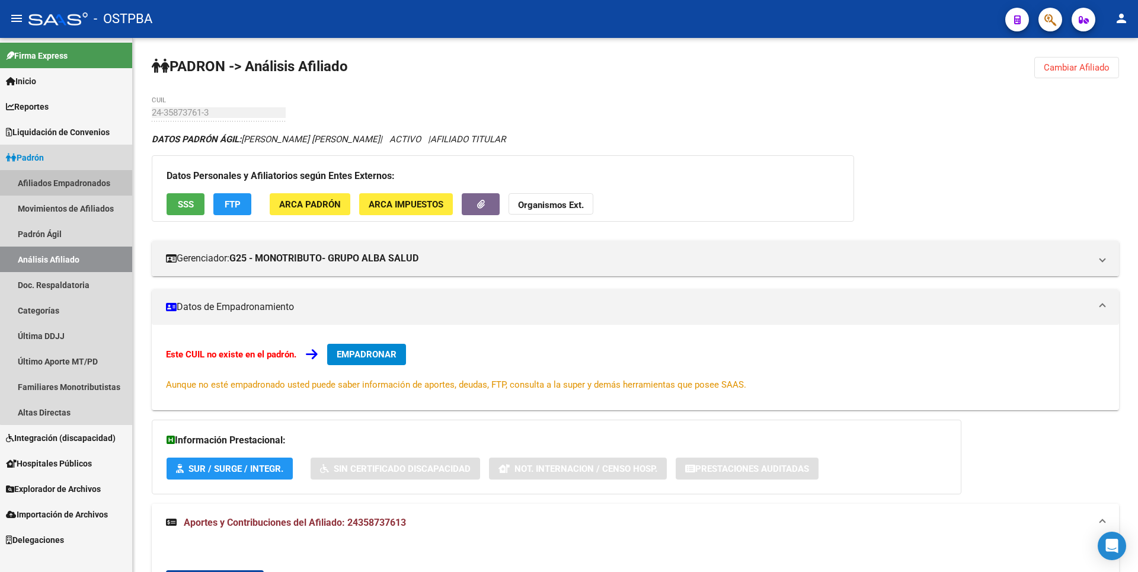
click at [93, 189] on link "Afiliados Empadronados" at bounding box center [66, 182] width 132 height 25
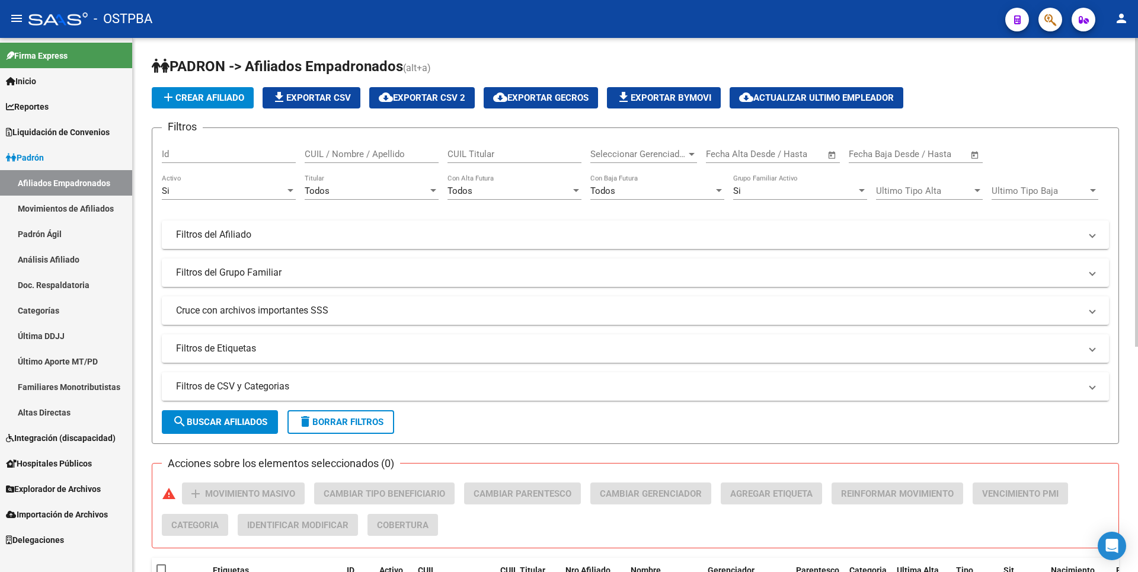
click at [335, 388] on mat-panel-title "Filtros de CSV y Categorias" at bounding box center [628, 386] width 905 height 13
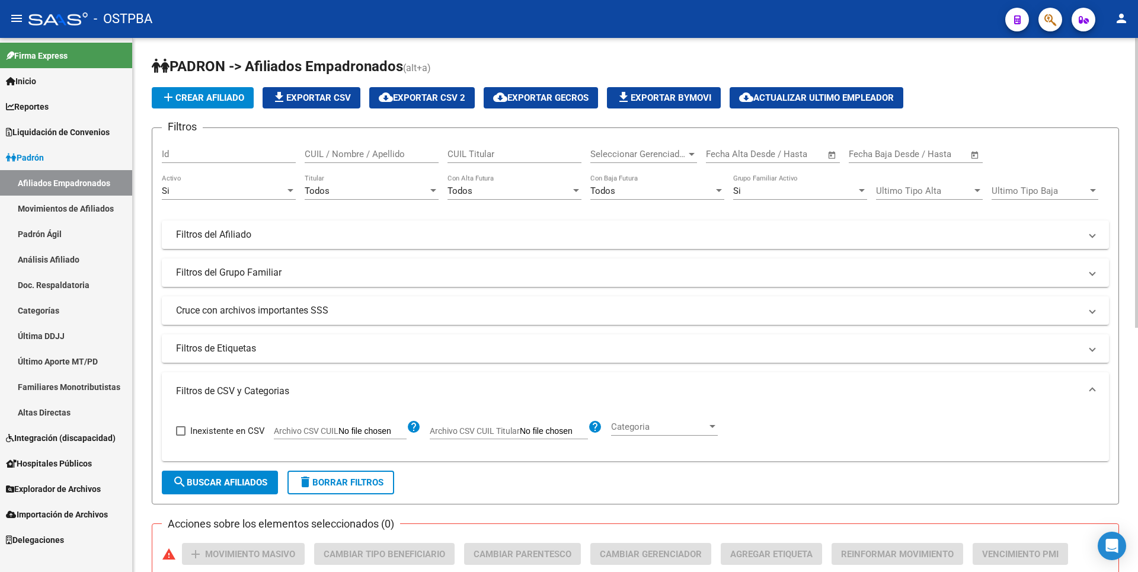
click at [379, 432] on input "Archivo CSV CUIL" at bounding box center [373, 431] width 68 height 11
type input "C:\fakepath\MGN24.01.csv"
click at [351, 430] on input "Archivo CSV CUIL" at bounding box center [373, 431] width 68 height 11
type input "C:\fakepath\MGN24012025.csv"
click at [212, 479] on span "search Buscar Afiliados" at bounding box center [220, 482] width 95 height 11
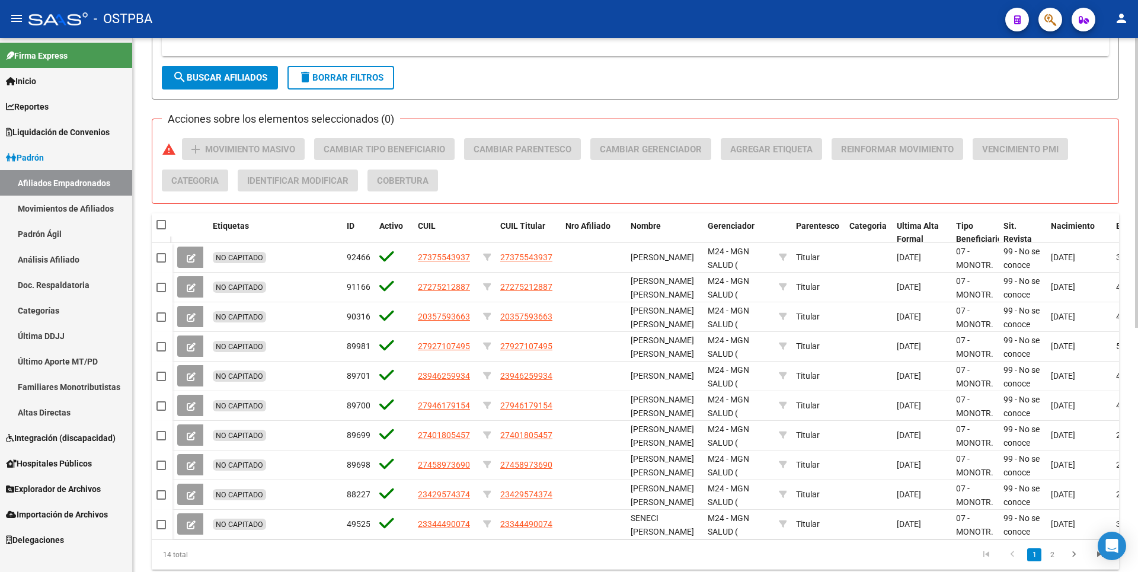
scroll to position [450, 0]
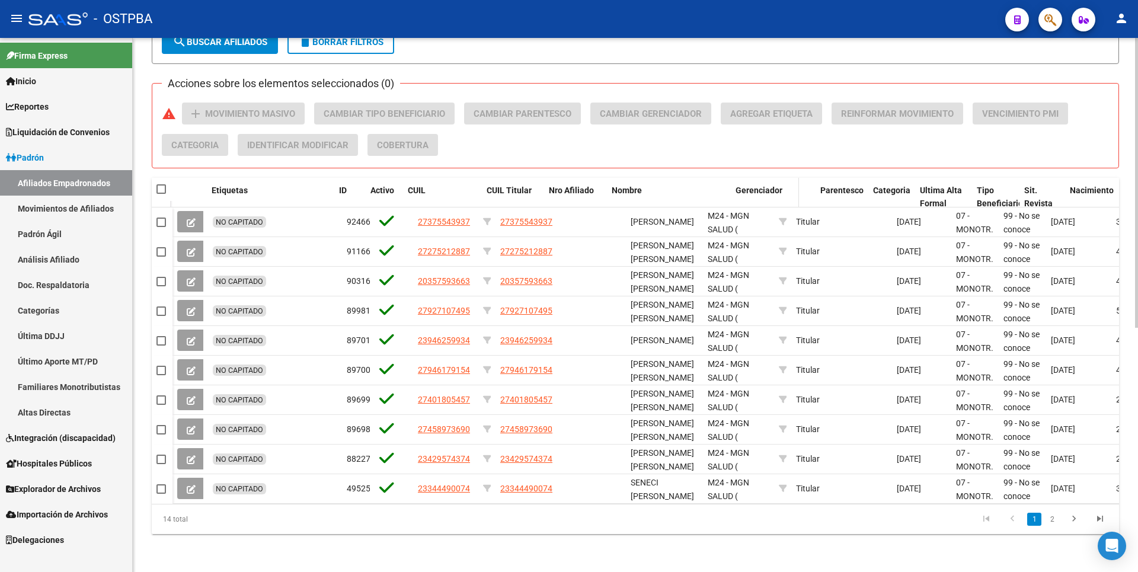
drag, startPoint x: 699, startPoint y: 183, endPoint x: 755, endPoint y: 171, distance: 57.6
click at [755, 178] on div "Etiquetas ID Activo CUIL CUIL Titular Nro Afiliado Nombre Gerenciador Parentesc…" at bounding box center [847, 204] width 1348 height 52
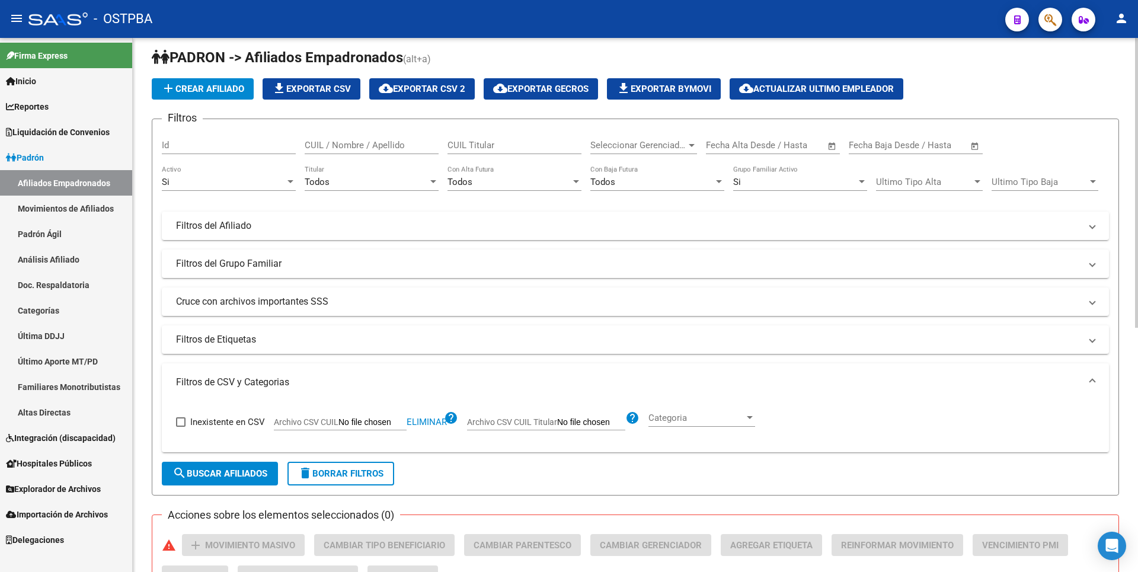
scroll to position [0, 0]
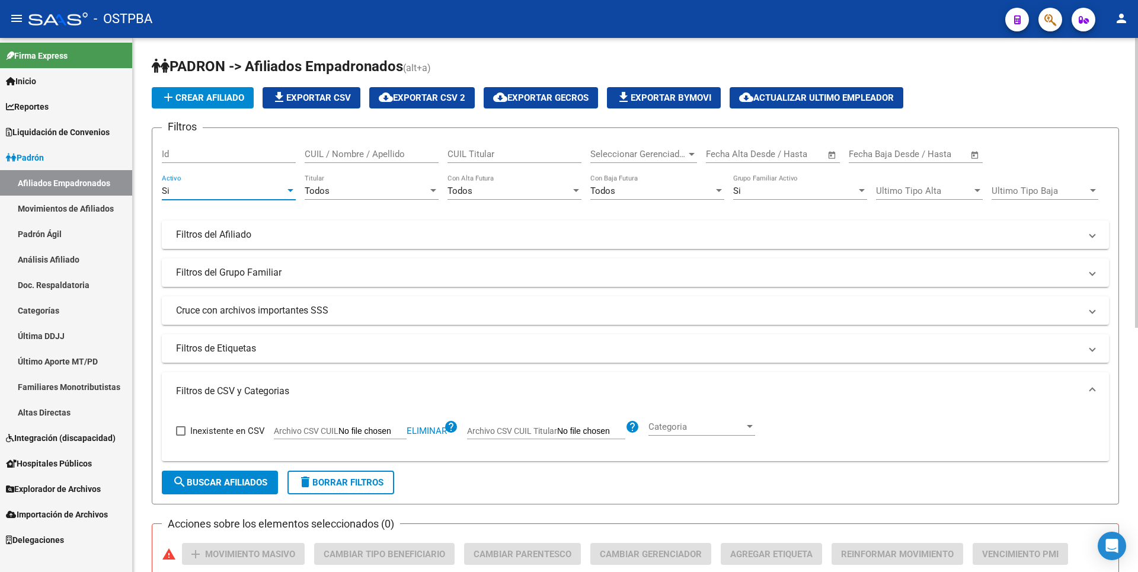
click at [284, 189] on div "Si" at bounding box center [229, 191] width 134 height 11
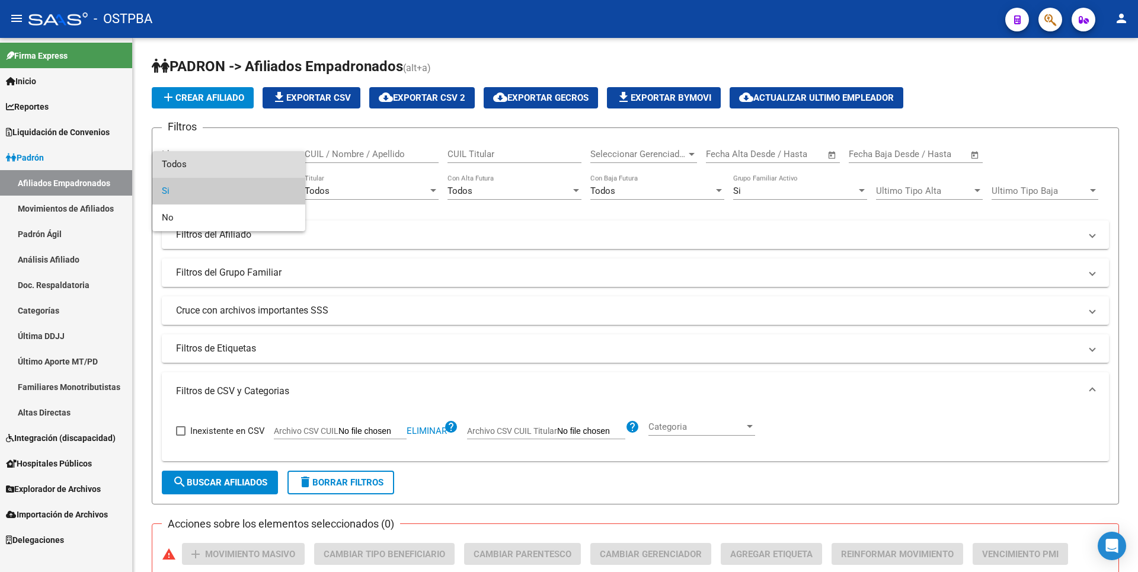
click at [186, 165] on span "Todos" at bounding box center [229, 164] width 134 height 27
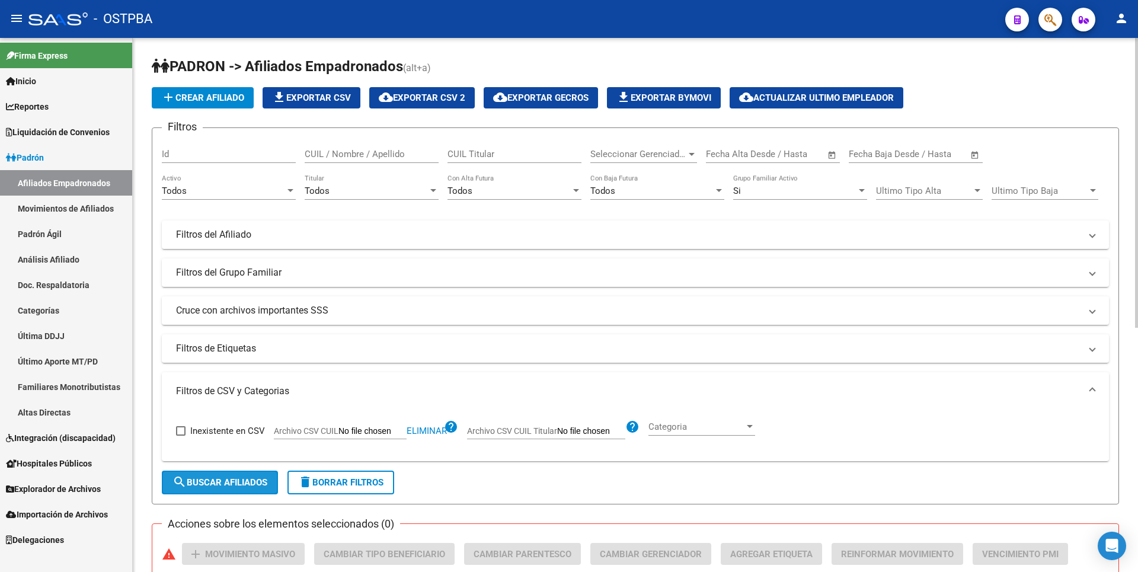
click at [203, 477] on span "search Buscar Afiliados" at bounding box center [220, 482] width 95 height 11
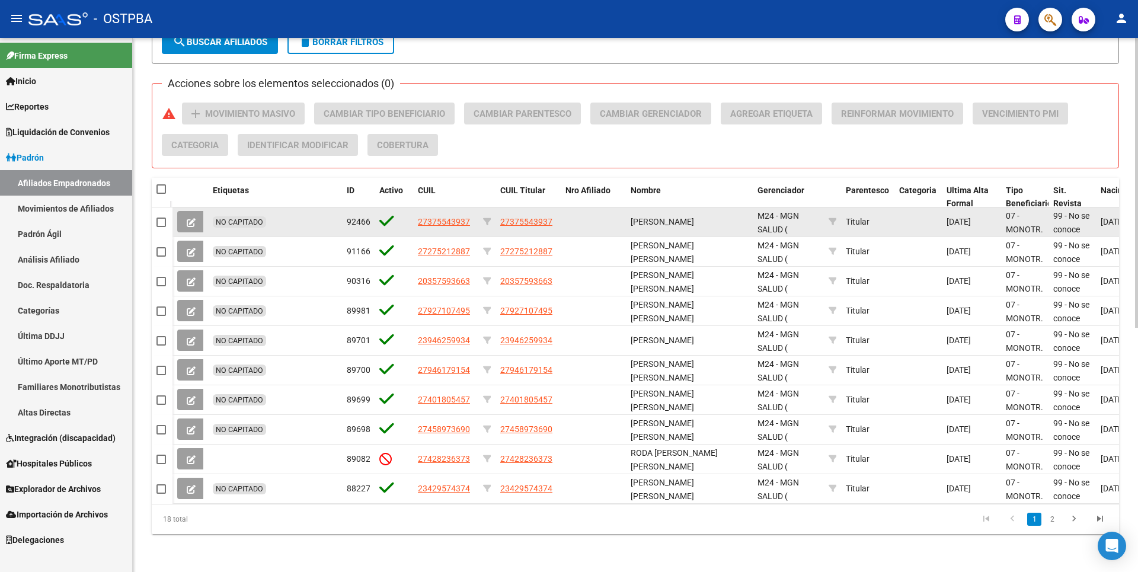
scroll to position [450, 0]
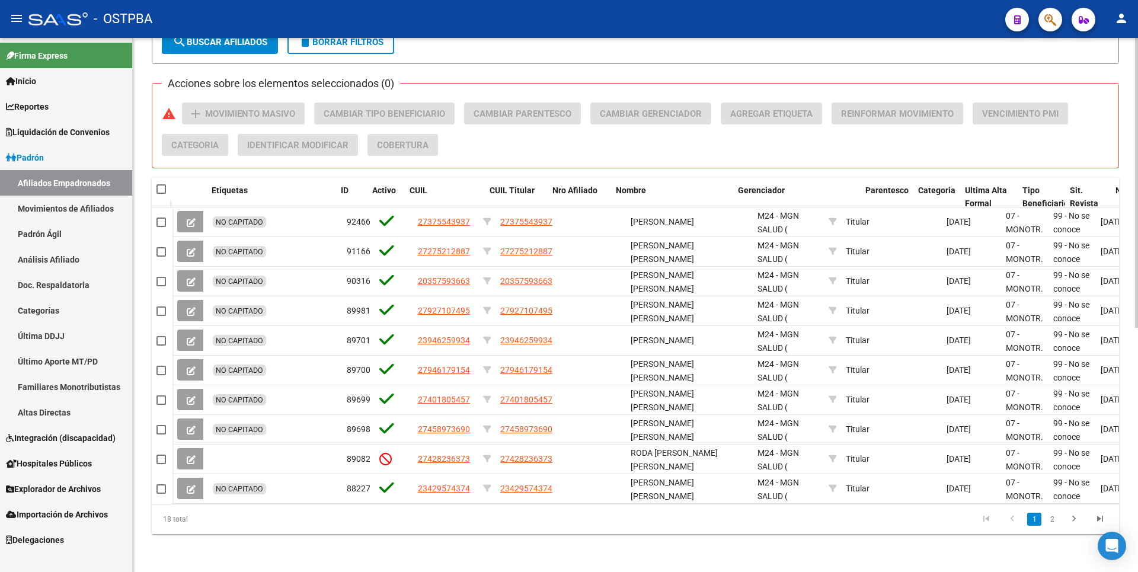
drag, startPoint x: 837, startPoint y: 182, endPoint x: 885, endPoint y: 166, distance: 51.2
click at [885, 167] on div "PADRON -> Afiliados Empadronados (alt+a) add Crear Afiliado file_download Expor…" at bounding box center [636, 75] width 968 height 918
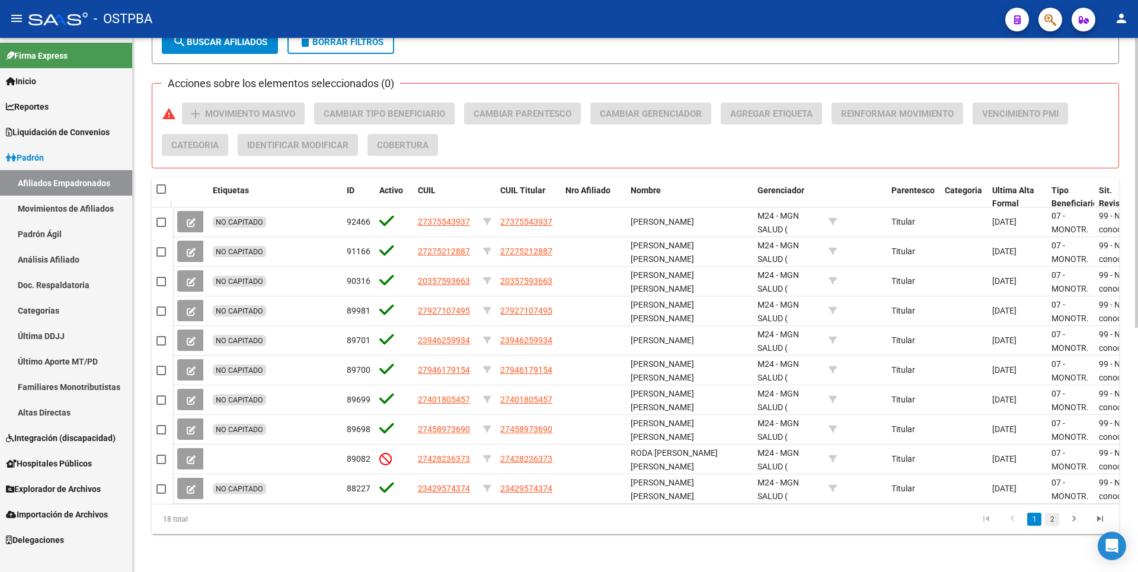
click at [1056, 520] on link "2" at bounding box center [1052, 519] width 14 height 13
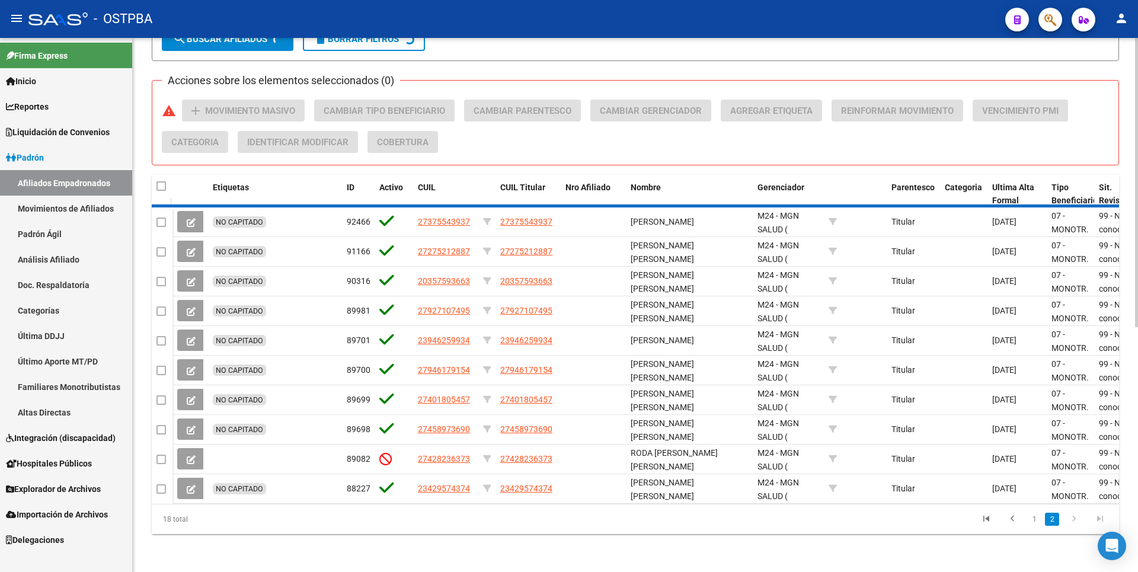
scroll to position [391, 0]
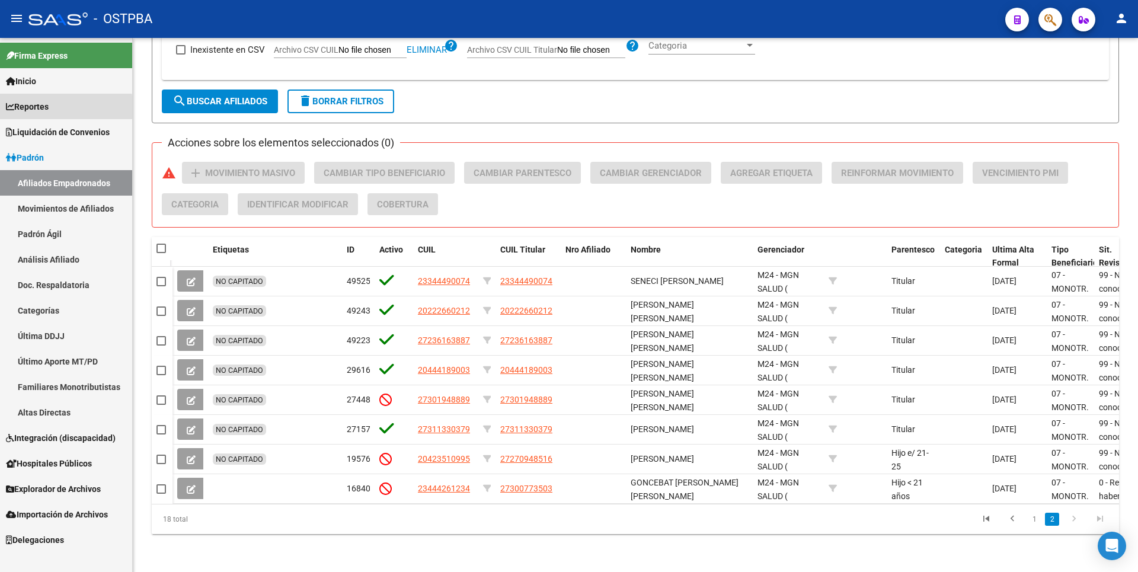
click at [42, 109] on span "Reportes" at bounding box center [27, 106] width 43 height 13
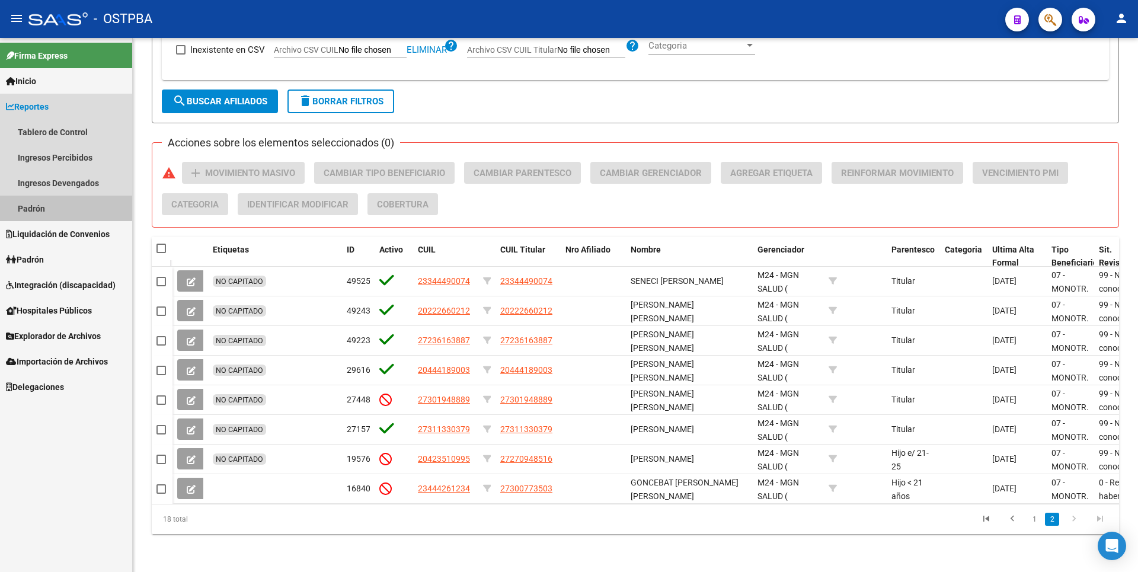
click at [44, 203] on link "Padrón" at bounding box center [66, 208] width 132 height 25
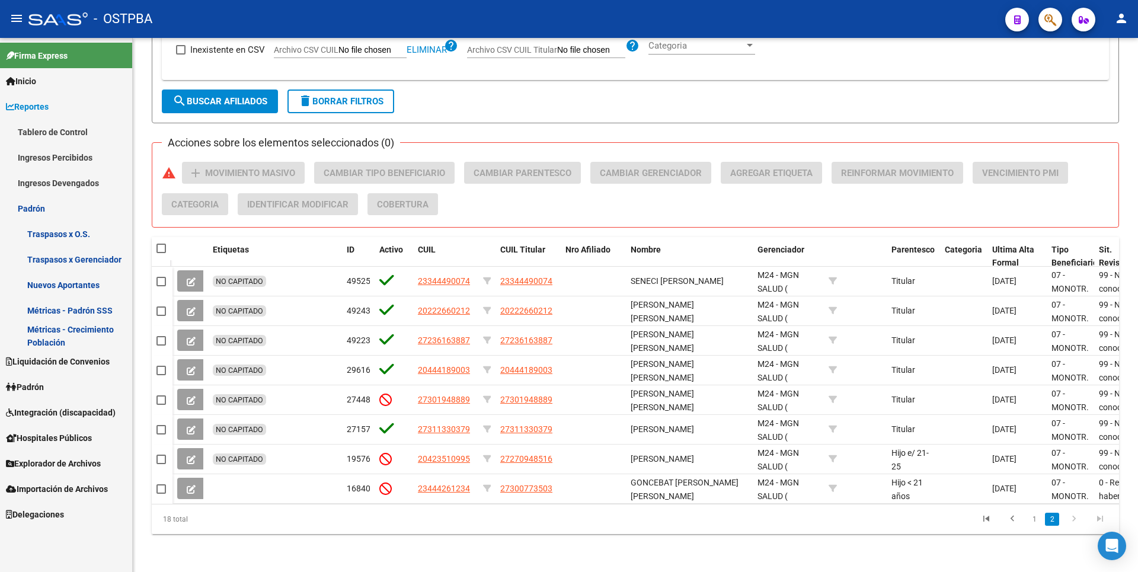
click at [52, 385] on link "Padrón" at bounding box center [66, 386] width 132 height 25
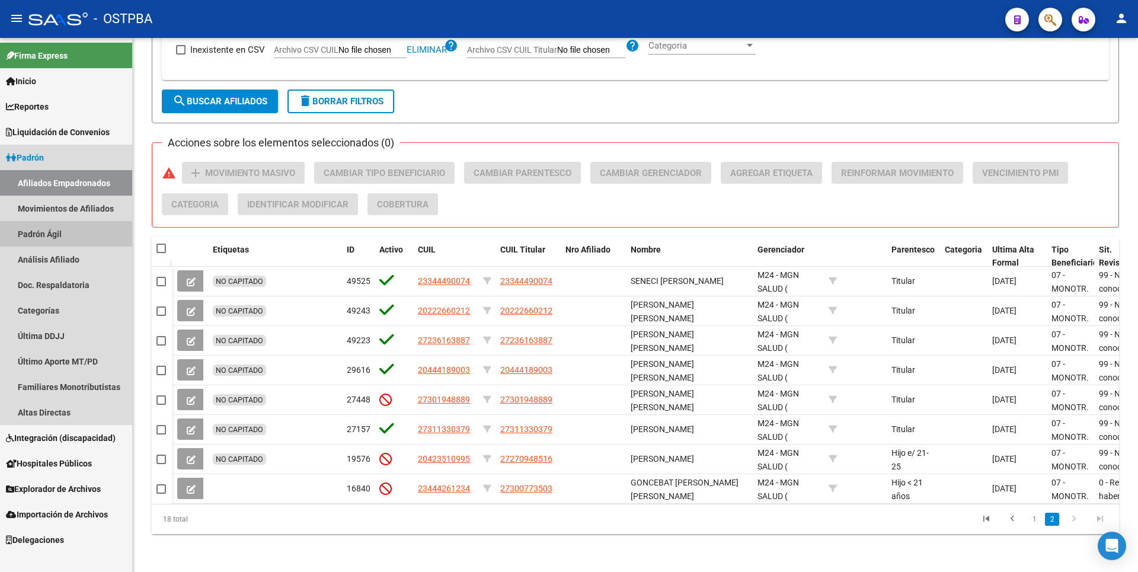
click at [54, 239] on link "Padrón Ágil" at bounding box center [66, 233] width 132 height 25
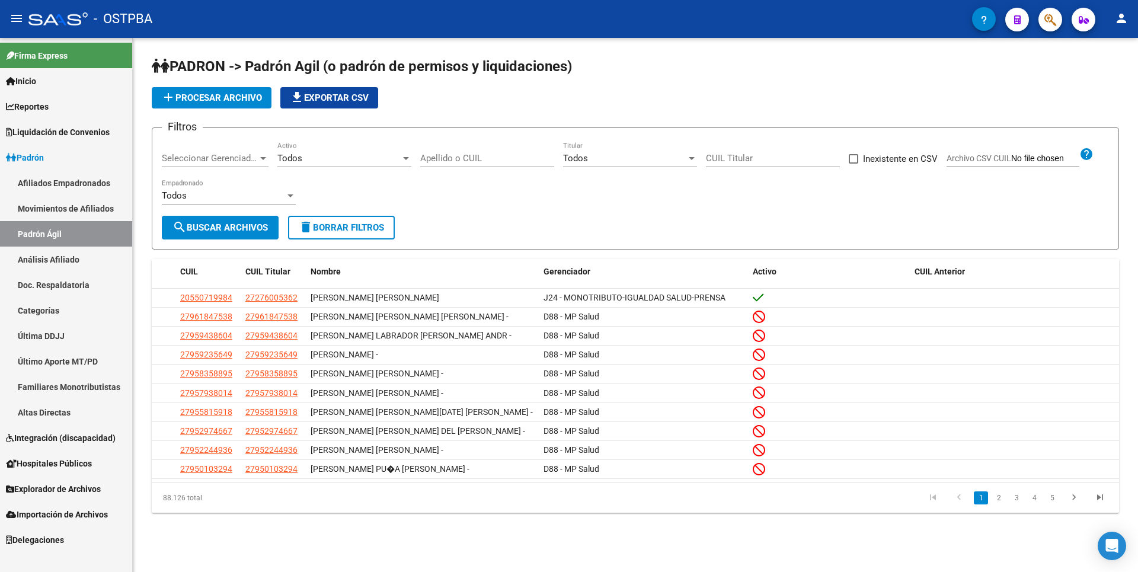
click at [968, 158] on span "Archivo CSV CUIL" at bounding box center [979, 158] width 65 height 9
click at [1011, 158] on input "Archivo CSV CUIL" at bounding box center [1045, 159] width 68 height 11
type input "C:\fakepath\MGN24012025.csv"
click at [235, 225] on span "search Buscar Archivos" at bounding box center [220, 227] width 95 height 11
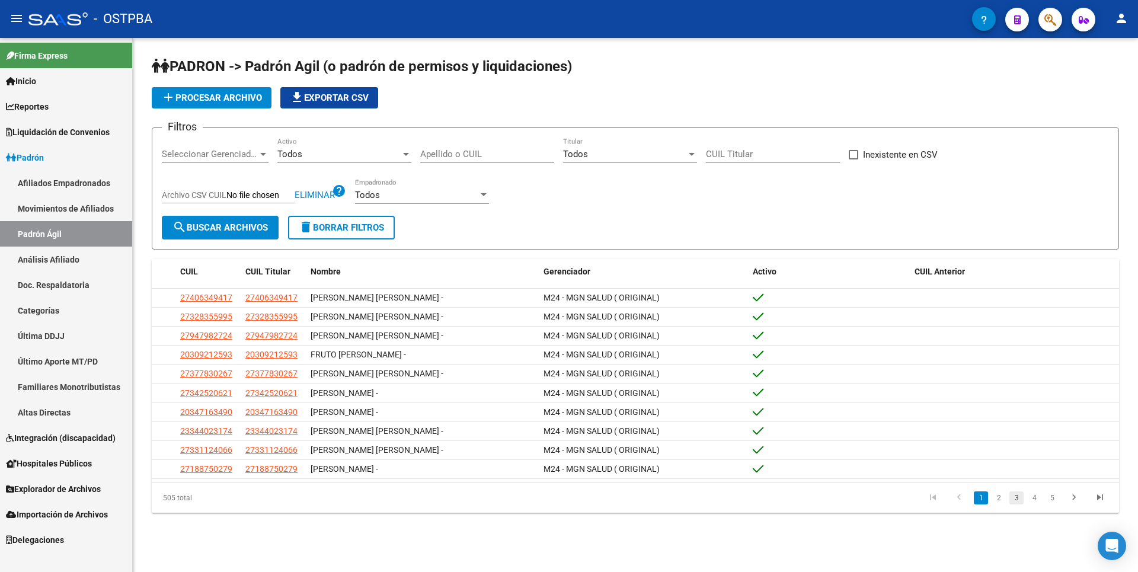
click at [1015, 505] on link "3" at bounding box center [1017, 497] width 14 height 13
click at [1036, 505] on link "4" at bounding box center [1034, 497] width 14 height 13
click at [1041, 505] on link "5" at bounding box center [1034, 497] width 14 height 13
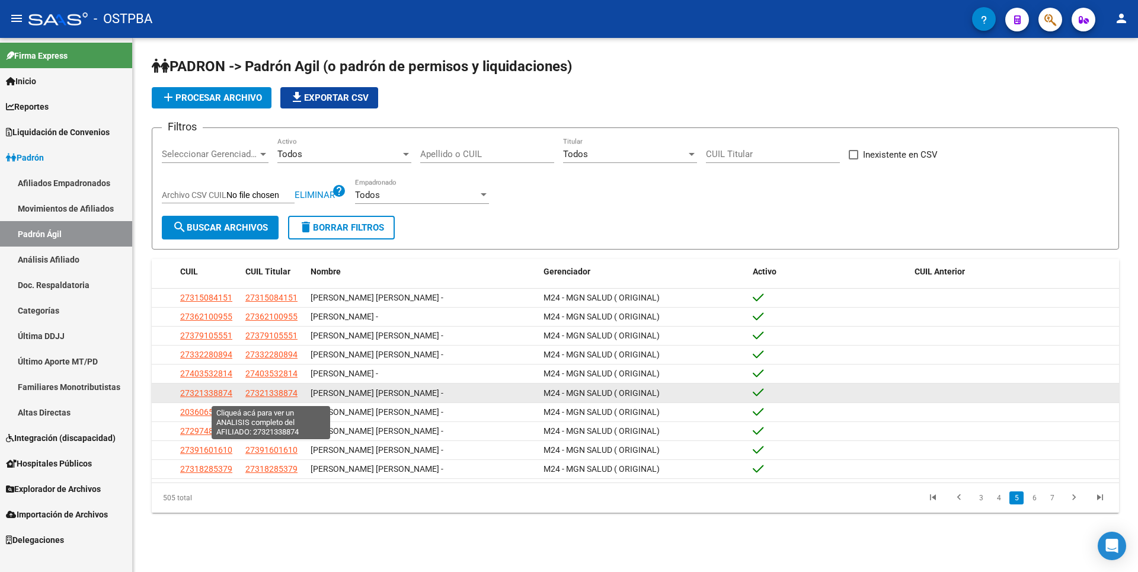
click at [267, 394] on span "27321338874" at bounding box center [271, 392] width 52 height 9
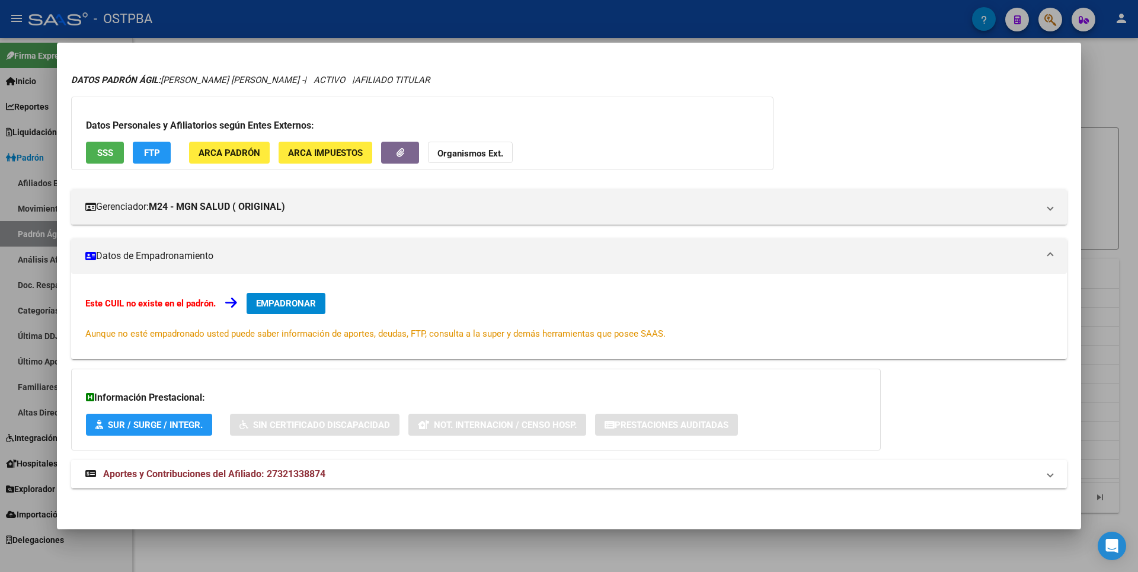
click at [293, 470] on span "Aportes y Contribuciones del Afiliado: 27321338874" at bounding box center [214, 473] width 222 height 11
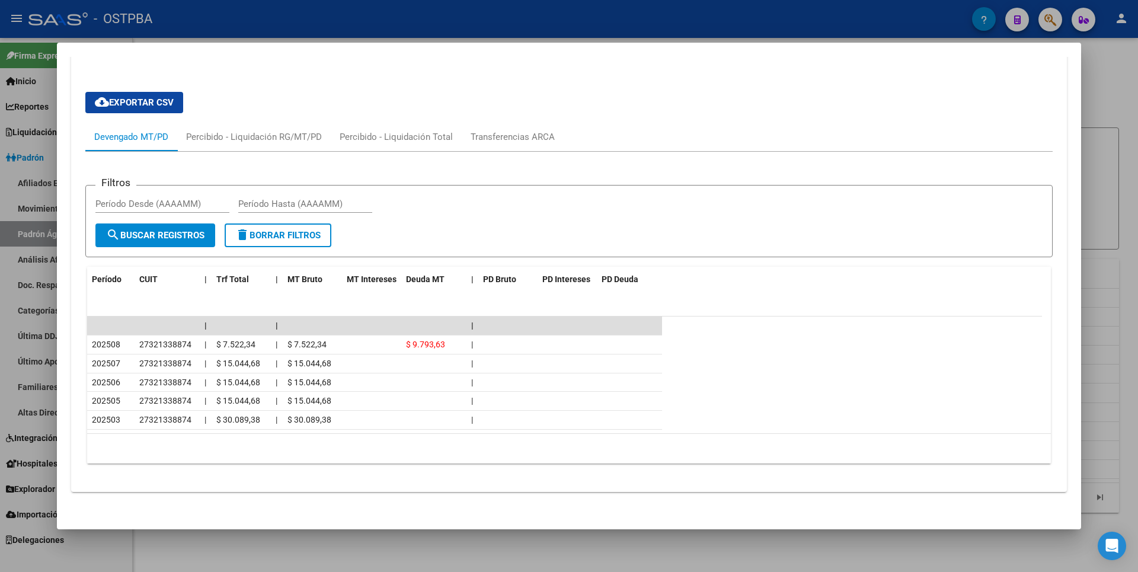
scroll to position [464, 0]
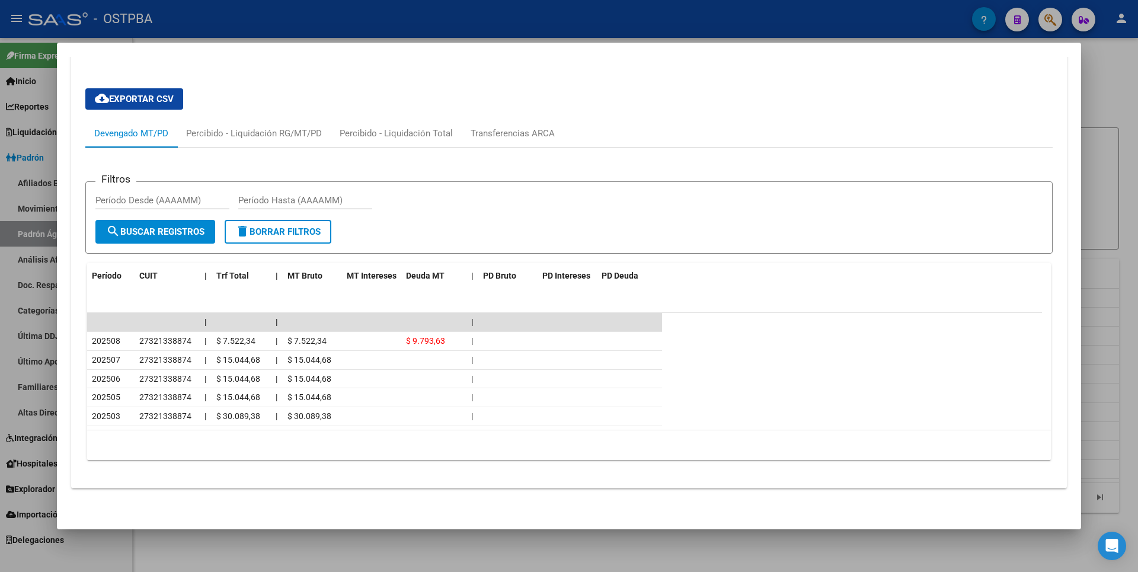
click at [1119, 216] on div at bounding box center [569, 286] width 1138 height 572
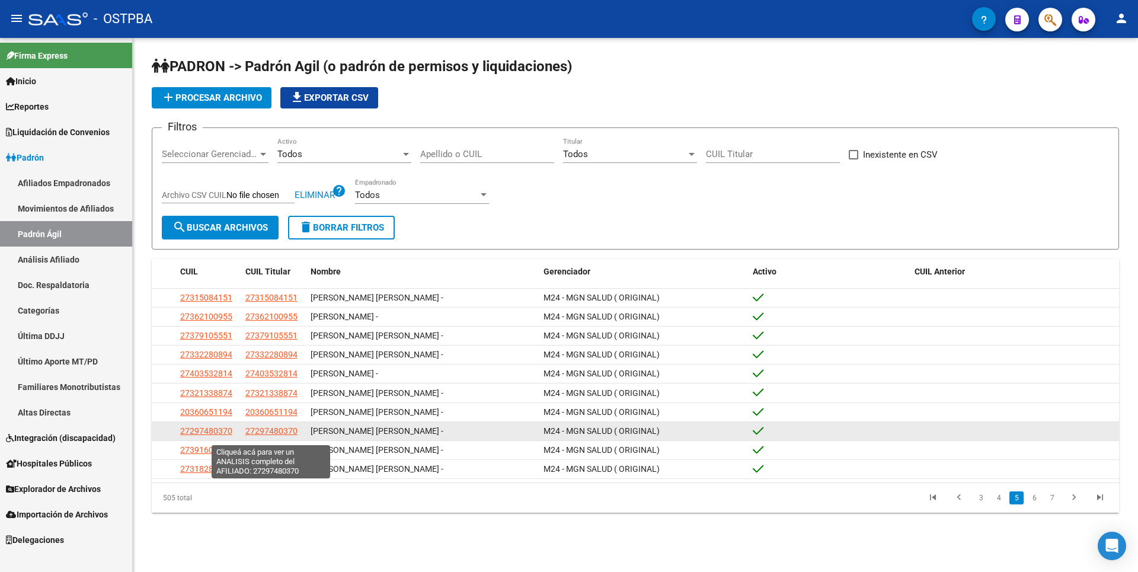
click at [268, 433] on span "27297480370" at bounding box center [271, 430] width 52 height 9
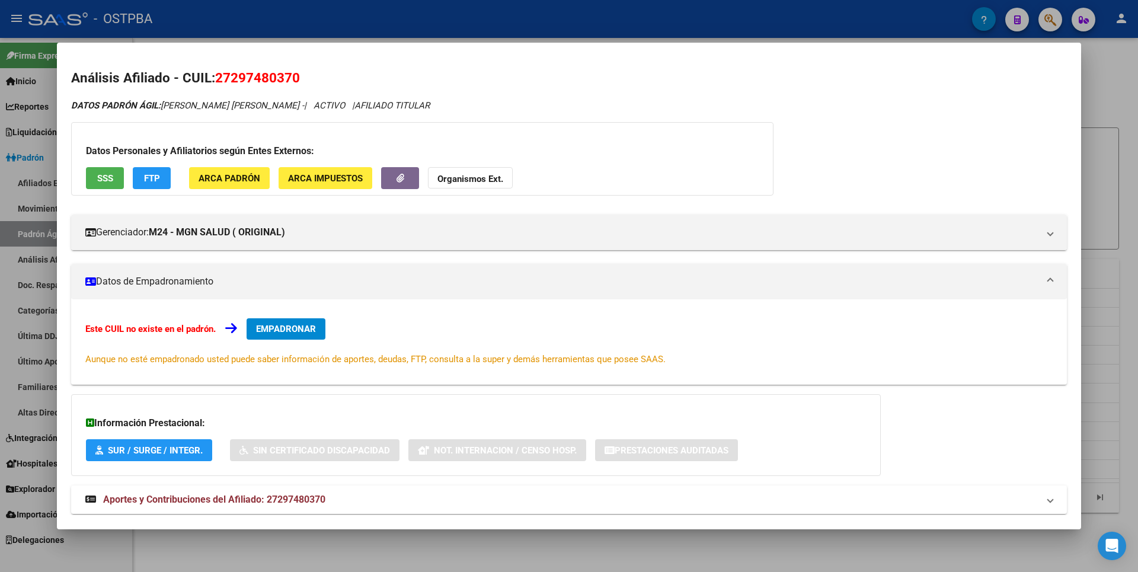
scroll to position [25, 0]
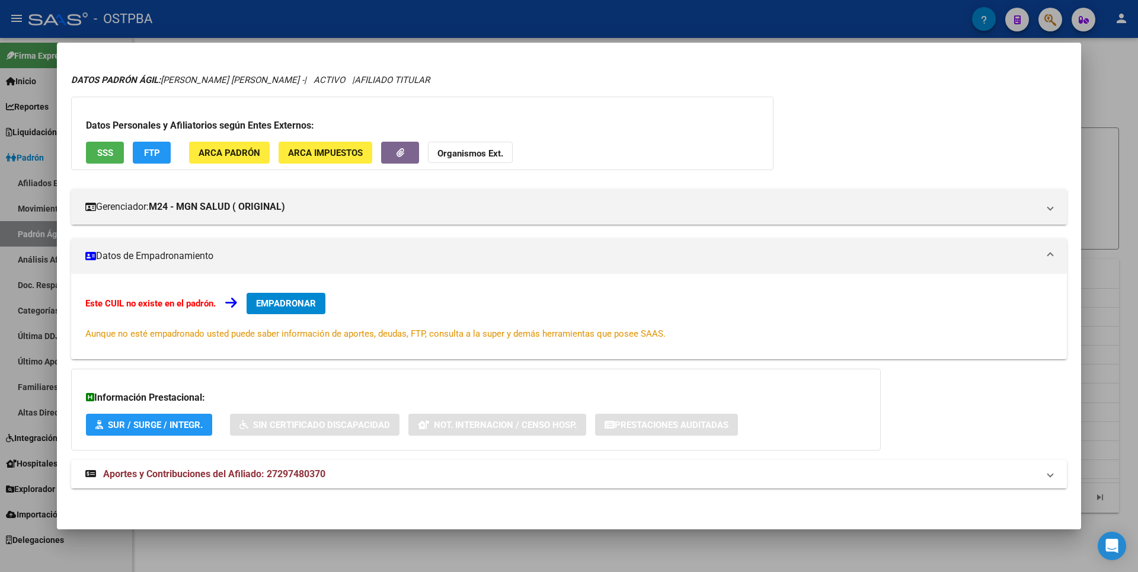
click at [216, 476] on span "Aportes y Contribuciones del Afiliado: 27297480370" at bounding box center [214, 473] width 222 height 11
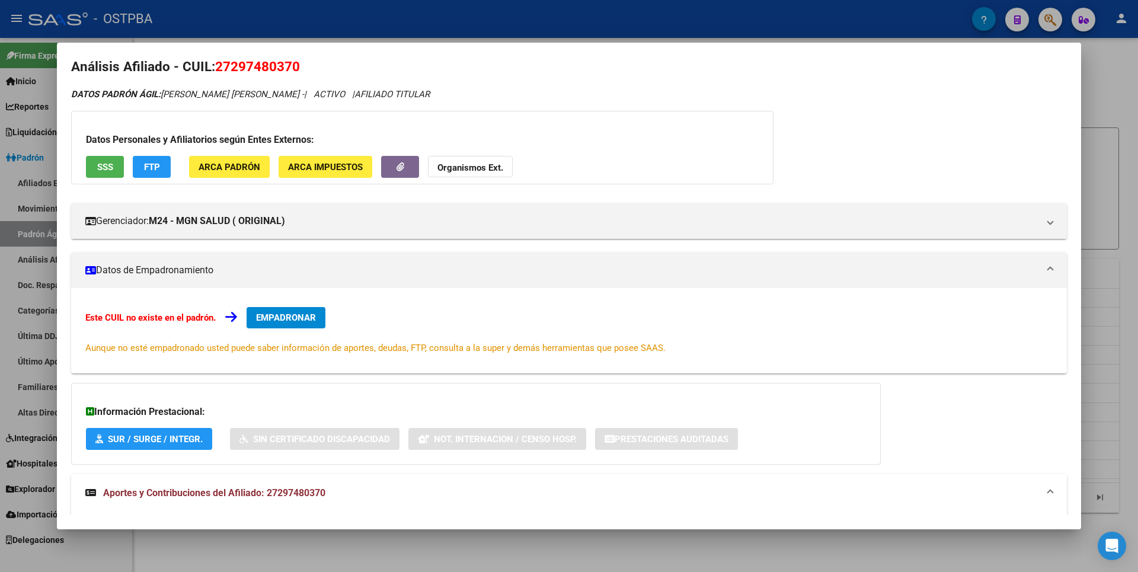
scroll to position [0, 0]
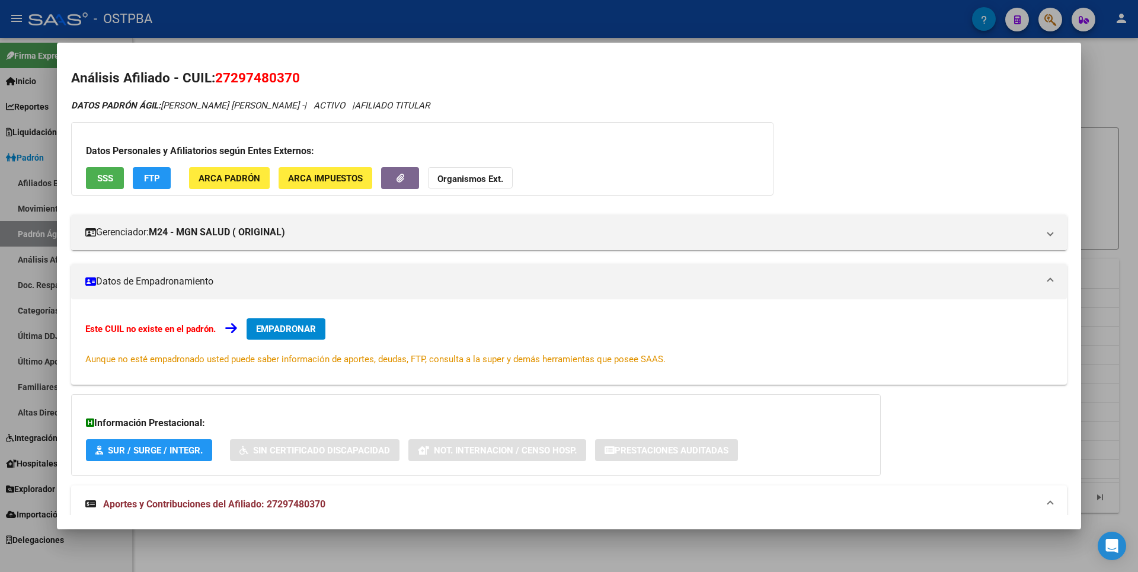
click at [160, 173] on button "FTP" at bounding box center [152, 178] width 38 height 22
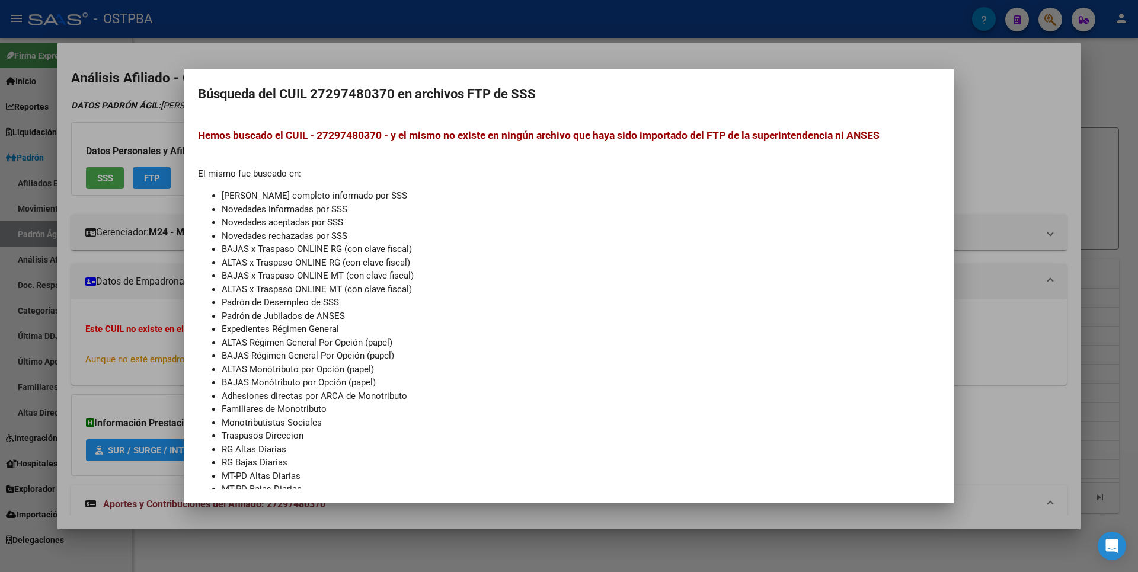
click at [976, 148] on div at bounding box center [569, 286] width 1138 height 572
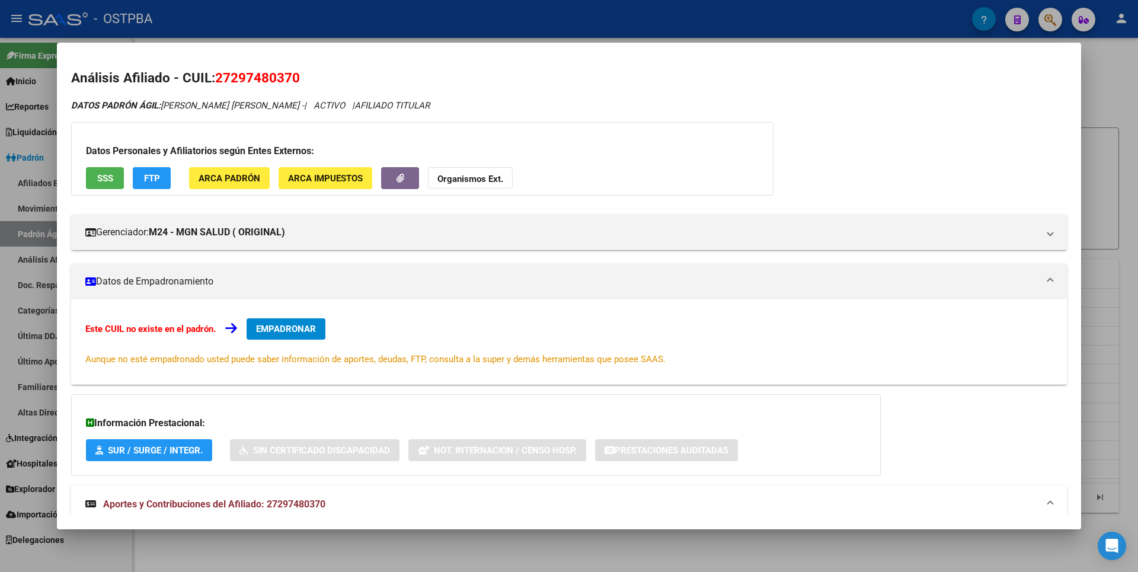
click at [1116, 144] on div at bounding box center [569, 286] width 1138 height 572
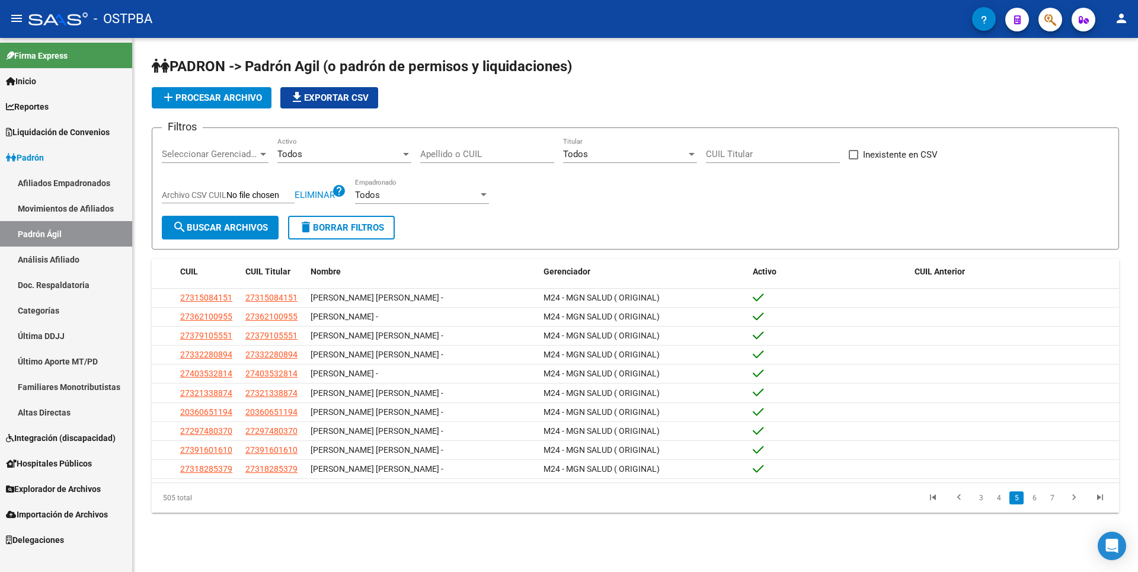
click at [334, 92] on span "file_download Exportar CSV" at bounding box center [329, 97] width 79 height 11
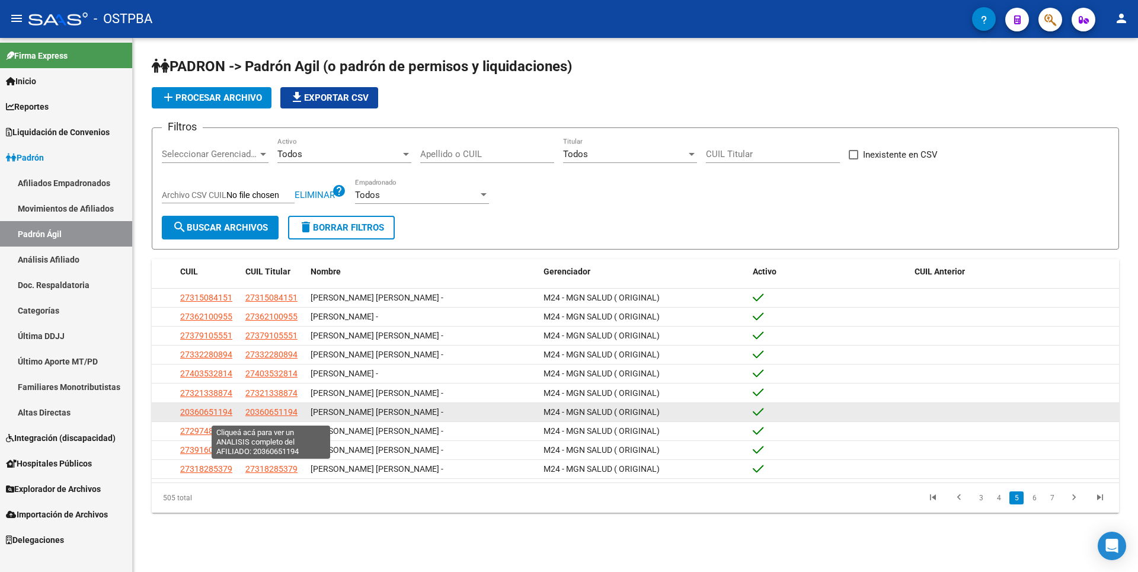
click at [276, 412] on span "20360651194" at bounding box center [271, 411] width 52 height 9
type textarea "20360651194"
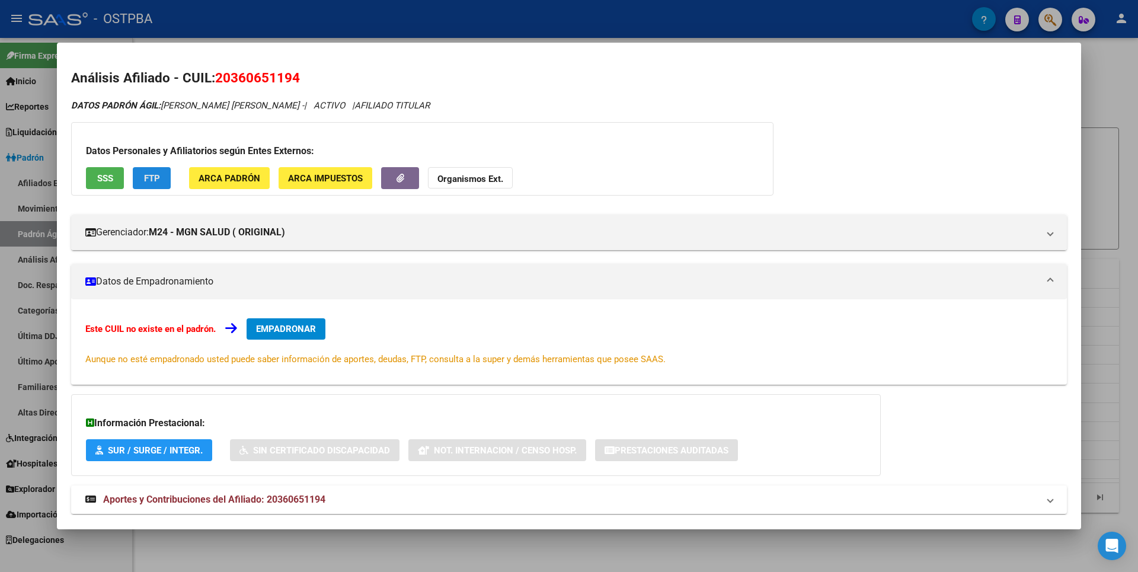
click at [157, 181] on span "FTP" at bounding box center [152, 178] width 16 height 11
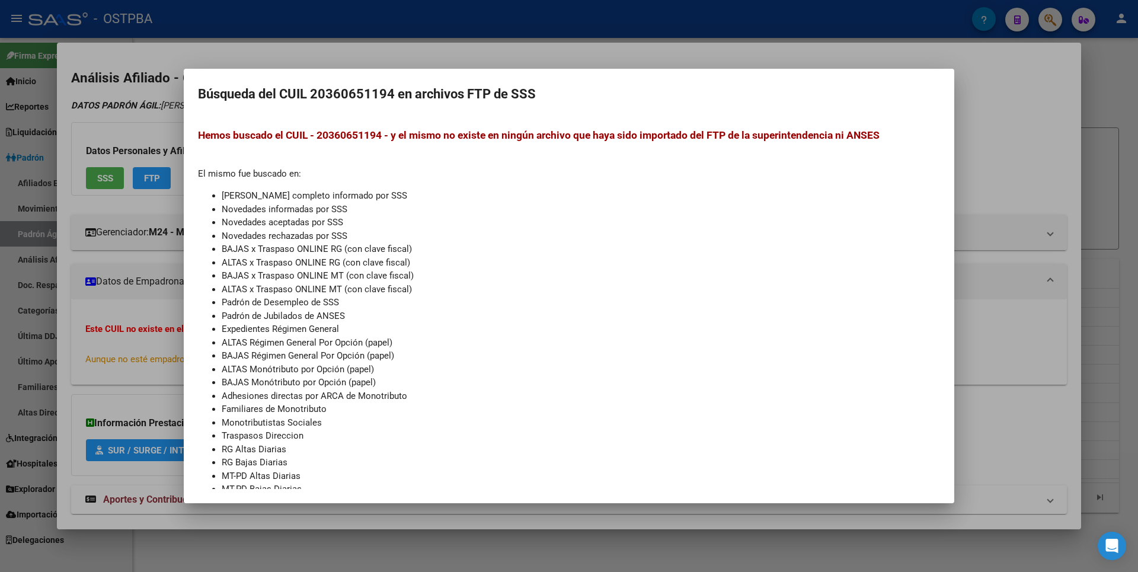
drag, startPoint x: 1016, startPoint y: 149, endPoint x: 350, endPoint y: 252, distance: 674.3
click at [1013, 149] on div at bounding box center [569, 286] width 1138 height 572
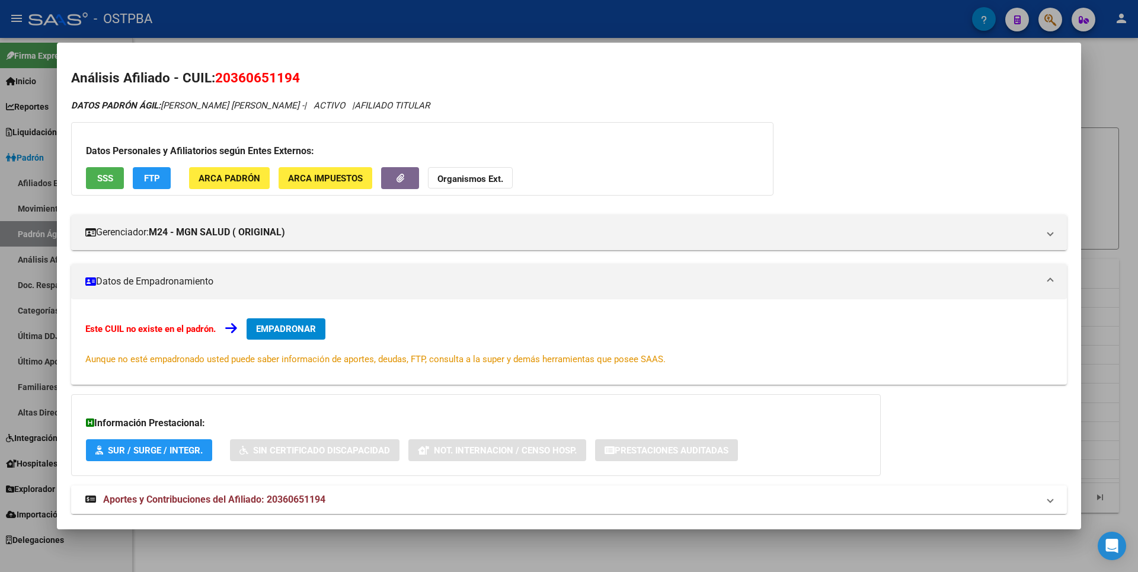
click at [280, 496] on span "Aportes y Contribuciones del Afiliado: 20360651194" at bounding box center [214, 499] width 222 height 11
click at [111, 175] on span "SSS" at bounding box center [105, 178] width 16 height 11
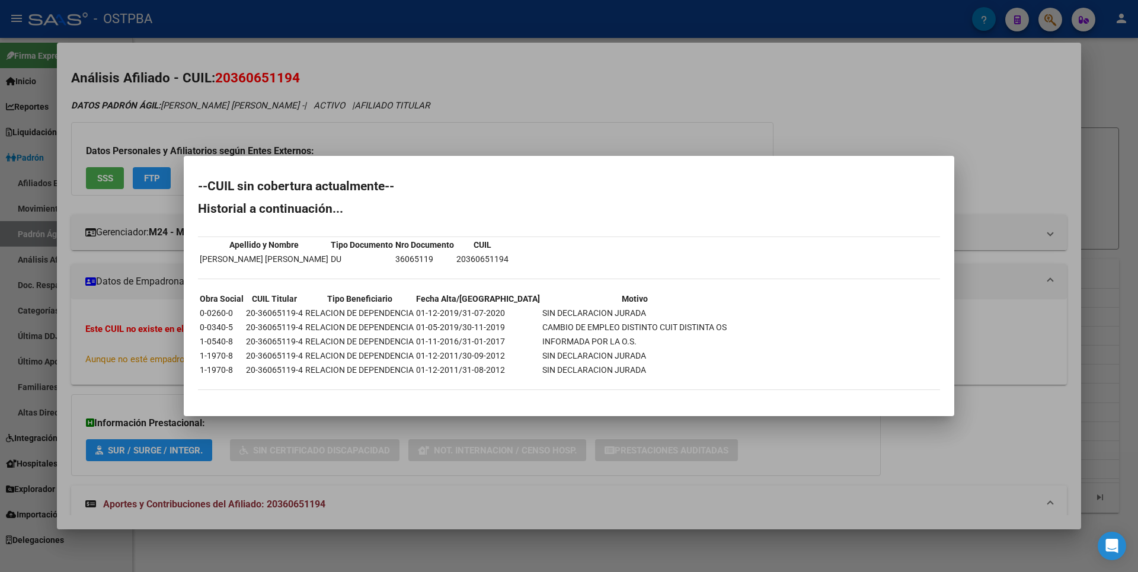
click at [689, 48] on div at bounding box center [569, 286] width 1138 height 572
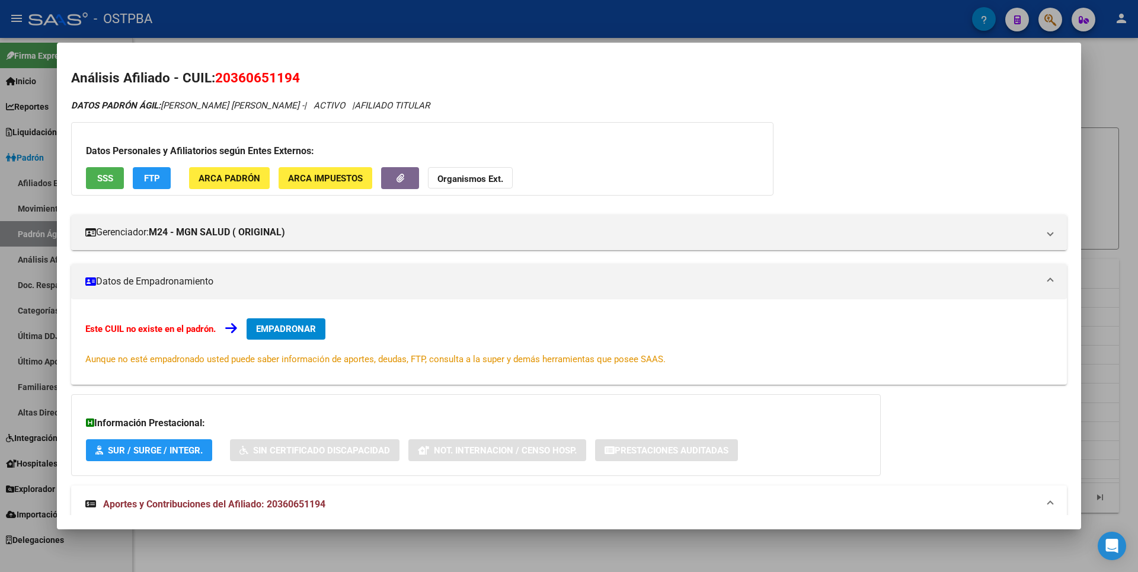
click at [488, 177] on strong "Organismos Ext." at bounding box center [471, 179] width 66 height 11
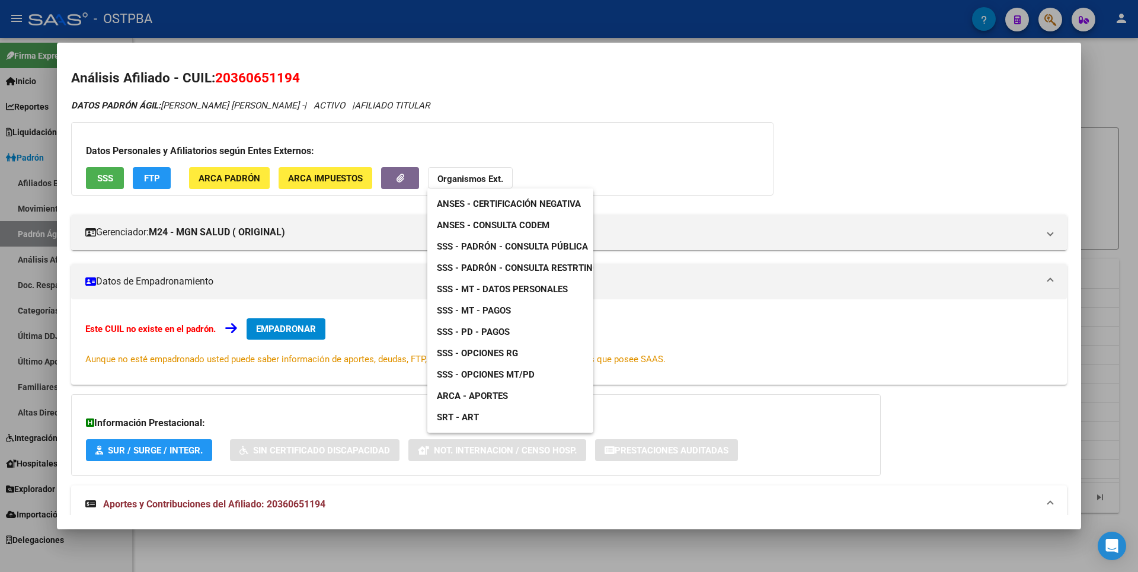
click at [526, 282] on link "SSS - MT - Datos Personales" at bounding box center [502, 289] width 150 height 21
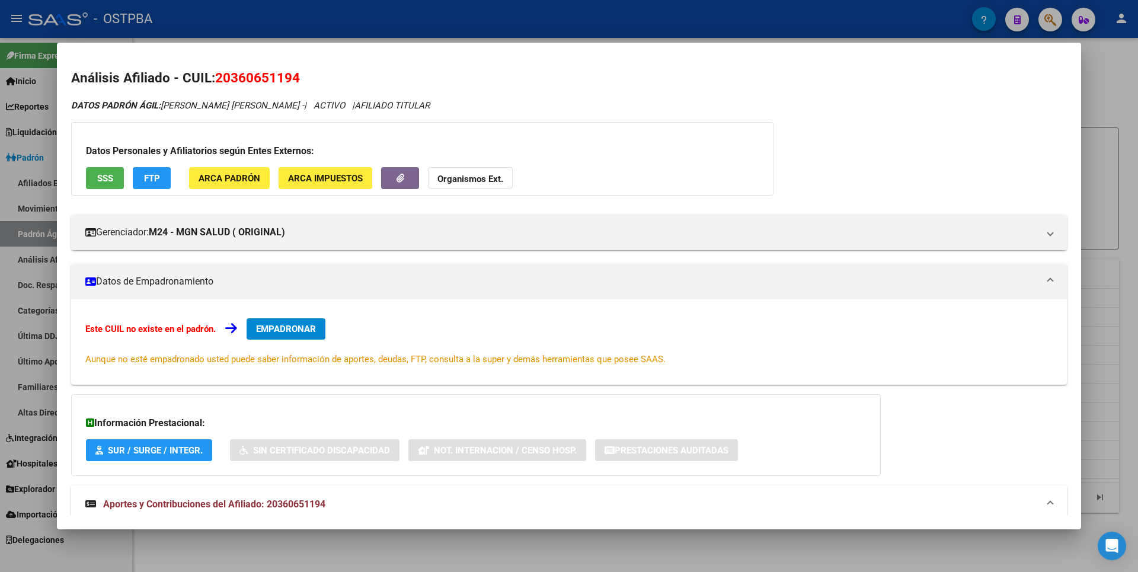
click at [1106, 135] on div at bounding box center [569, 286] width 1138 height 572
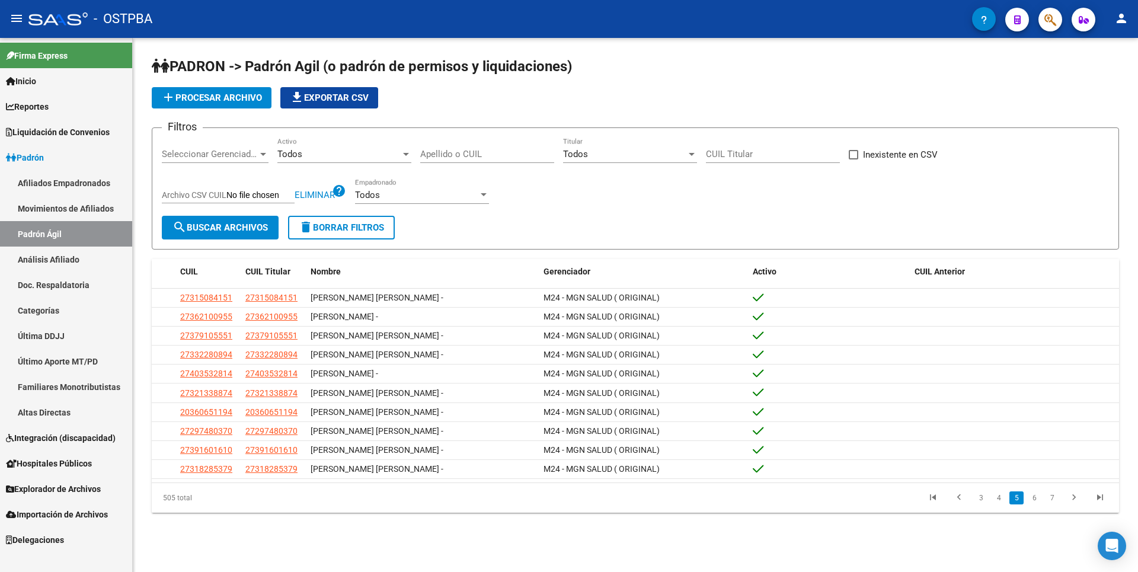
click at [60, 483] on span "Explorador de Archivos" at bounding box center [53, 489] width 95 height 13
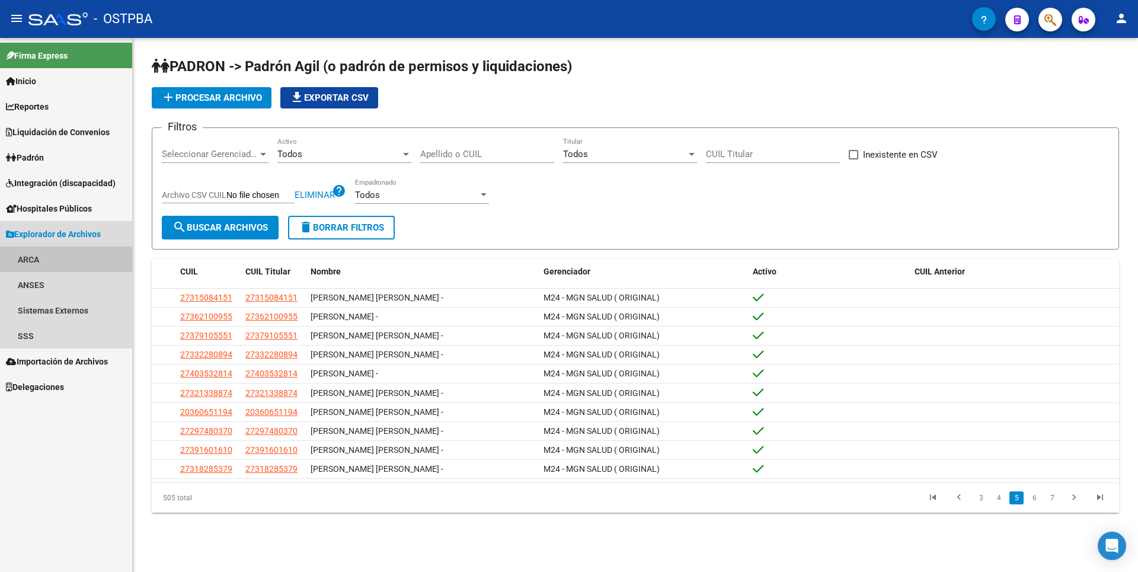
click at [49, 263] on link "ARCA" at bounding box center [66, 259] width 132 height 25
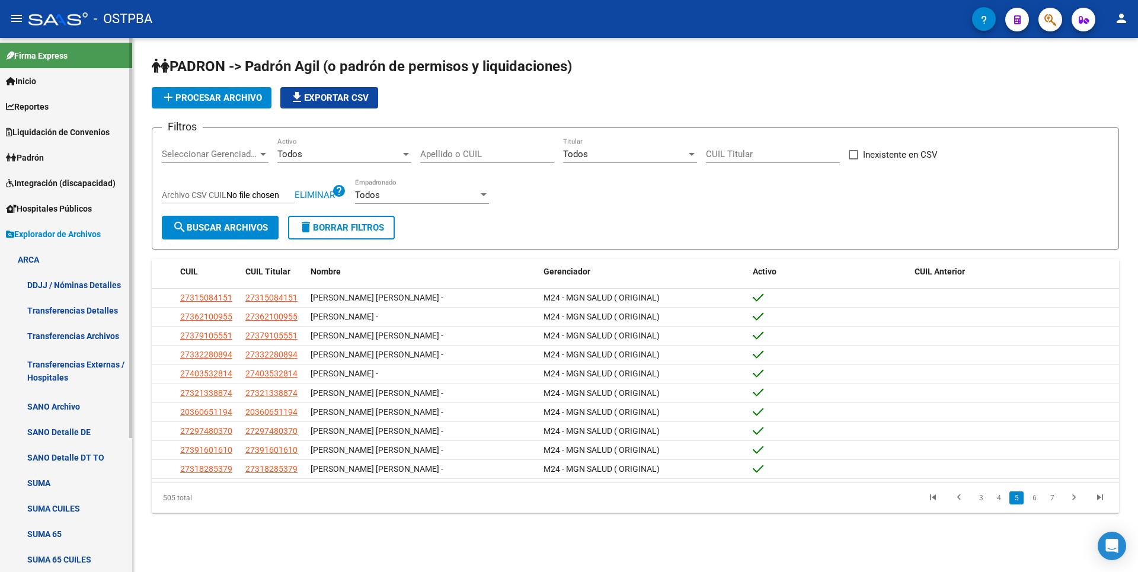
click at [85, 310] on link "Transferencias Detalles" at bounding box center [66, 310] width 132 height 25
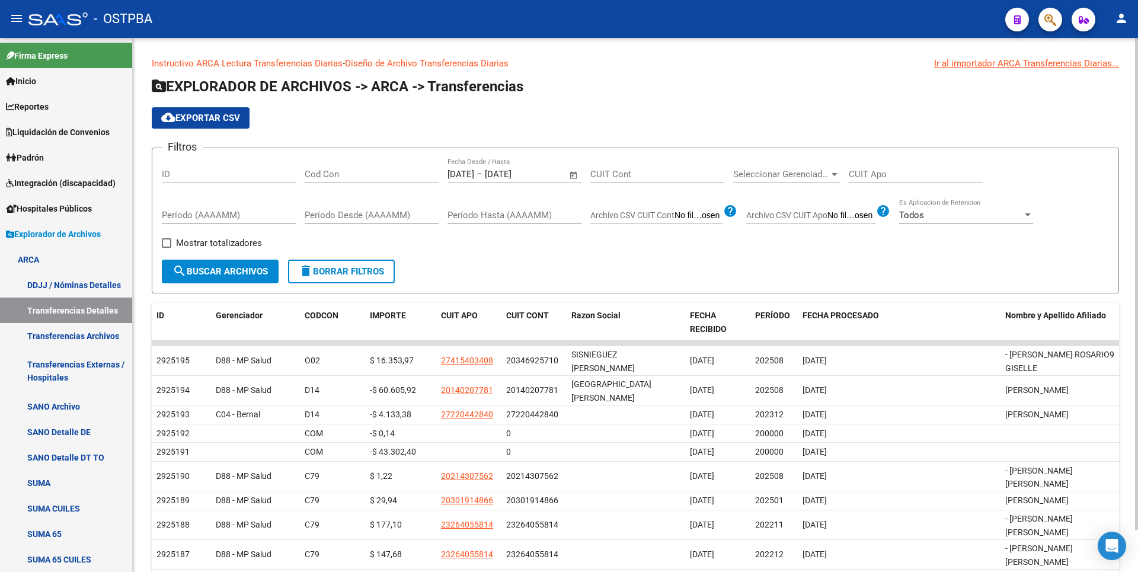
click at [570, 178] on span "Open calendar" at bounding box center [574, 175] width 28 height 28
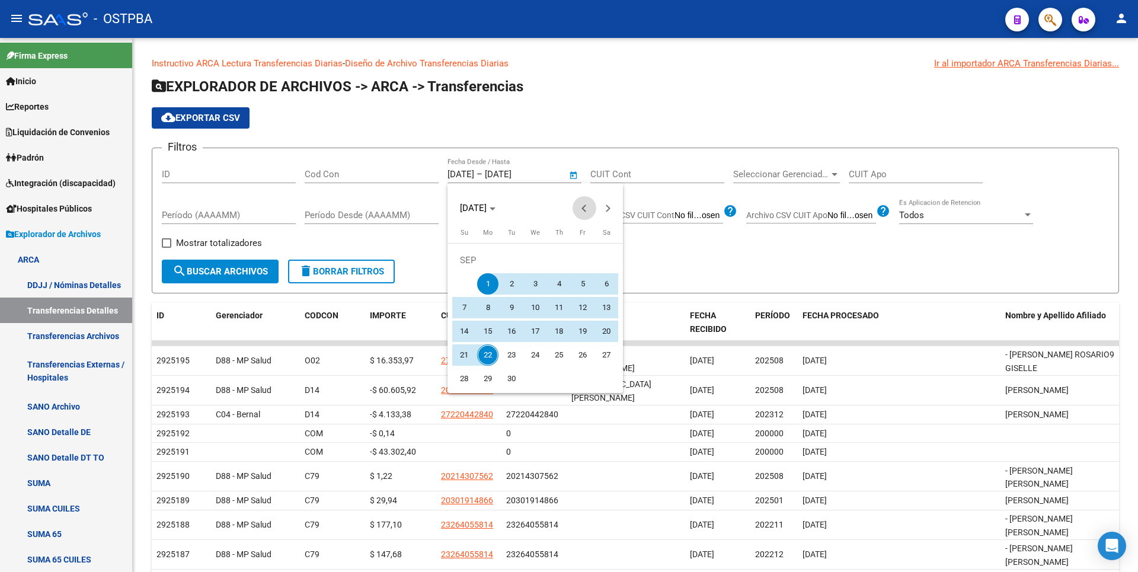
click at [583, 206] on button "Previous month" at bounding box center [585, 208] width 24 height 24
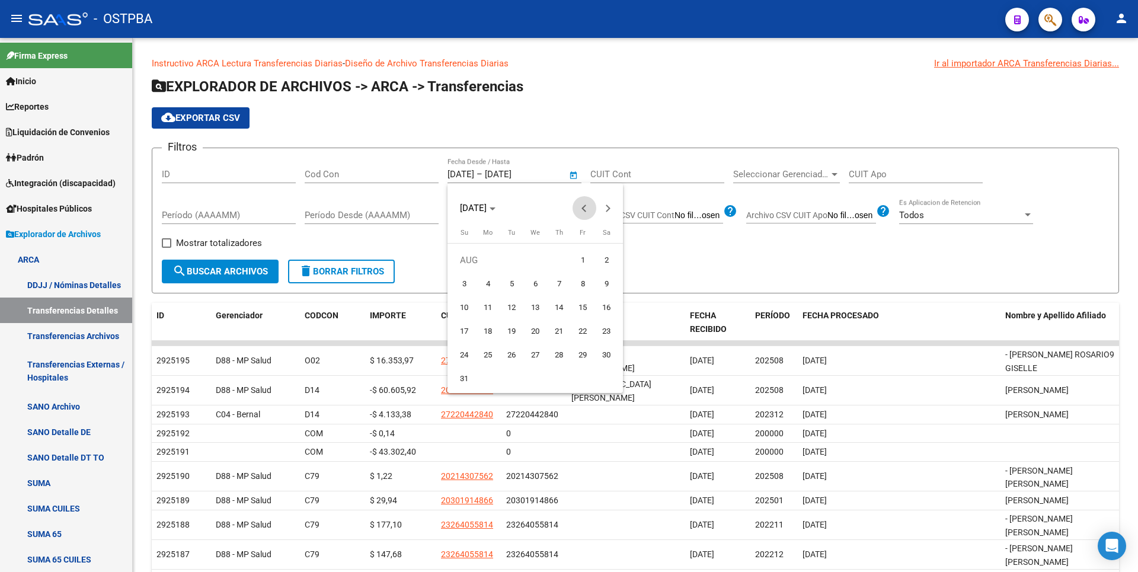
click at [579, 209] on span "Previous month" at bounding box center [585, 208] width 24 height 24
click at [512, 286] on span "1" at bounding box center [511, 283] width 21 height 21
type input "[DATE]"
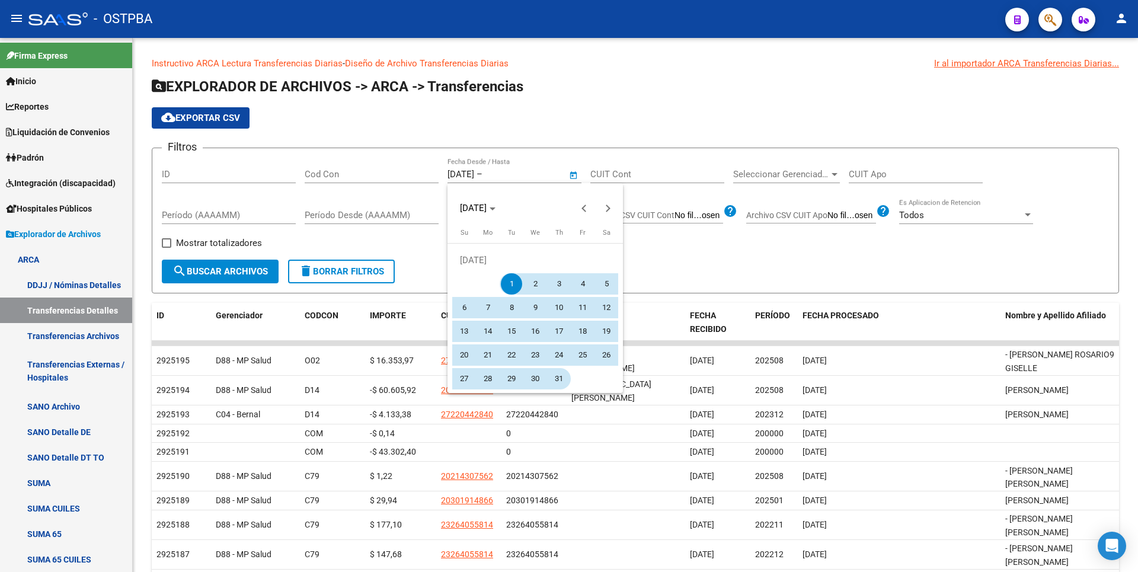
click at [559, 382] on span "31" at bounding box center [558, 378] width 21 height 21
type input "[DATE]"
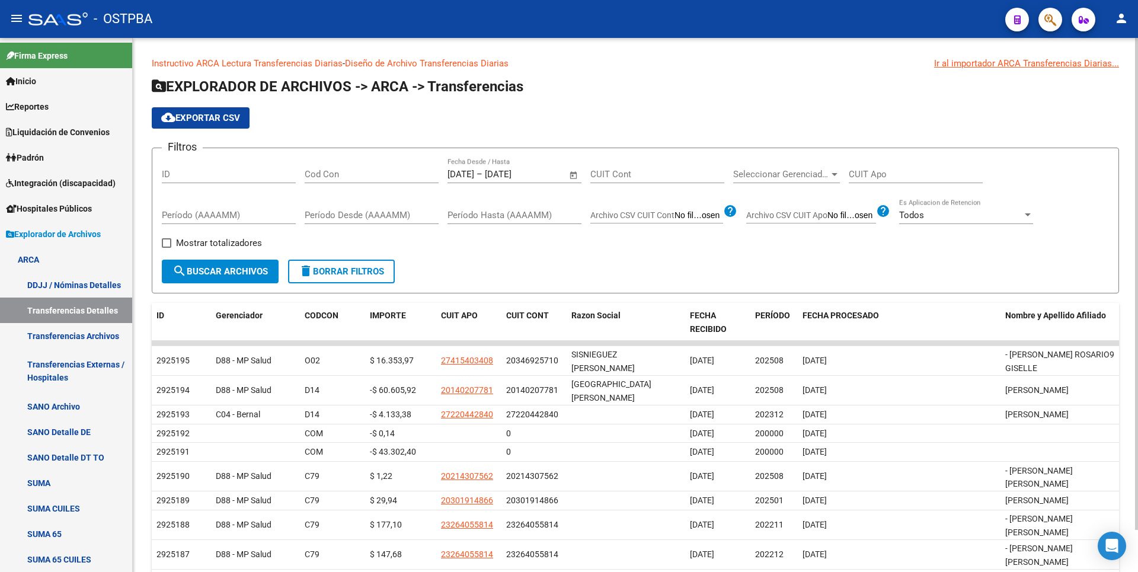
click at [630, 216] on span "Archivo CSV CUIT Cont" at bounding box center [632, 214] width 84 height 9
click at [675, 216] on input "Archivo CSV CUIT Cont" at bounding box center [699, 215] width 49 height 11
type input "C:\fakepath\COBROSMGNM24.csv"
drag, startPoint x: 204, startPoint y: 237, endPoint x: 238, endPoint y: 257, distance: 39.3
click at [204, 236] on span "Mostrar totalizadores" at bounding box center [219, 243] width 86 height 14
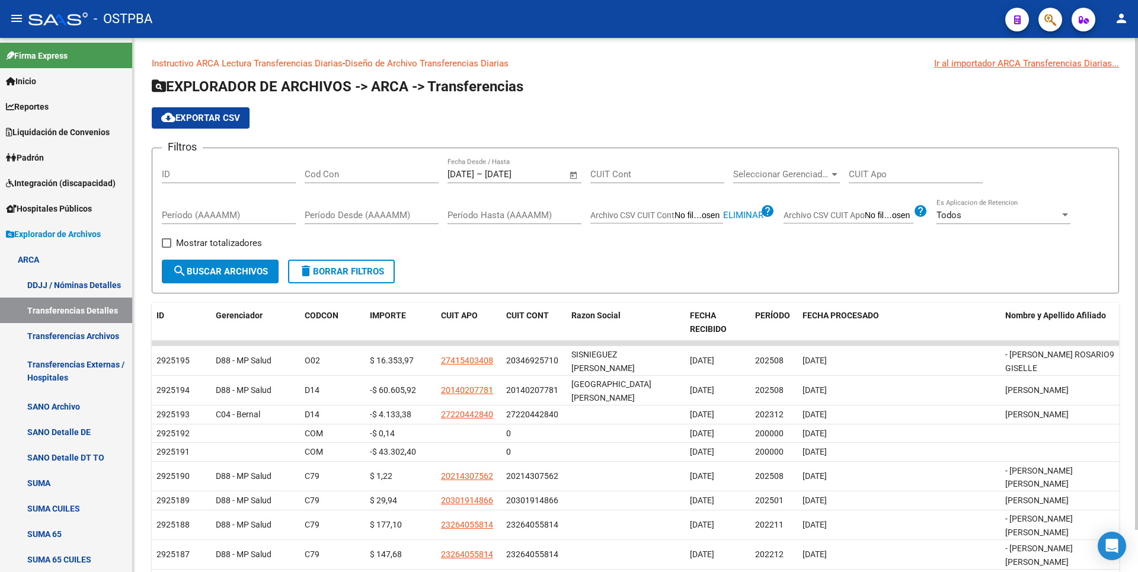
click at [167, 248] on input "Mostrar totalizadores" at bounding box center [166, 248] width 1 height 1
checkbox input "true"
click at [241, 280] on button "search Buscar Archivos" at bounding box center [220, 272] width 117 height 24
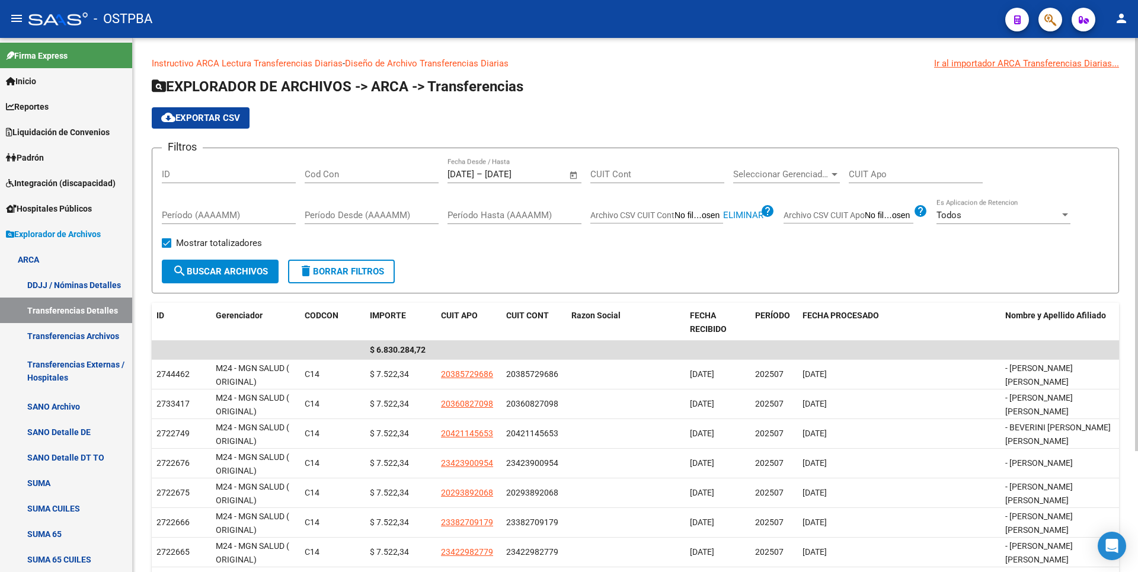
click at [210, 117] on span "cloud_download Exportar CSV" at bounding box center [200, 118] width 79 height 11
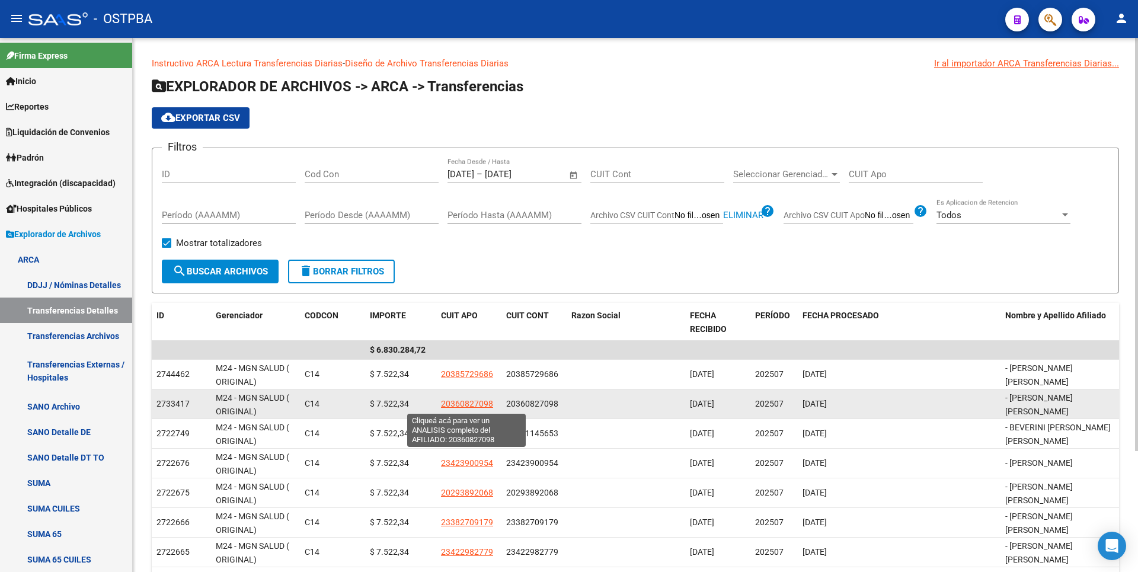
click at [477, 407] on span "20360827098" at bounding box center [467, 403] width 52 height 9
type textarea "20360827098"
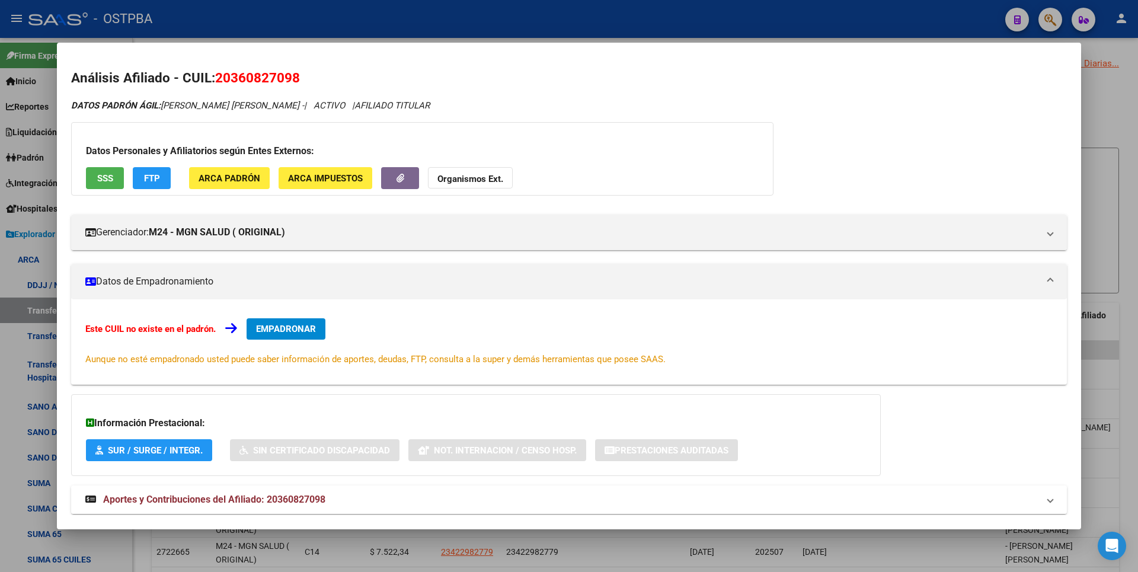
click at [318, 496] on span "Aportes y Contribuciones del Afiliado: 20360827098" at bounding box center [214, 499] width 222 height 11
click at [117, 180] on button "SSS" at bounding box center [105, 178] width 38 height 22
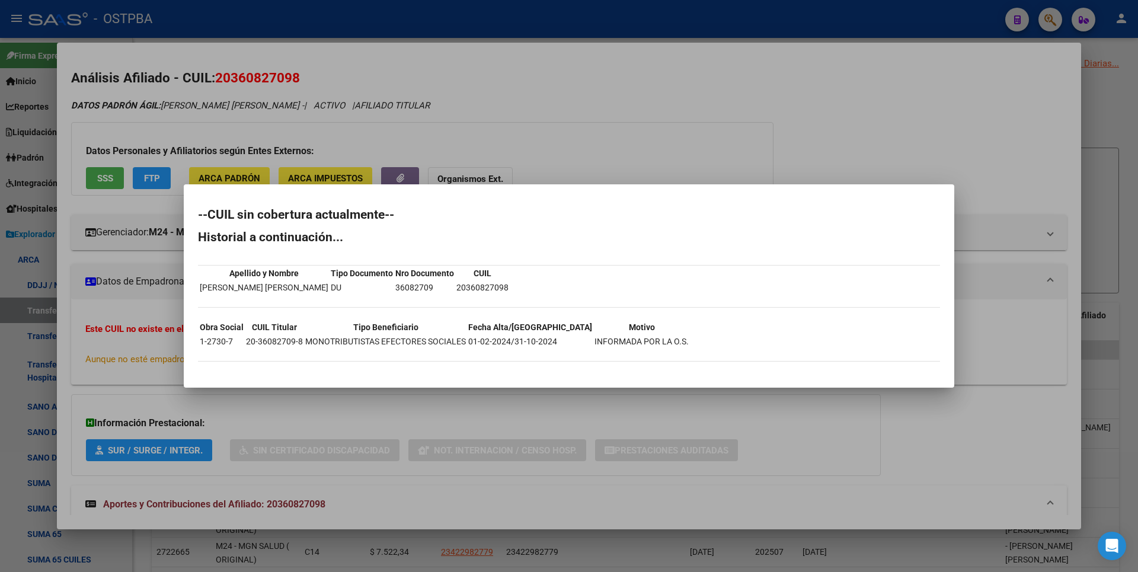
click at [729, 100] on div at bounding box center [569, 286] width 1138 height 572
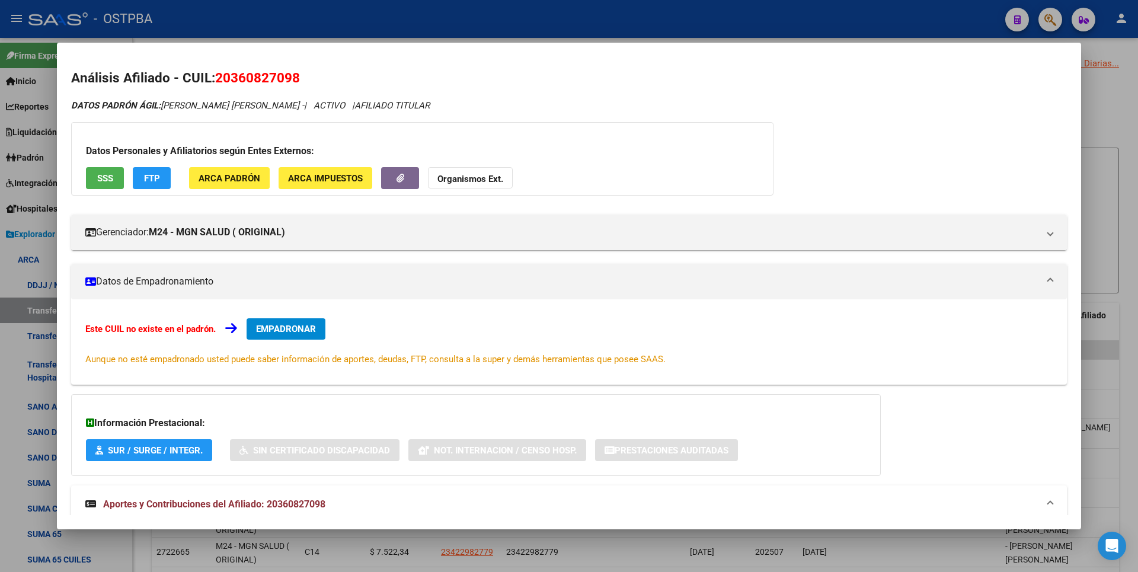
click at [1115, 90] on div at bounding box center [569, 286] width 1138 height 572
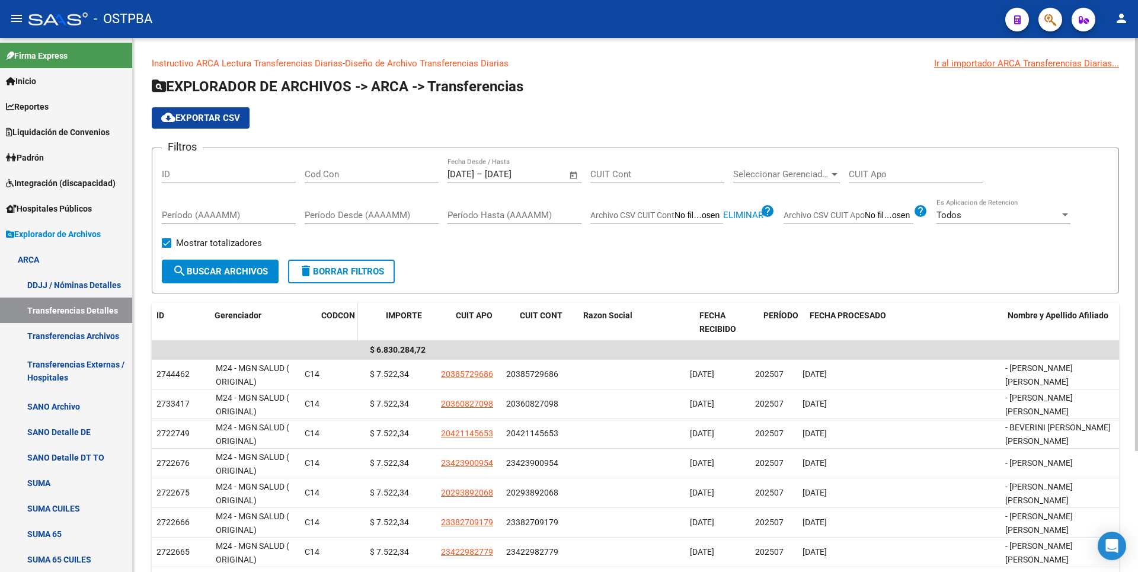
drag, startPoint x: 296, startPoint y: 318, endPoint x: 317, endPoint y: 313, distance: 20.7
click at [317, 313] on div "ID Gerenciador CODCON IMPORTE CUIT APO CUIT CONT Razon Social FECHA RECIBIDO PE…" at bounding box center [636, 322] width 968 height 39
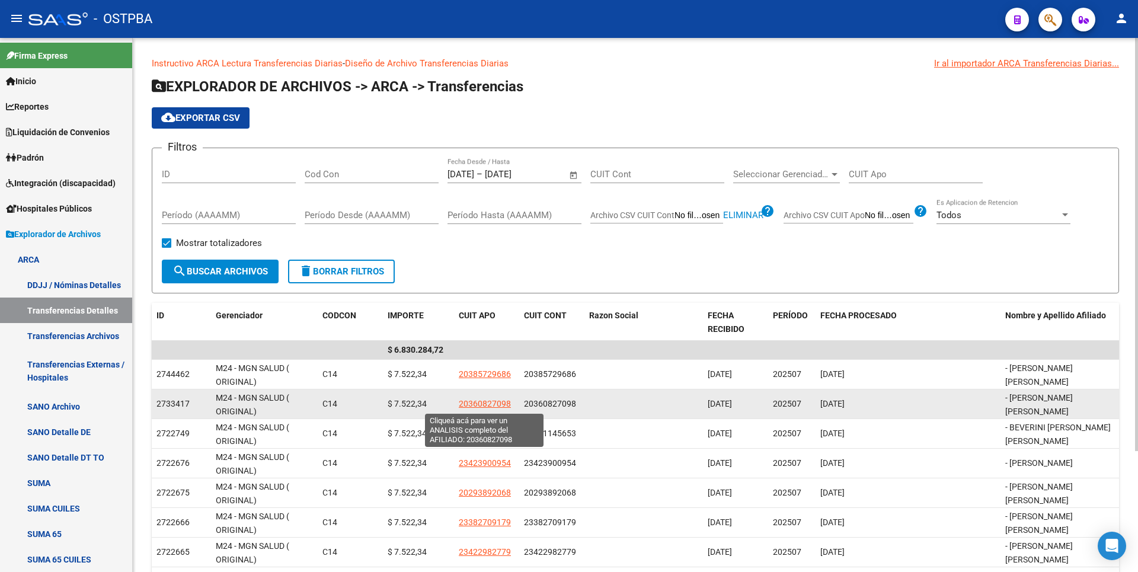
click at [481, 402] on span "20360827098" at bounding box center [485, 403] width 52 height 9
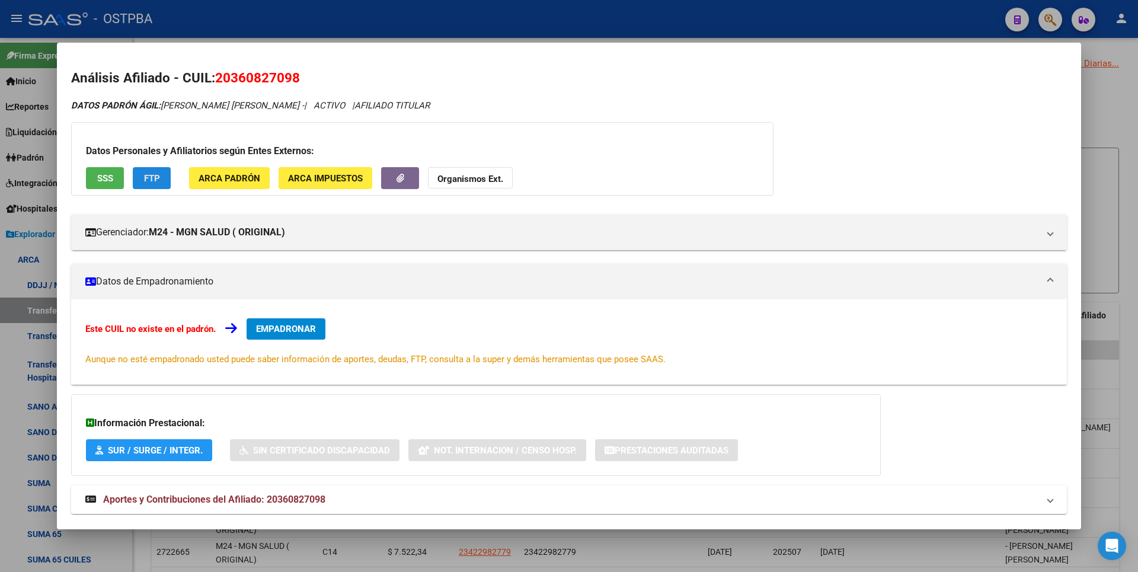
click at [153, 177] on span "FTP" at bounding box center [152, 178] width 16 height 11
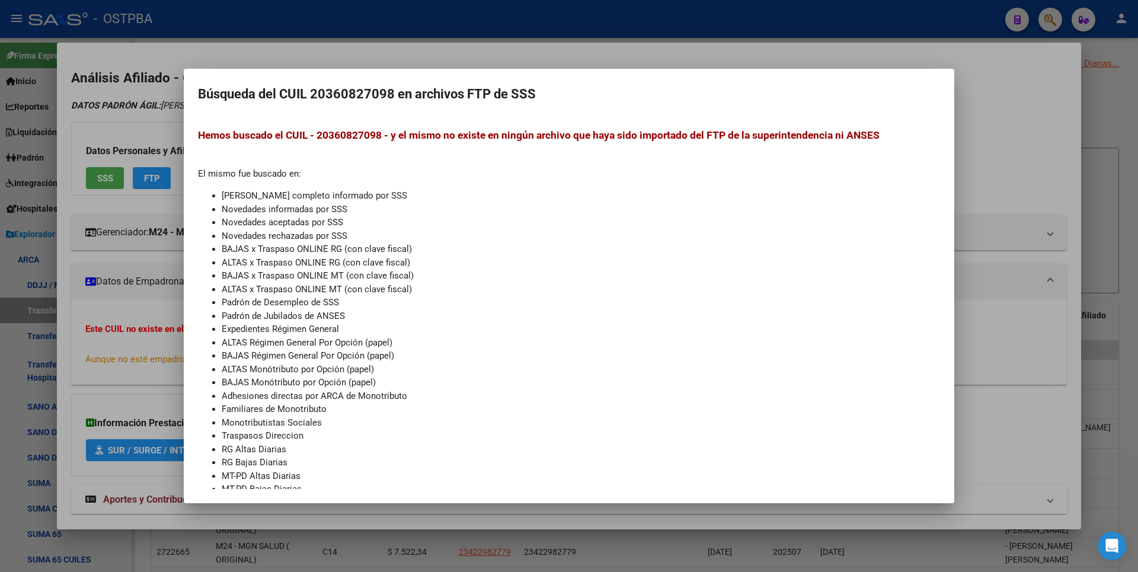
drag, startPoint x: 1011, startPoint y: 160, endPoint x: 721, endPoint y: 197, distance: 292.2
click at [1011, 159] on div at bounding box center [569, 286] width 1138 height 572
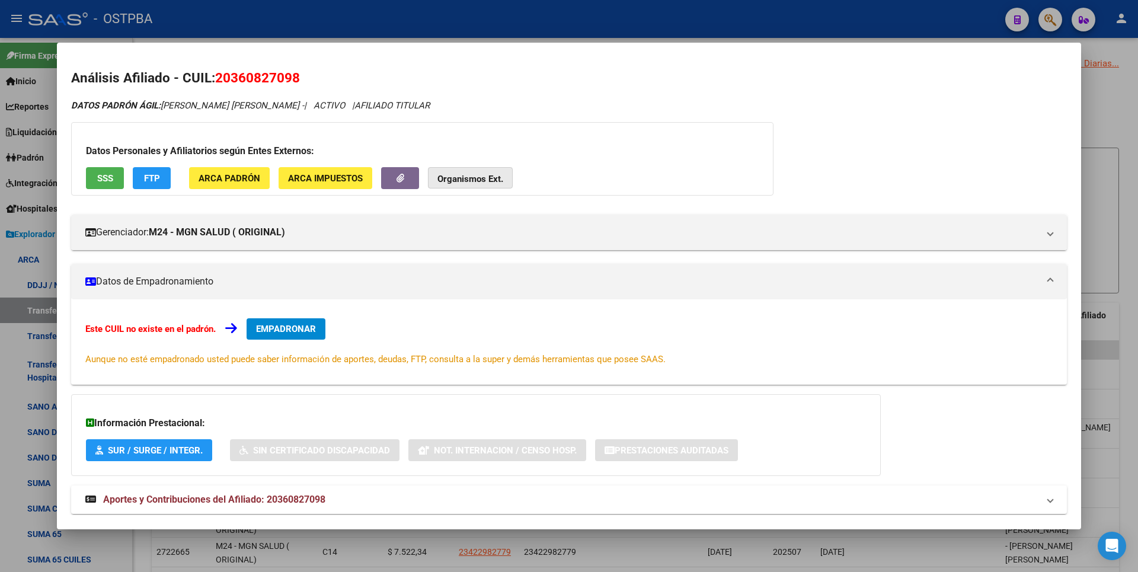
click at [483, 173] on span "Organismos Ext." at bounding box center [471, 178] width 66 height 11
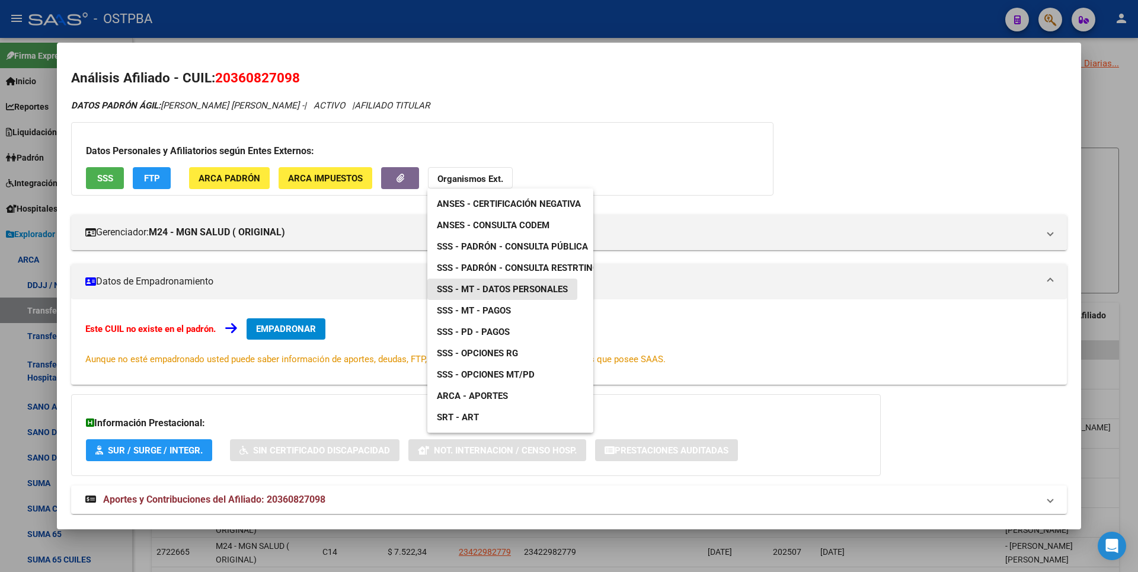
click at [509, 287] on span "SSS - MT - Datos Personales" at bounding box center [502, 289] width 131 height 11
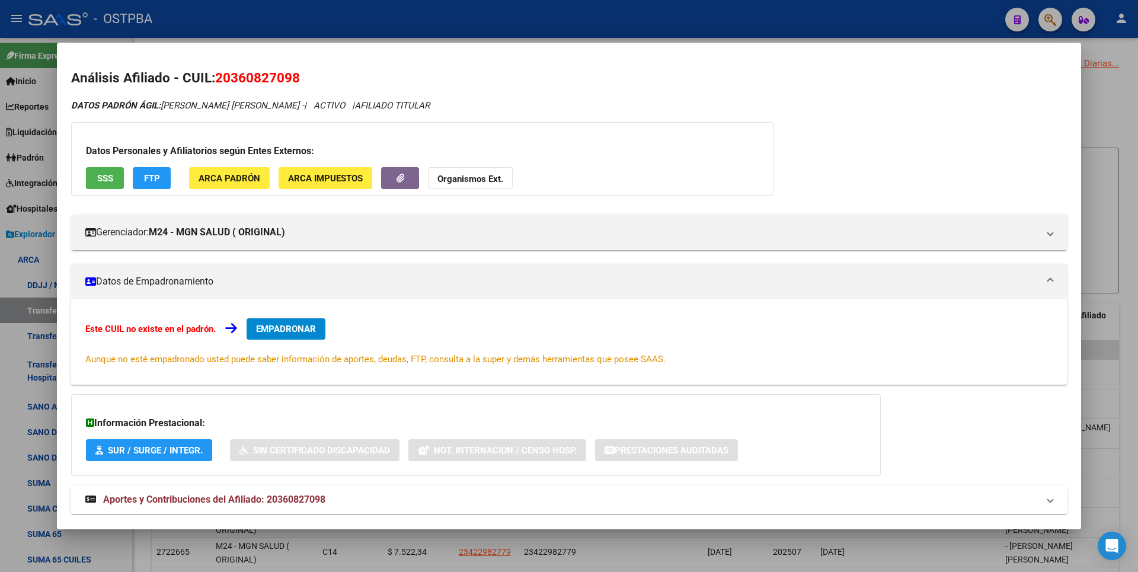
copy span "20360827098"
drag, startPoint x: 269, startPoint y: 502, endPoint x: 331, endPoint y: 498, distance: 62.4
click at [331, 498] on mat-panel-title "Aportes y Contribuciones del Afiliado: 20360827098" at bounding box center [561, 500] width 953 height 14
click at [1124, 130] on div at bounding box center [569, 286] width 1138 height 572
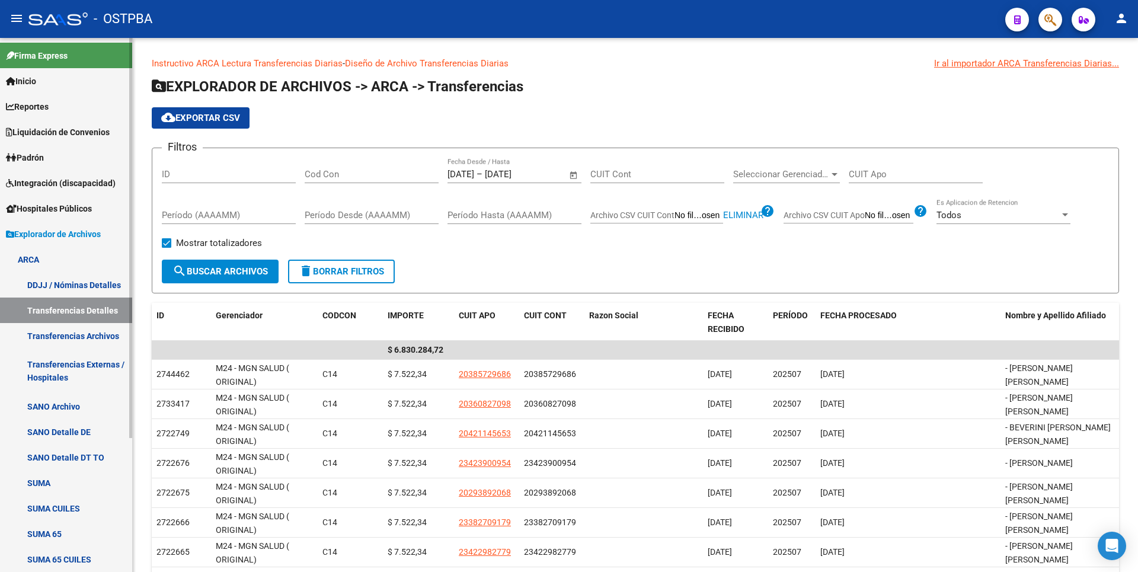
click at [44, 158] on span "Padrón" at bounding box center [25, 157] width 38 height 13
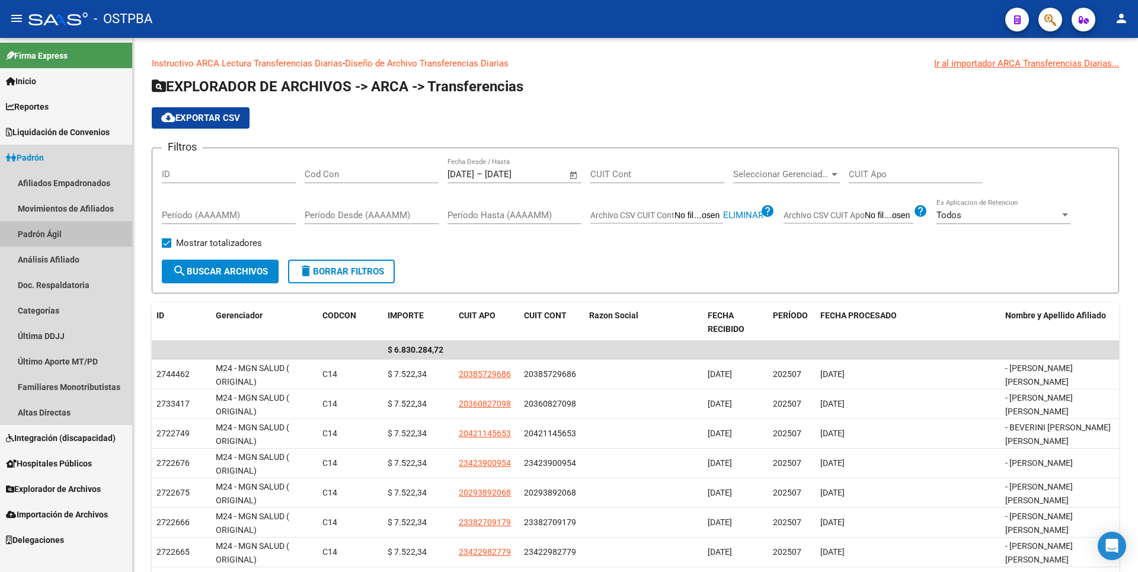
click at [64, 231] on link "Padrón Ágil" at bounding box center [66, 233] width 132 height 25
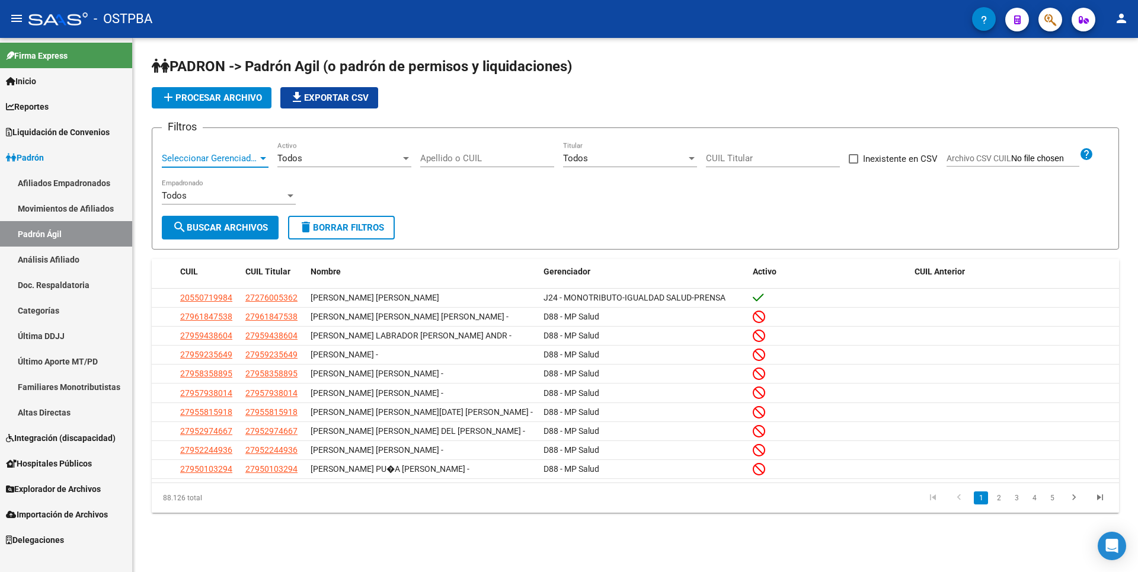
click at [269, 153] on app-drop-down-list "Seleccionar Gerenciador Seleccionar Gerenciador" at bounding box center [220, 160] width 116 height 37
click at [257, 161] on span "Seleccionar Gerenciador" at bounding box center [210, 158] width 96 height 11
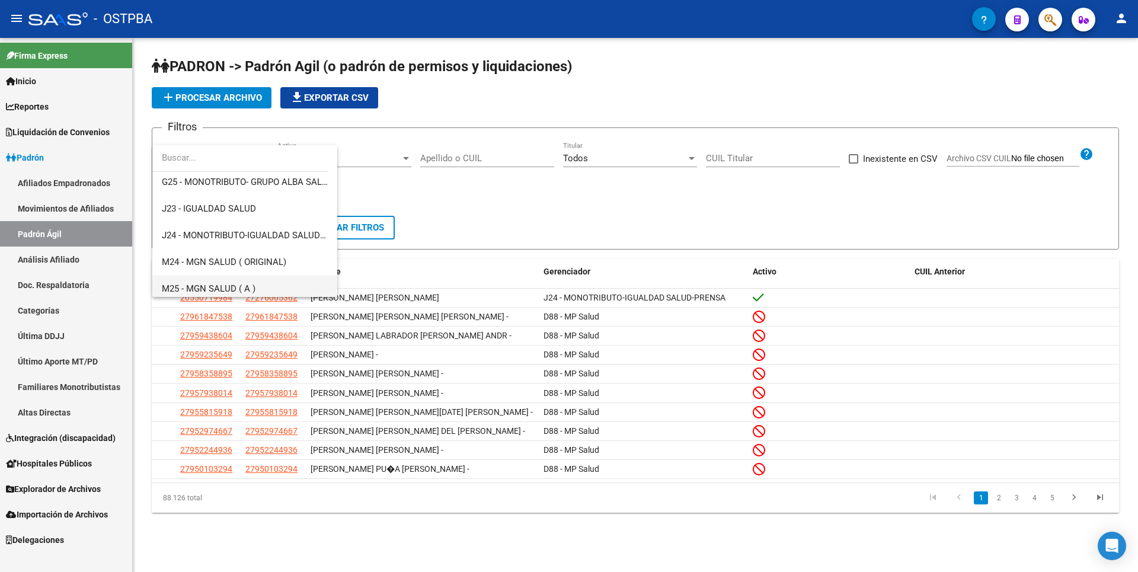
scroll to position [237, 0]
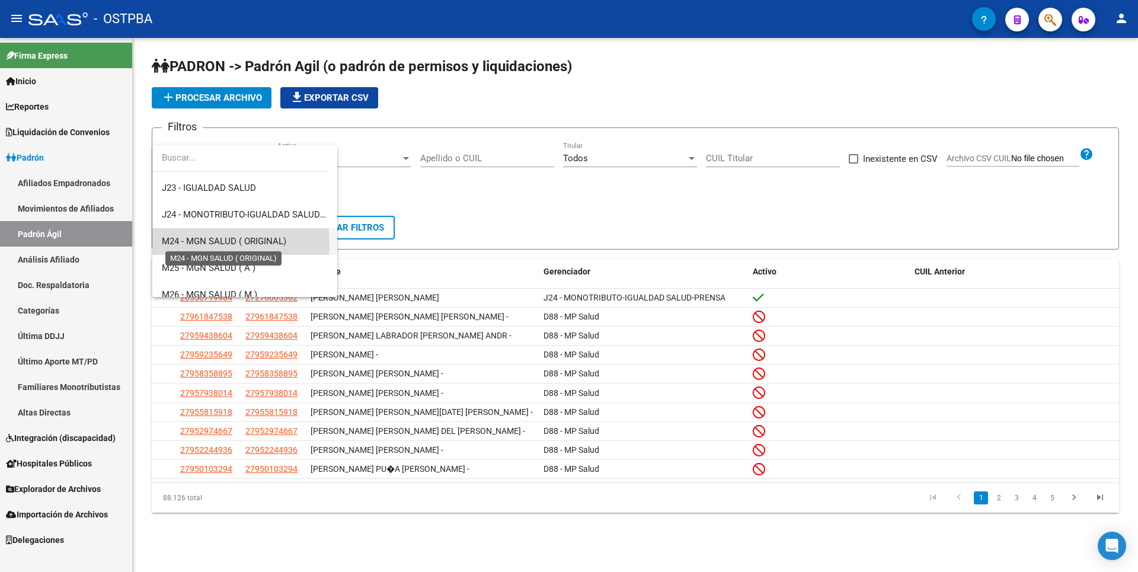
click at [225, 243] on span "M24 - MGN SALUD ( ORIGINAL)" at bounding box center [224, 241] width 125 height 11
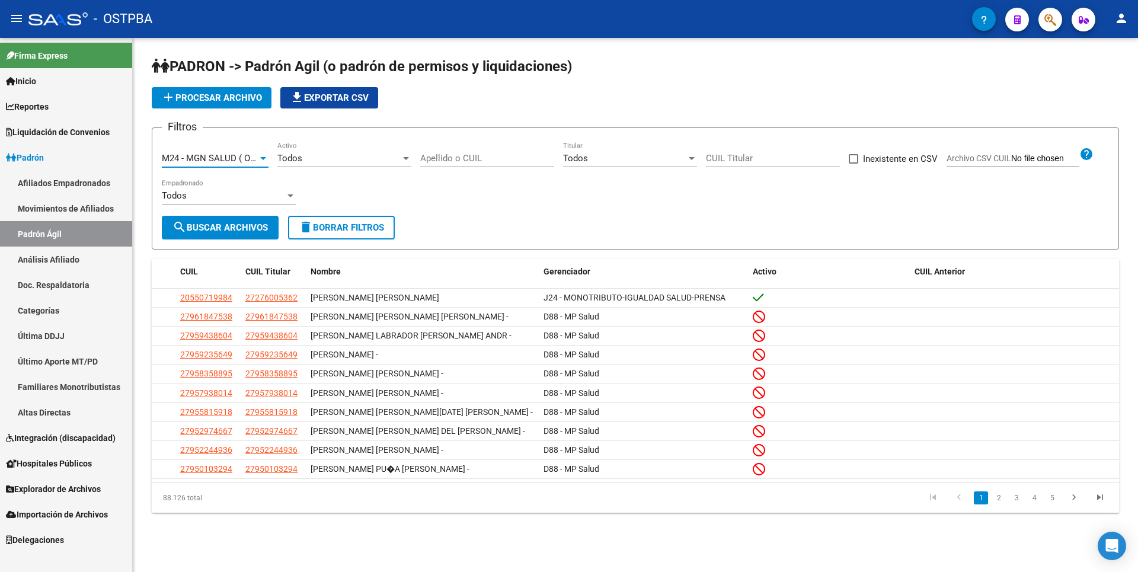
click at [404, 158] on div at bounding box center [406, 158] width 6 height 3
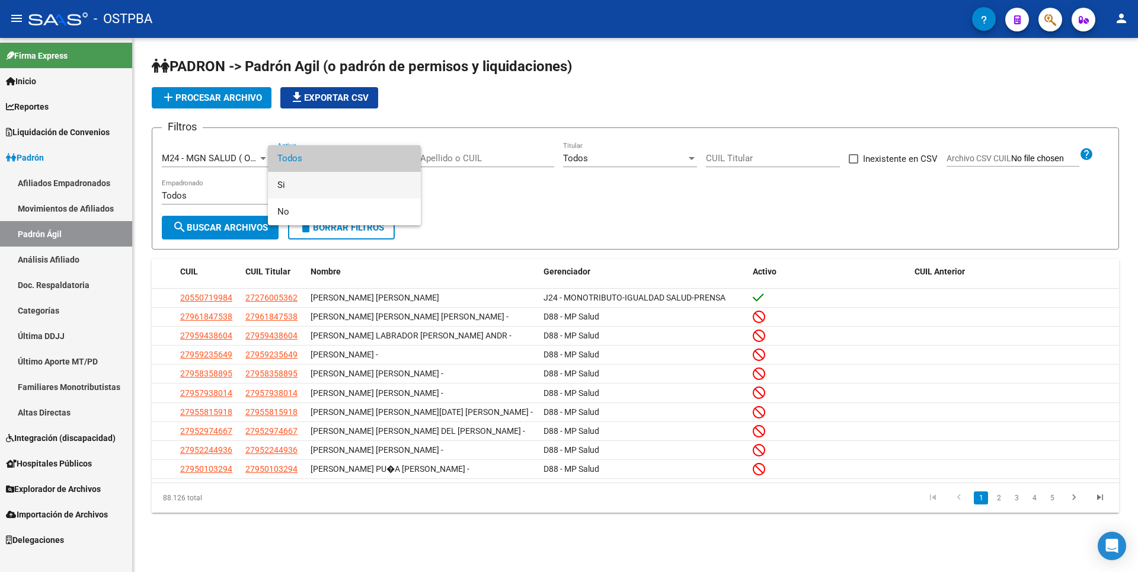
click at [305, 185] on span "Si" at bounding box center [344, 185] width 134 height 27
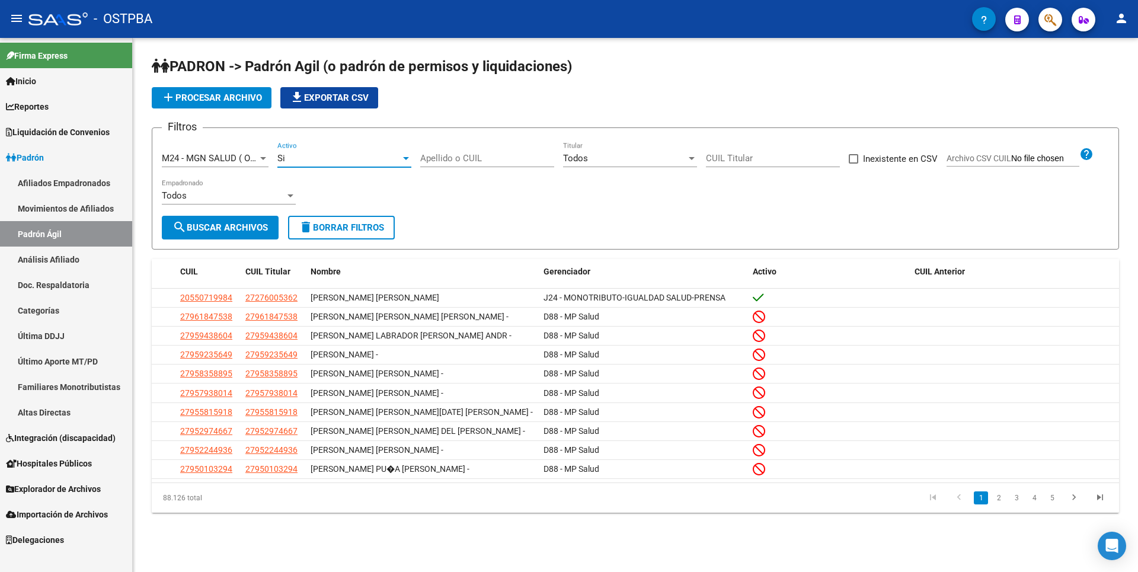
click at [210, 225] on span "search Buscar Archivos" at bounding box center [220, 227] width 95 height 11
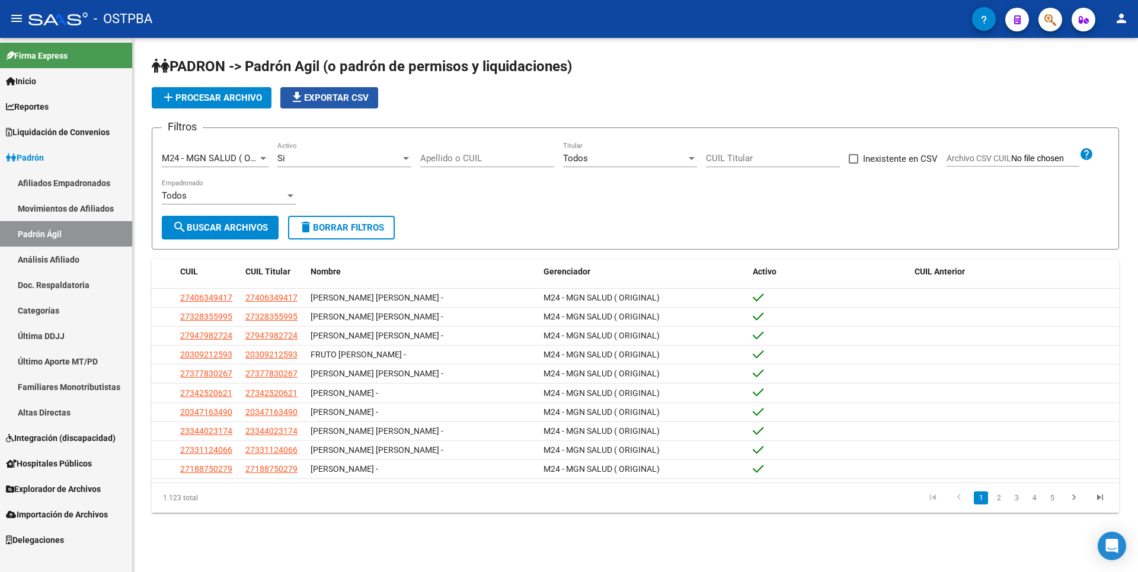
click at [333, 97] on span "file_download Exportar CSV" at bounding box center [329, 97] width 79 height 11
click at [87, 186] on link "Afiliados Empadronados" at bounding box center [66, 182] width 132 height 25
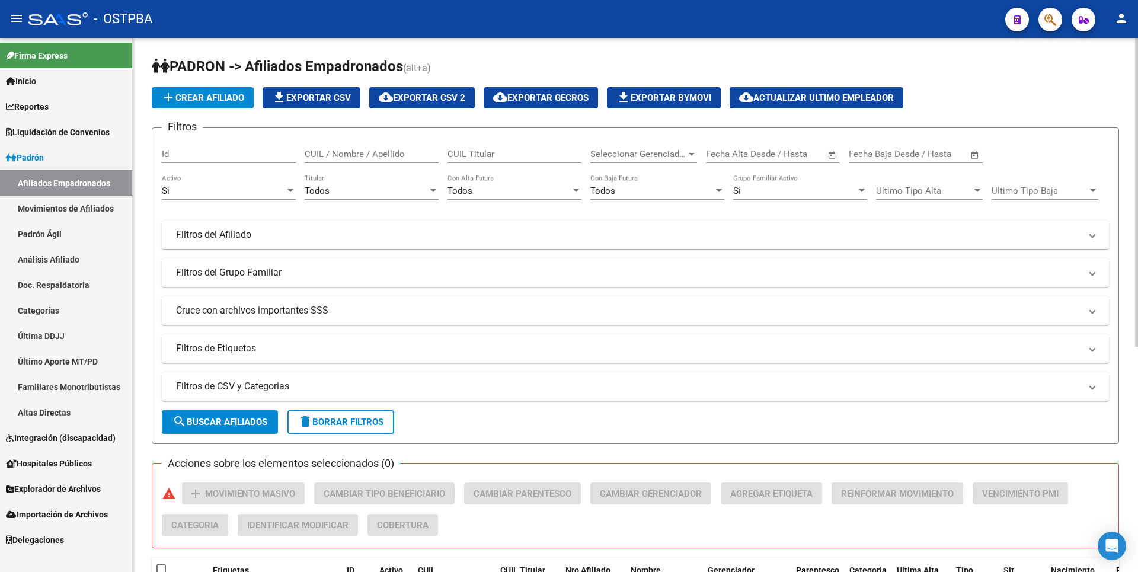
click at [692, 154] on div at bounding box center [692, 154] width 6 height 3
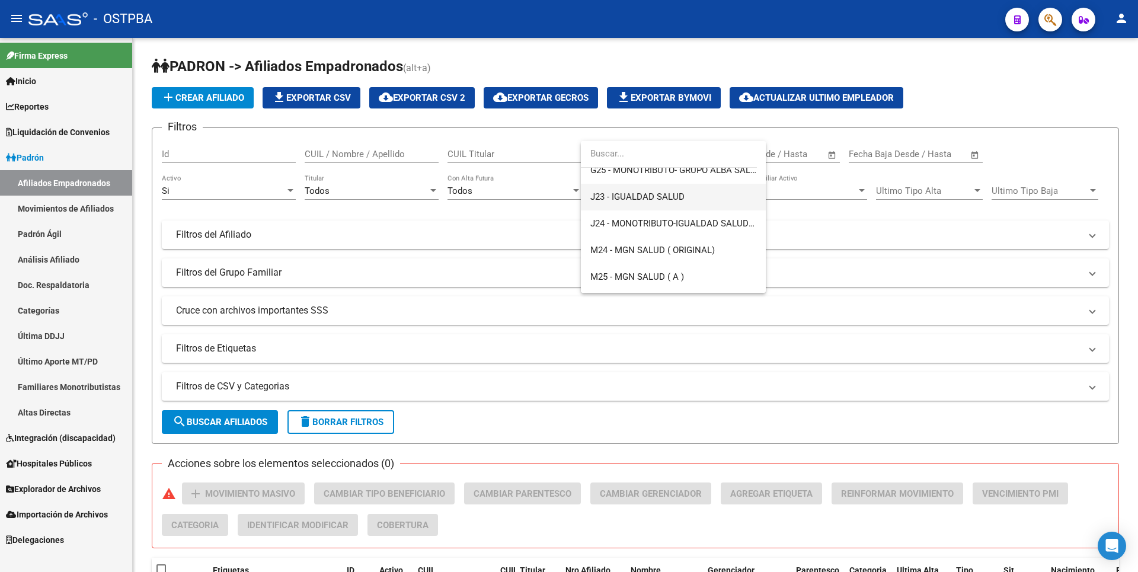
scroll to position [237, 0]
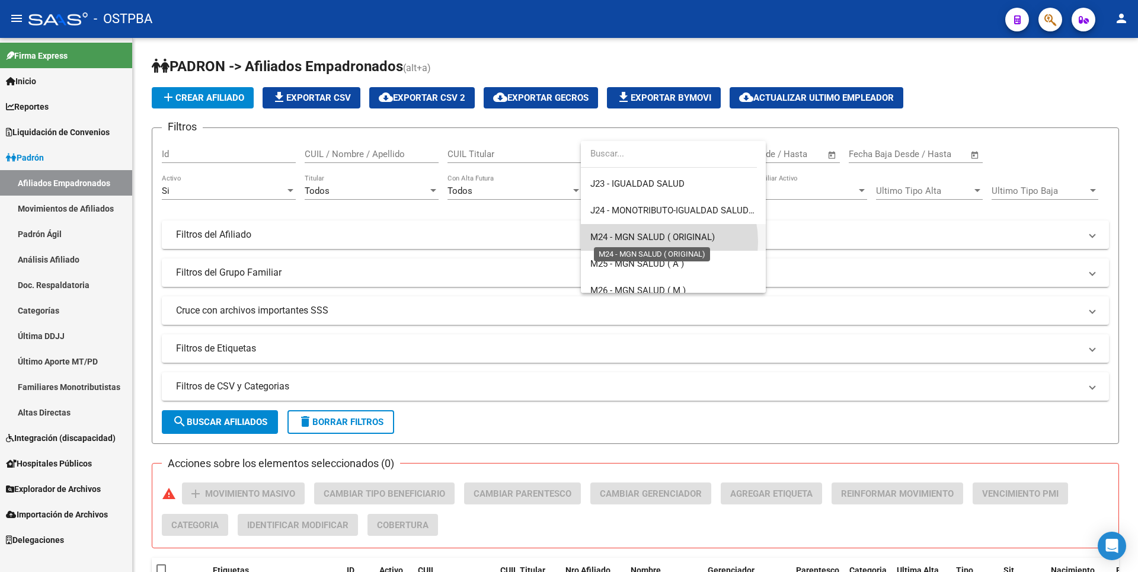
click at [649, 242] on span "M24 - MGN SALUD ( ORIGINAL)" at bounding box center [652, 237] width 125 height 11
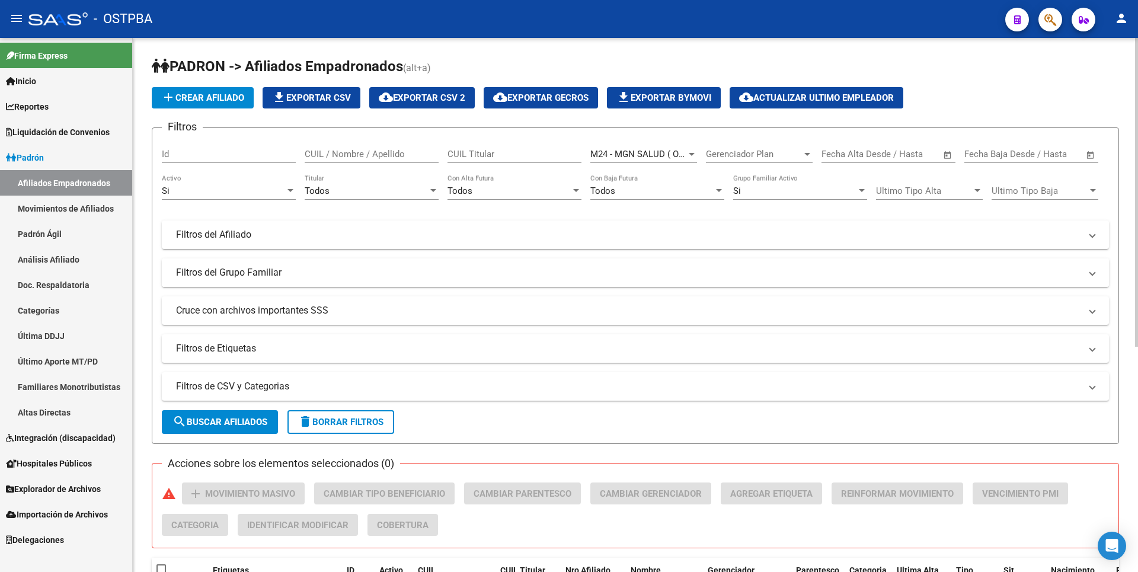
click at [337, 273] on mat-panel-title "Filtros del Grupo Familiar" at bounding box center [628, 272] width 905 height 13
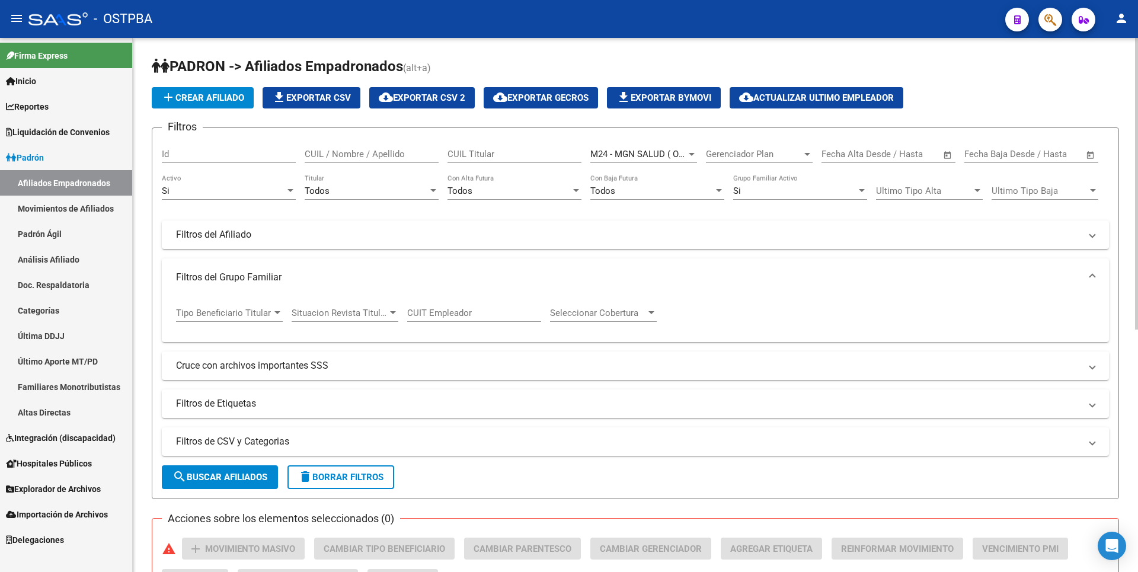
click at [275, 315] on div at bounding box center [277, 312] width 11 height 9
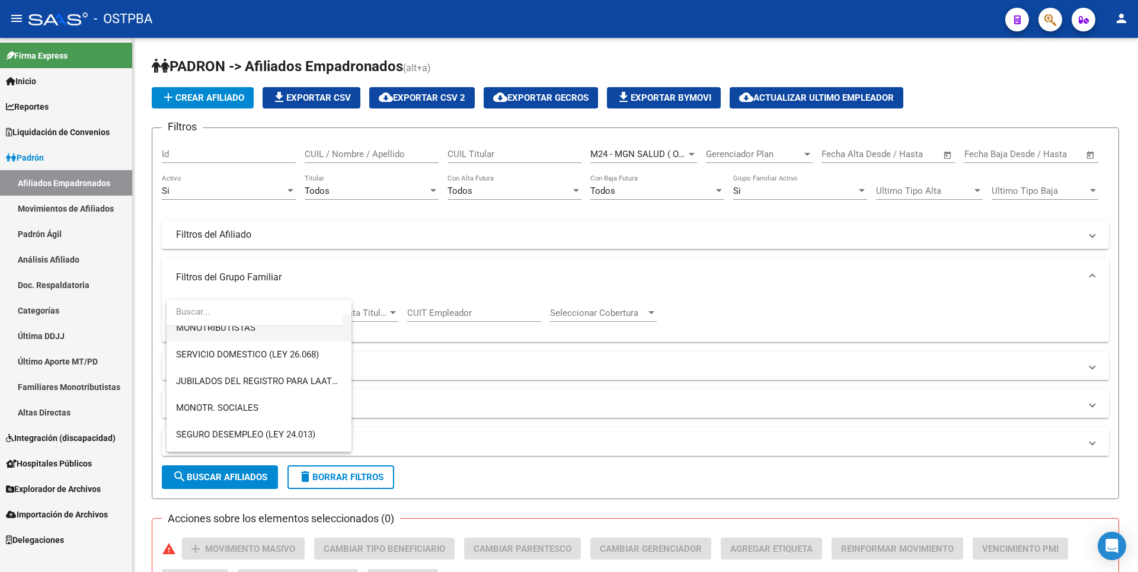
click at [235, 335] on span "MONOTRIBUTISTAS" at bounding box center [259, 328] width 166 height 27
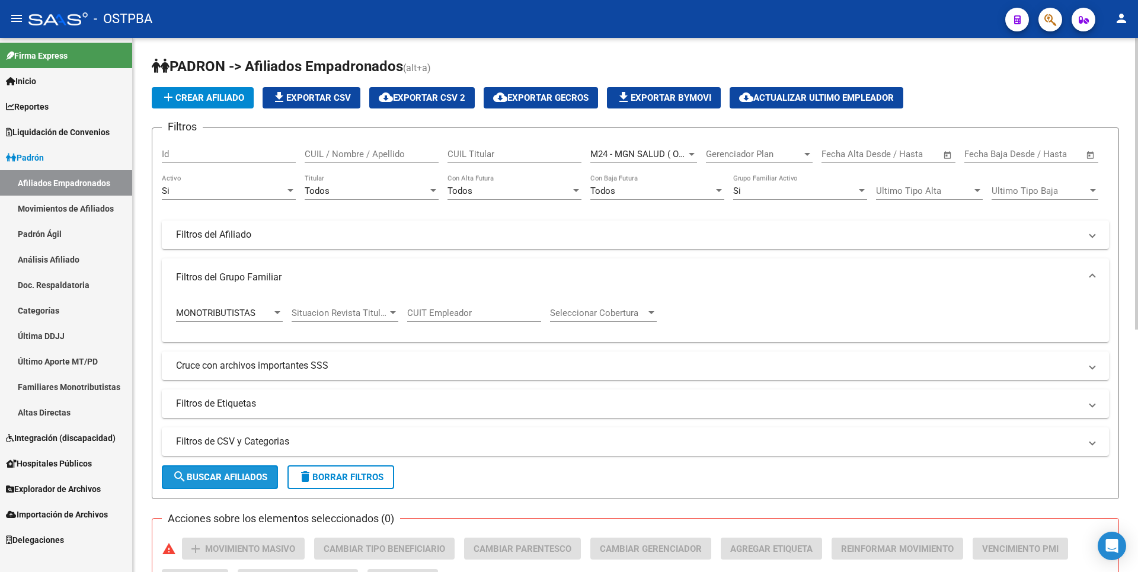
click at [227, 475] on span "search Buscar Afiliados" at bounding box center [220, 477] width 95 height 11
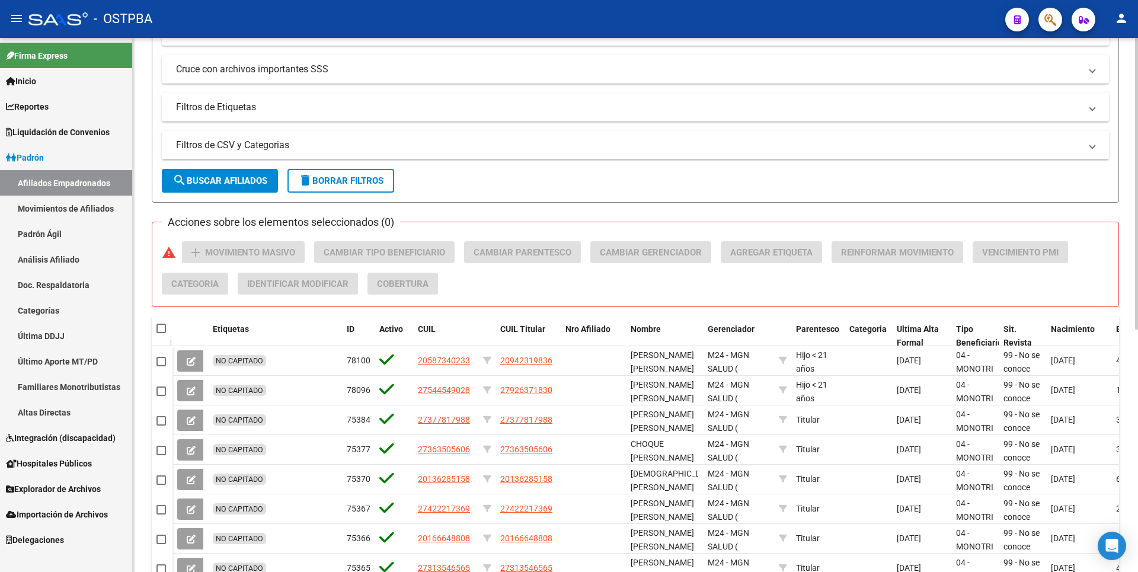
scroll to position [0, 0]
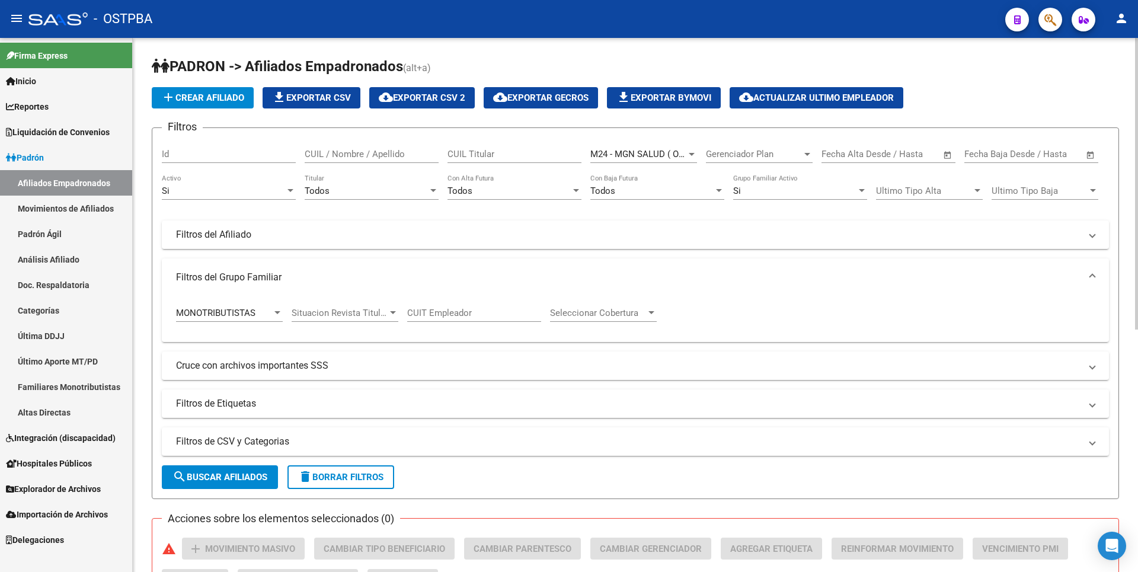
click at [436, 189] on div at bounding box center [433, 190] width 11 height 9
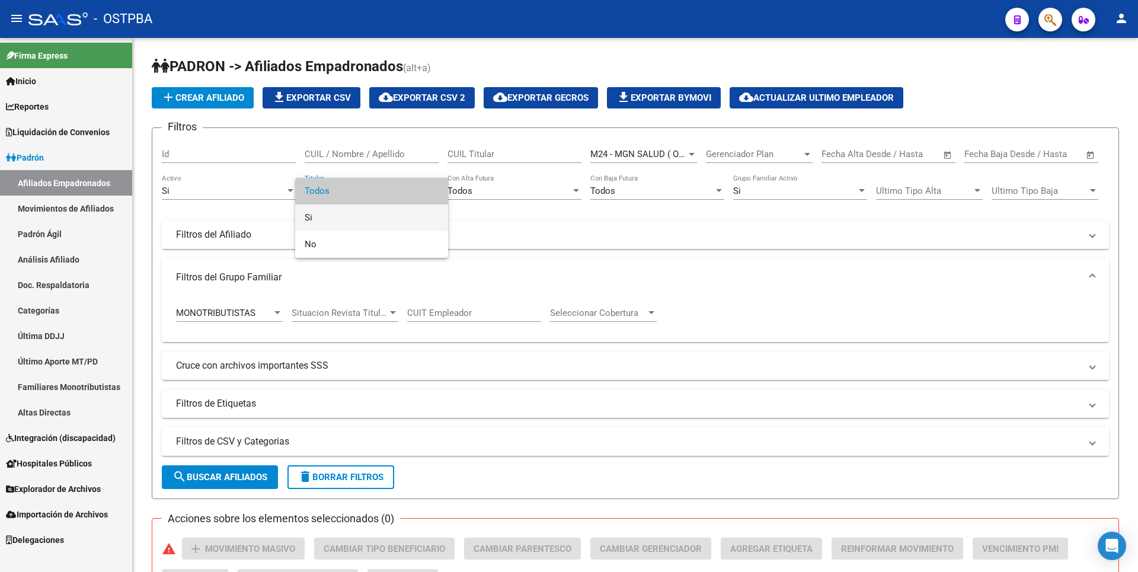
click at [336, 218] on span "Si" at bounding box center [372, 218] width 134 height 27
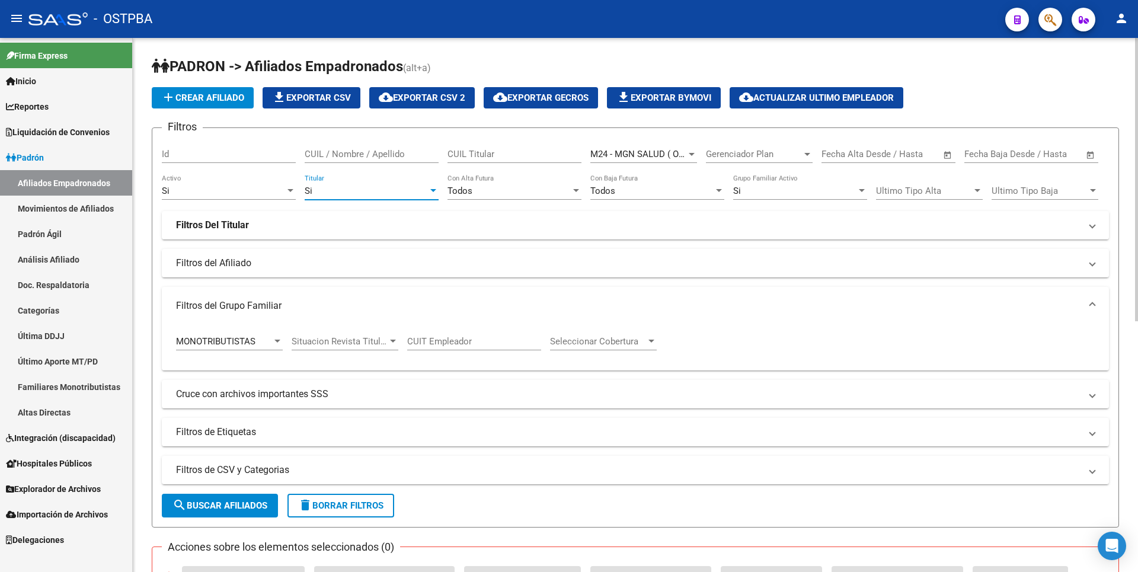
click at [249, 498] on button "search Buscar Afiliados" at bounding box center [220, 506] width 116 height 24
click at [334, 94] on span "file_download Exportar CSV" at bounding box center [311, 97] width 79 height 11
click at [39, 108] on span "Reportes" at bounding box center [27, 106] width 43 height 13
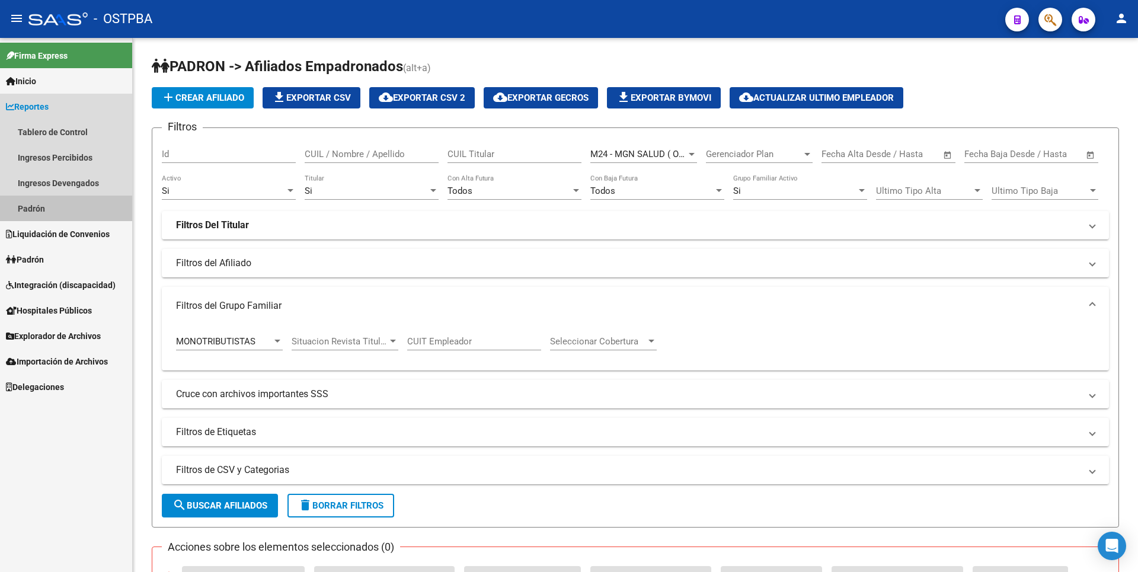
click at [39, 209] on link "Padrón" at bounding box center [66, 208] width 132 height 25
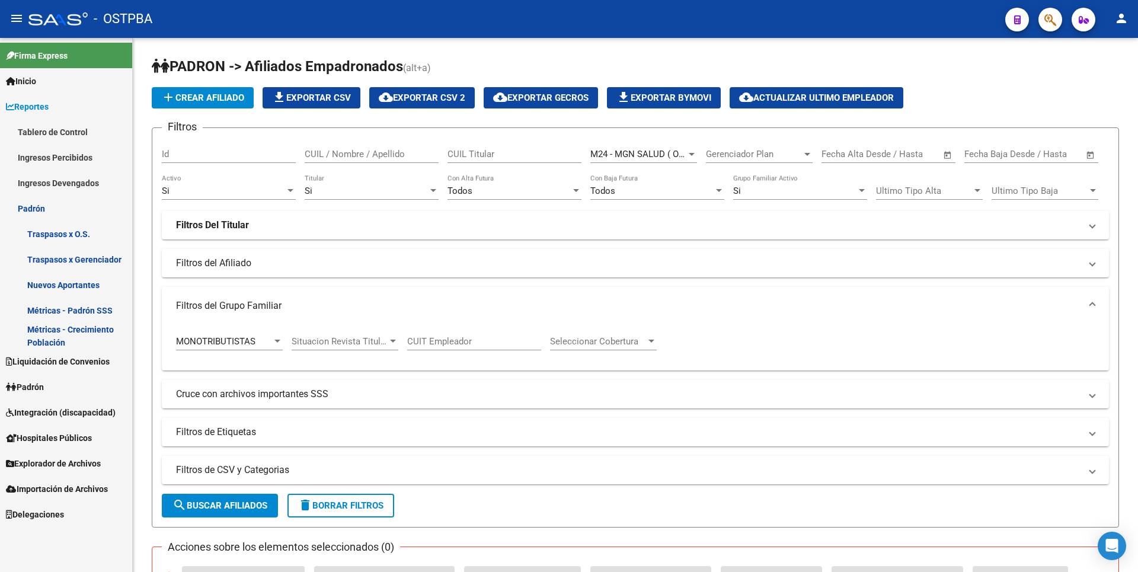
click at [58, 375] on link "Padrón" at bounding box center [66, 386] width 132 height 25
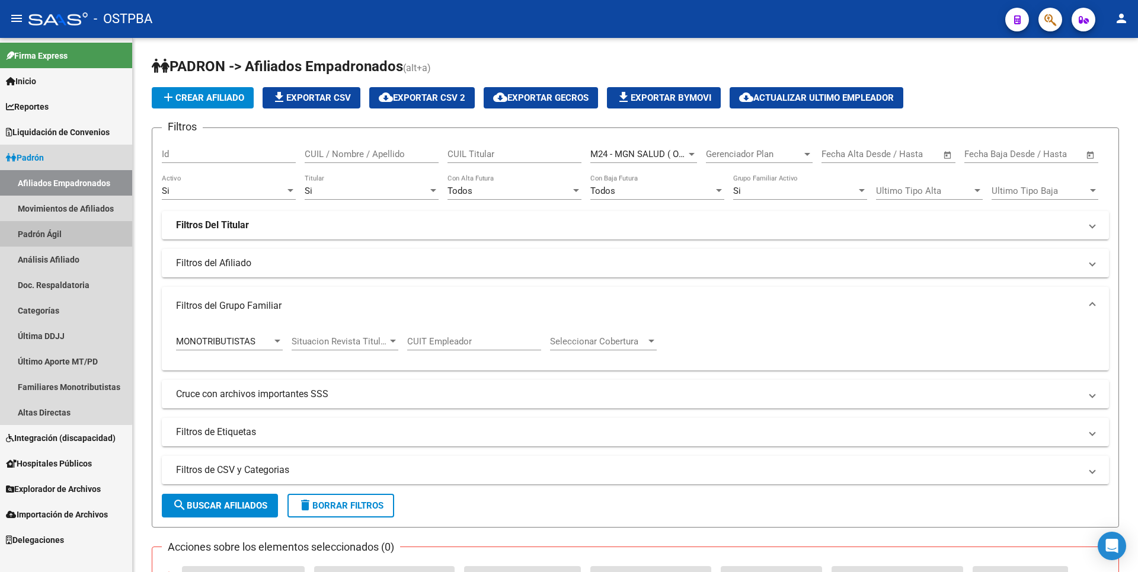
click at [48, 237] on link "Padrón Ágil" at bounding box center [66, 233] width 132 height 25
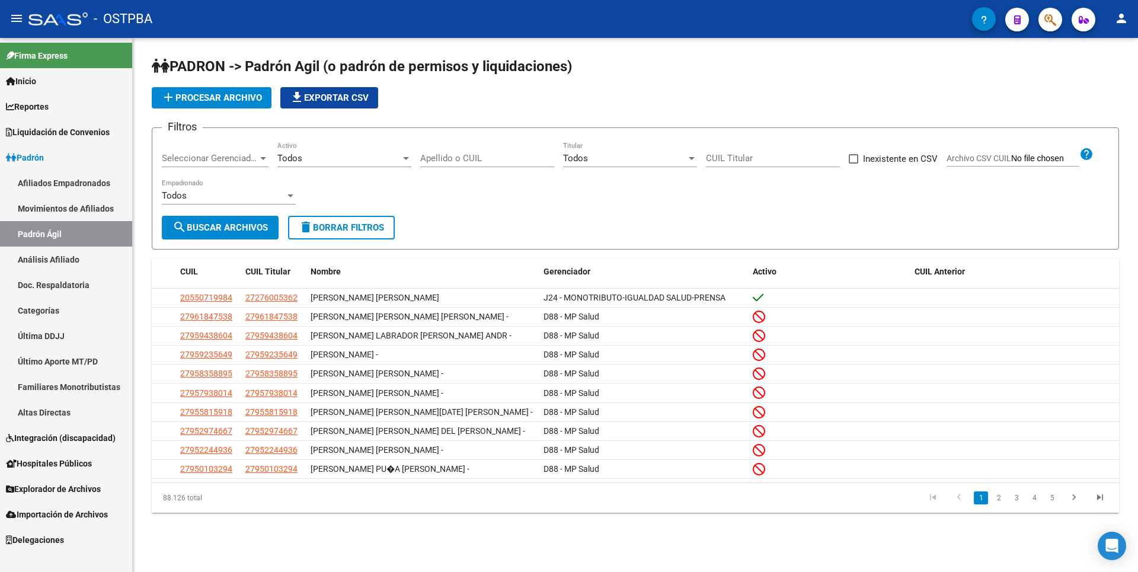
click at [404, 157] on div at bounding box center [406, 158] width 6 height 3
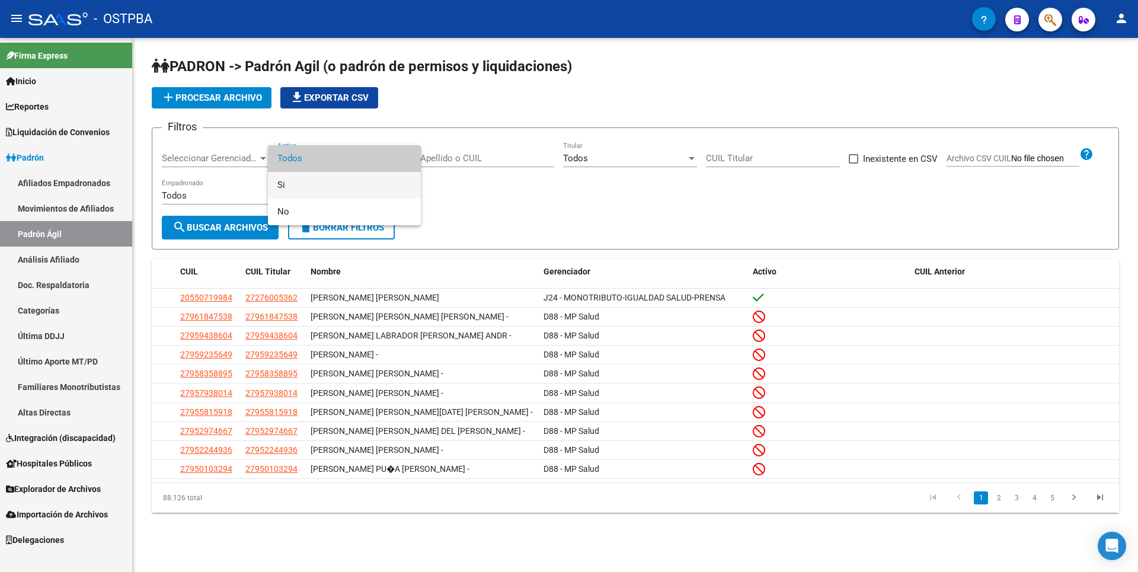
click at [311, 184] on span "Si" at bounding box center [344, 185] width 134 height 27
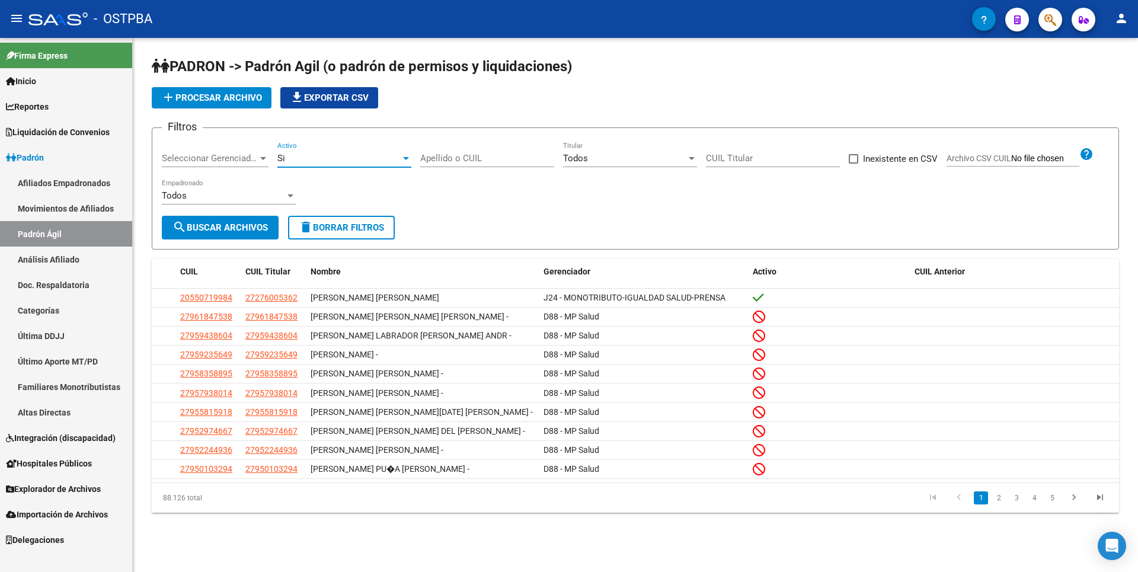
click at [987, 148] on app-file-filter "Archivo CSV CUIL help" at bounding box center [1020, 156] width 147 height 18
click at [978, 161] on span "Archivo CSV CUIL" at bounding box center [979, 158] width 65 height 9
click at [1011, 161] on input "Archivo CSV CUIL" at bounding box center [1045, 159] width 68 height 11
type input "C:\fakepath\MONOMGN24.csv"
click at [229, 228] on span "search Buscar Archivos" at bounding box center [220, 227] width 95 height 11
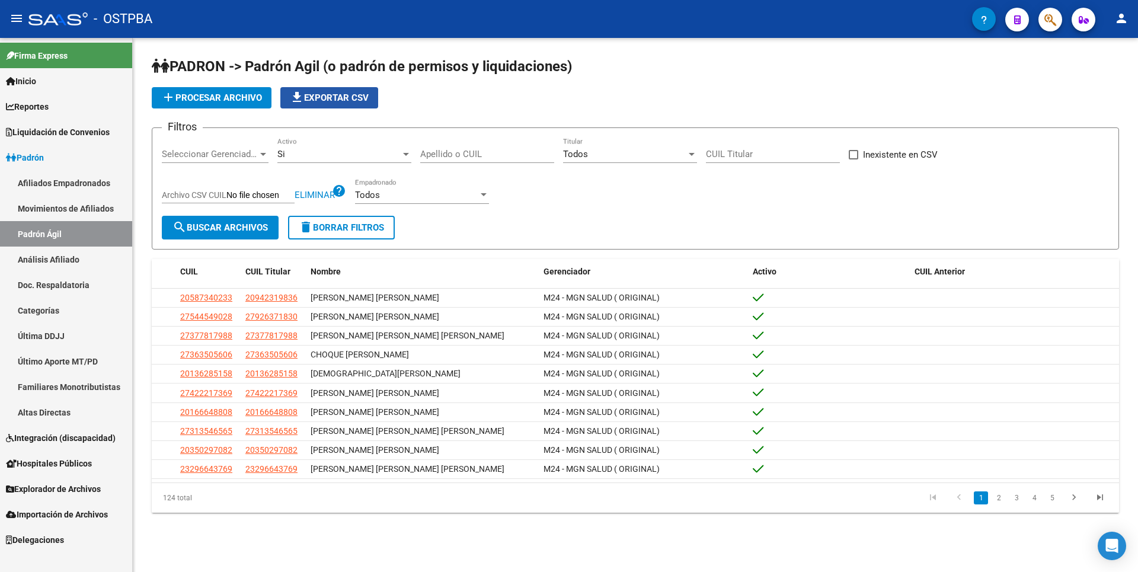
click at [323, 98] on span "file_download Exportar CSV" at bounding box center [329, 97] width 79 height 11
click at [413, 117] on app-list-header "[PERSON_NAME] -> [PERSON_NAME] Agil ([PERSON_NAME] de permisos y liquidaciones)…" at bounding box center [636, 153] width 968 height 193
click at [262, 156] on div at bounding box center [263, 153] width 11 height 9
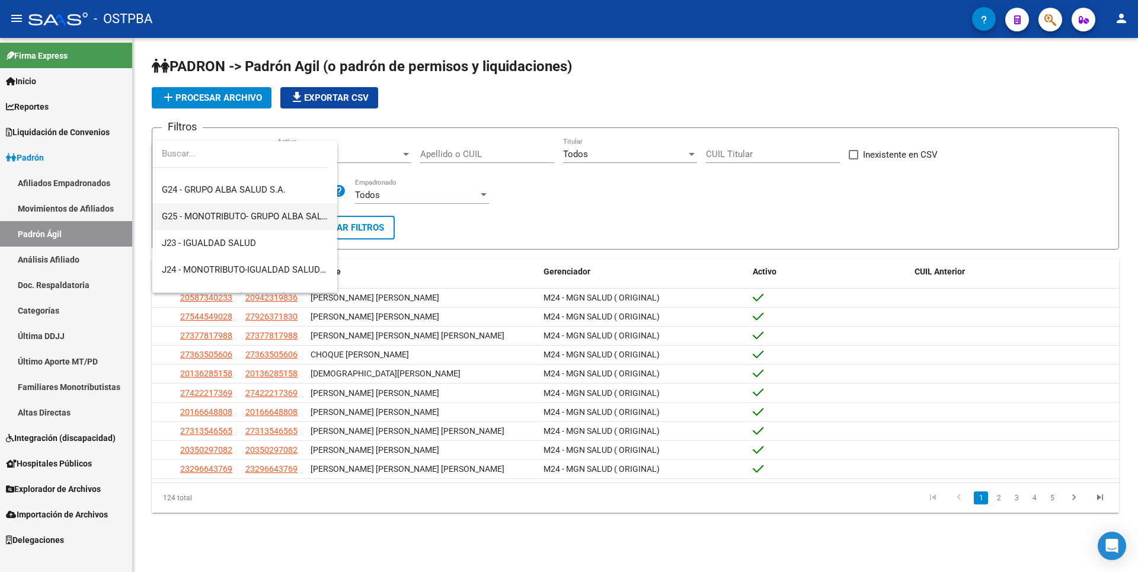
scroll to position [237, 0]
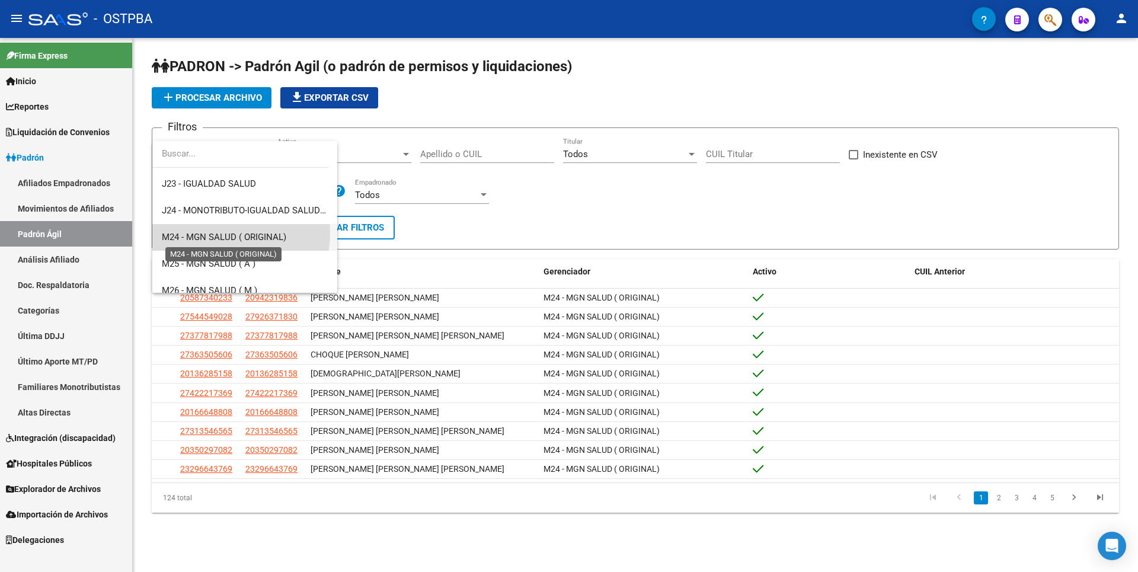
click at [231, 234] on span "M24 - MGN SALUD ( ORIGINAL)" at bounding box center [224, 237] width 125 height 11
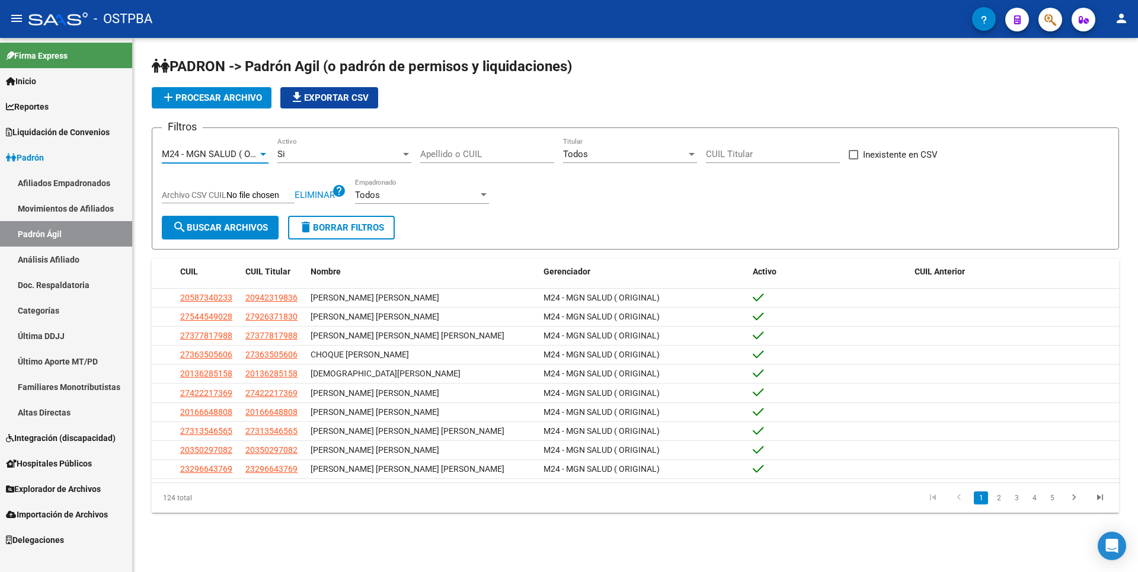
click at [229, 235] on button "search Buscar Archivos" at bounding box center [220, 228] width 117 height 24
click at [264, 157] on div at bounding box center [263, 153] width 11 height 9
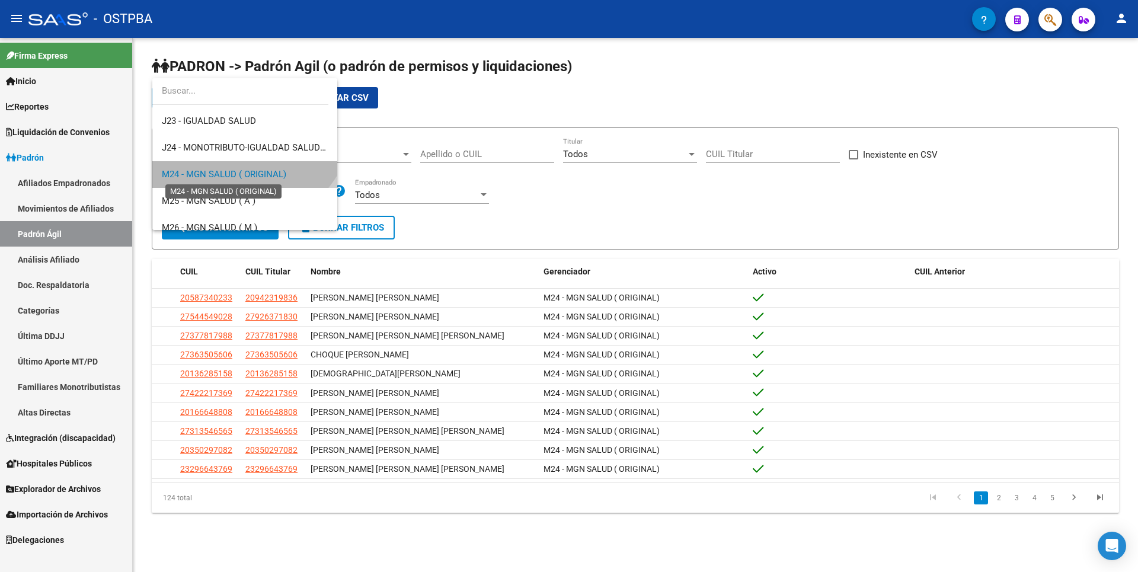
click at [231, 173] on span "M24 - MGN SALUD ( ORIGINAL)" at bounding box center [224, 174] width 125 height 11
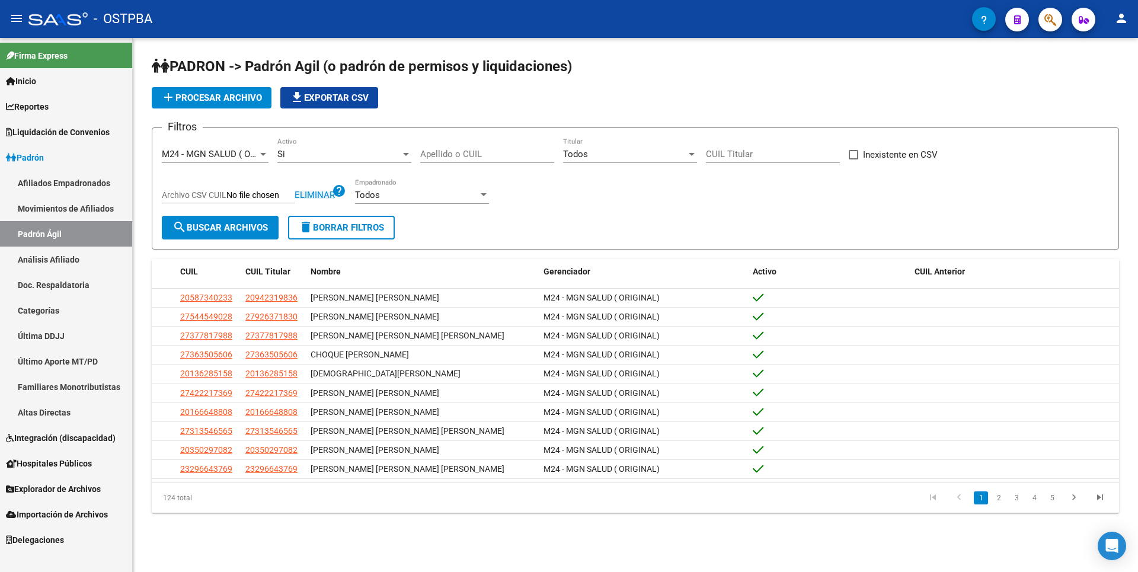
click at [323, 194] on span "Eliminar" at bounding box center [315, 195] width 40 height 11
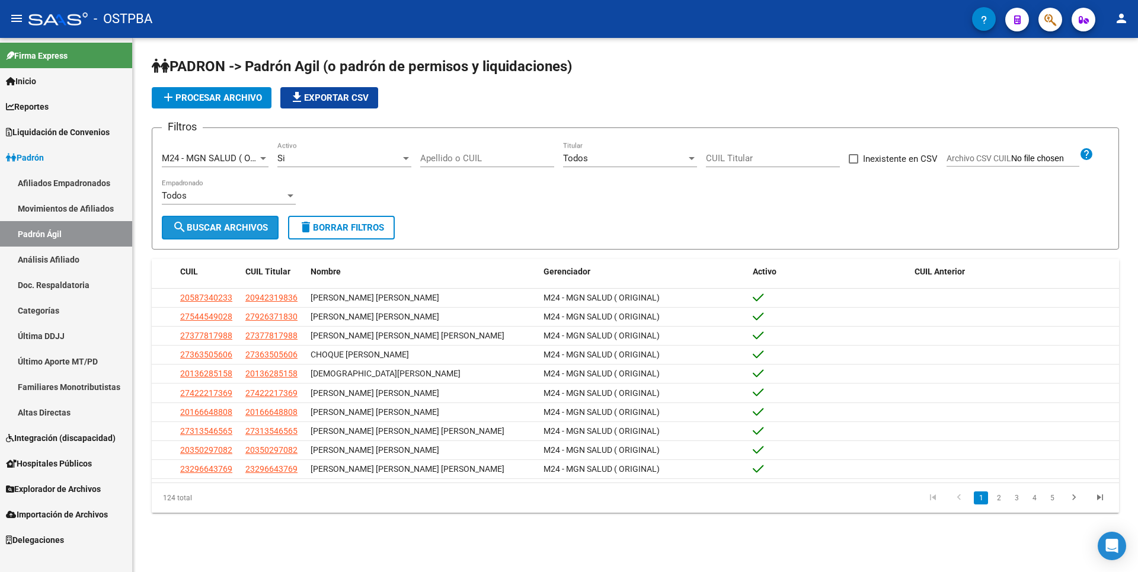
click at [237, 222] on span "search Buscar Archivos" at bounding box center [220, 227] width 95 height 11
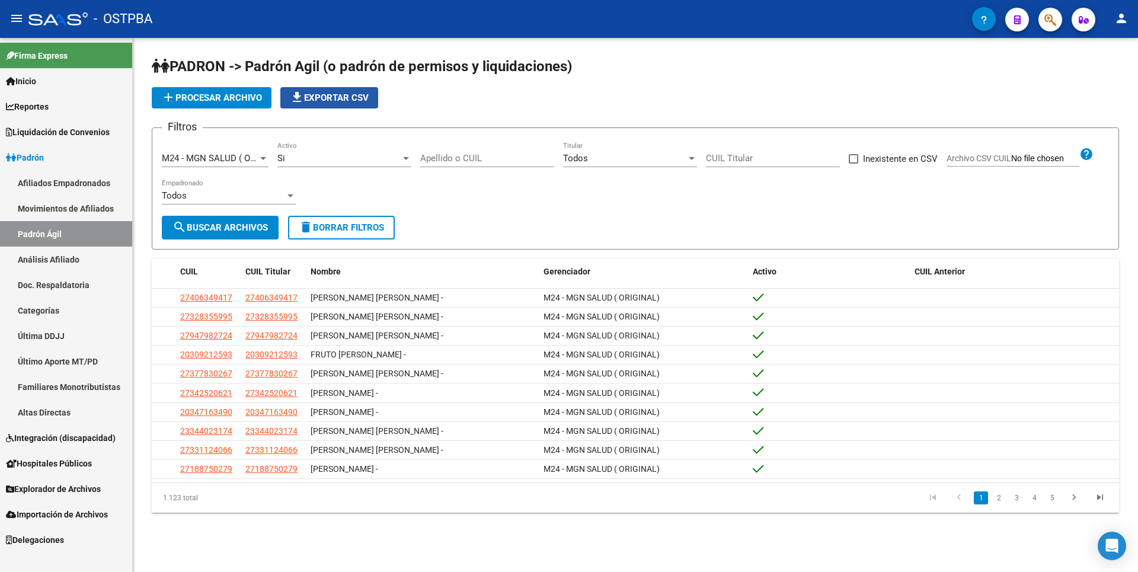
click at [350, 94] on span "file_download Exportar CSV" at bounding box center [329, 97] width 79 height 11
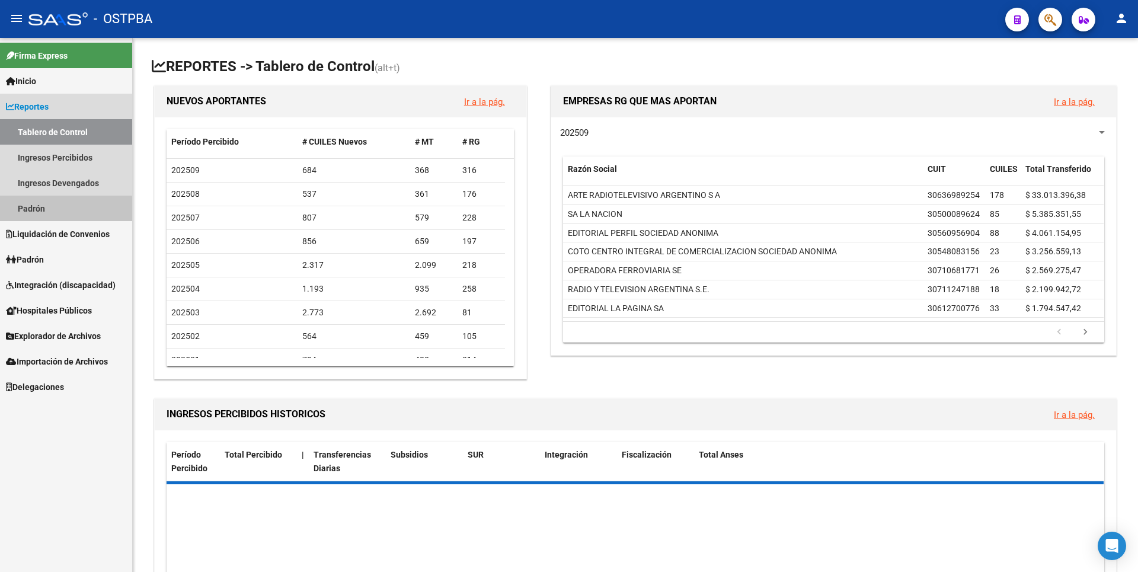
click at [43, 211] on link "Padrón" at bounding box center [66, 208] width 132 height 25
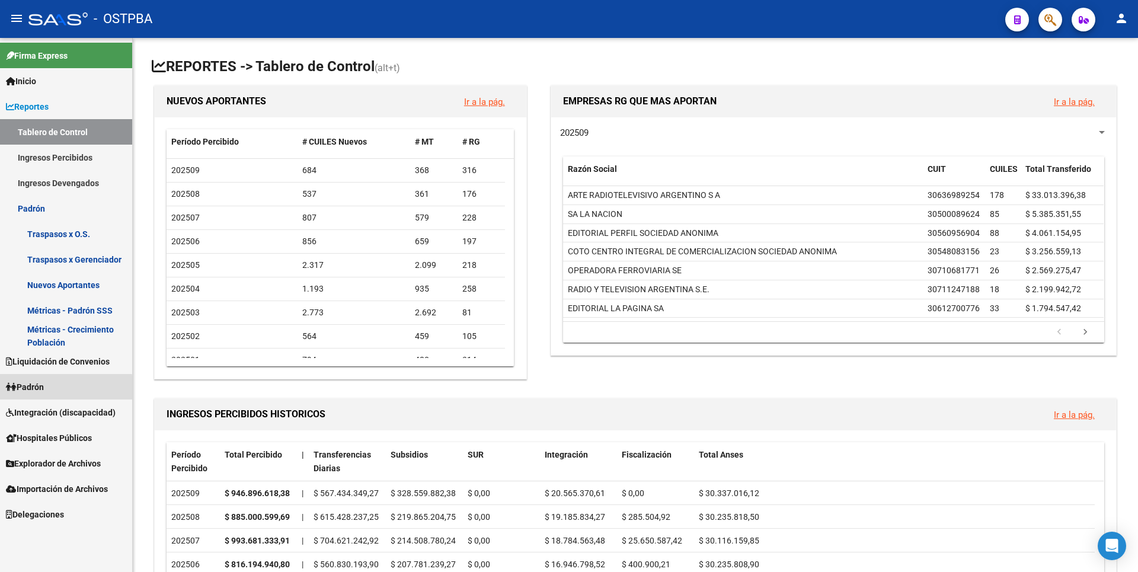
click at [63, 388] on link "Padrón" at bounding box center [66, 386] width 132 height 25
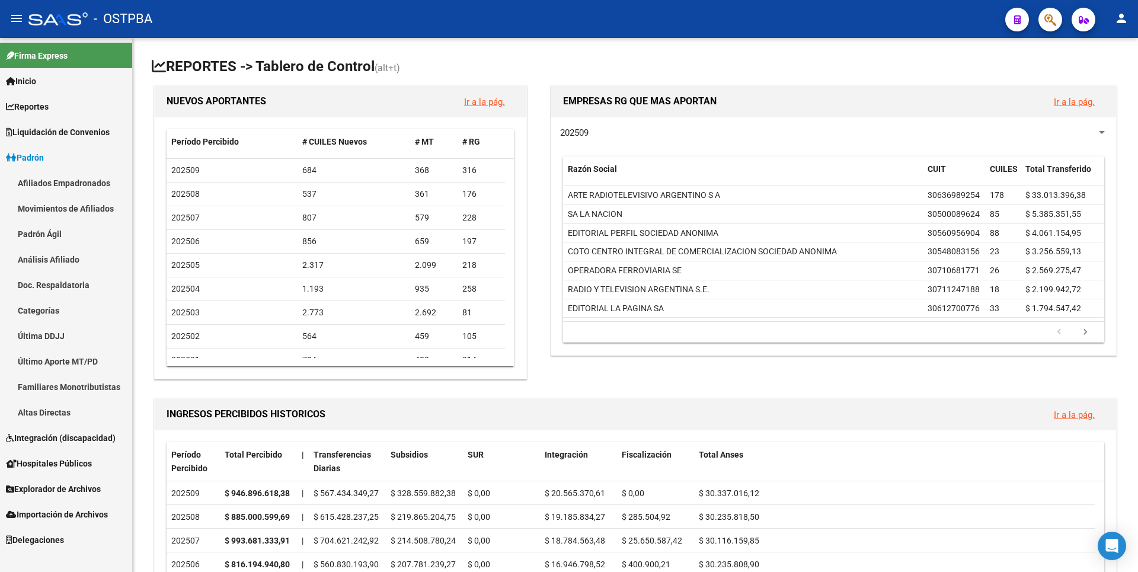
click at [97, 190] on link "Afiliados Empadronados" at bounding box center [66, 182] width 132 height 25
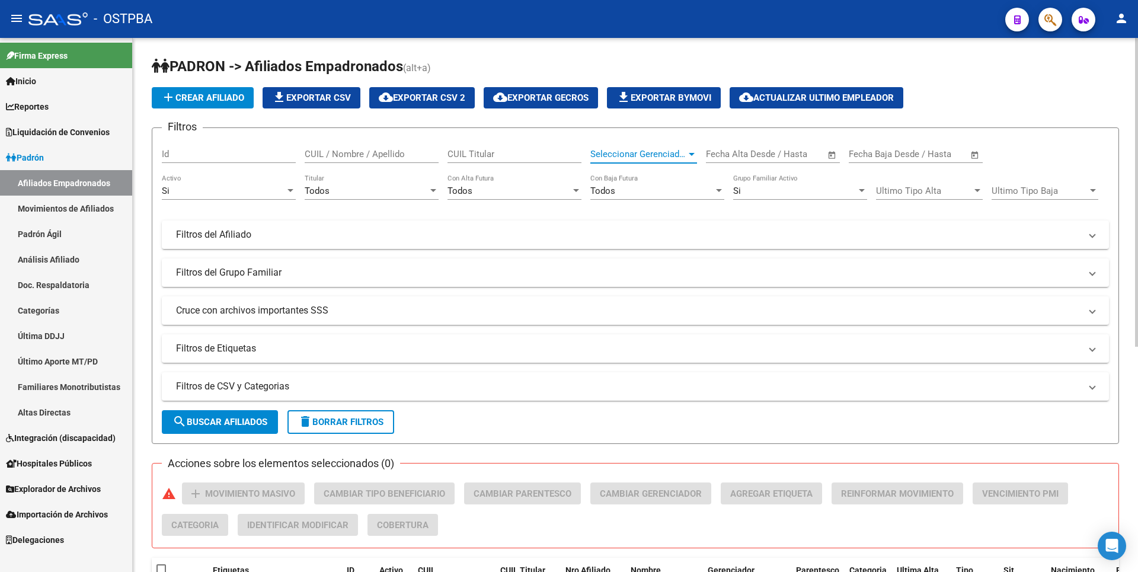
click at [685, 157] on span "Seleccionar Gerenciador" at bounding box center [638, 154] width 96 height 11
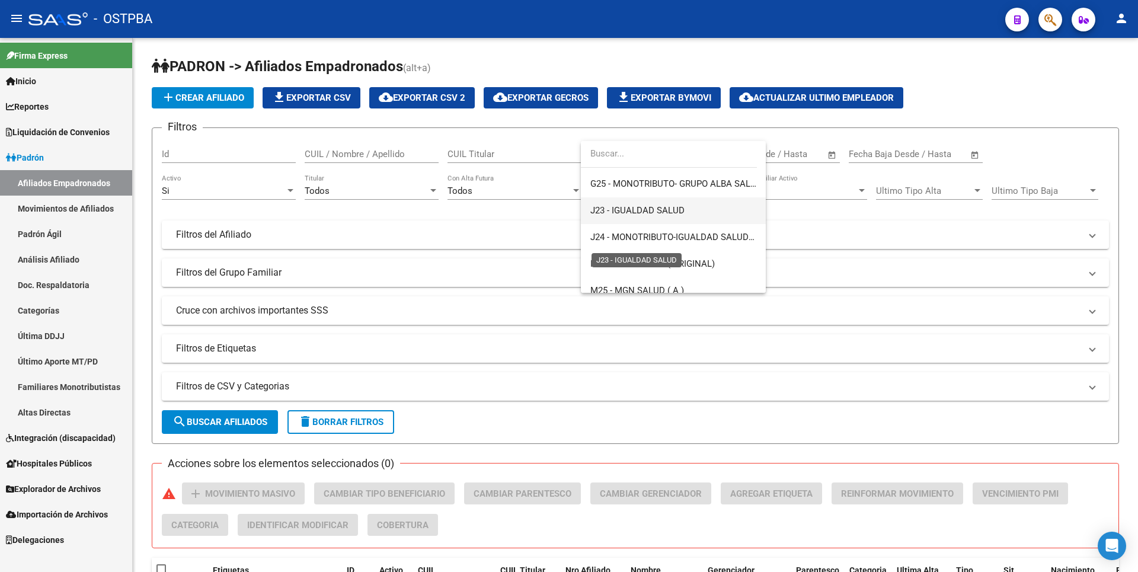
scroll to position [237, 0]
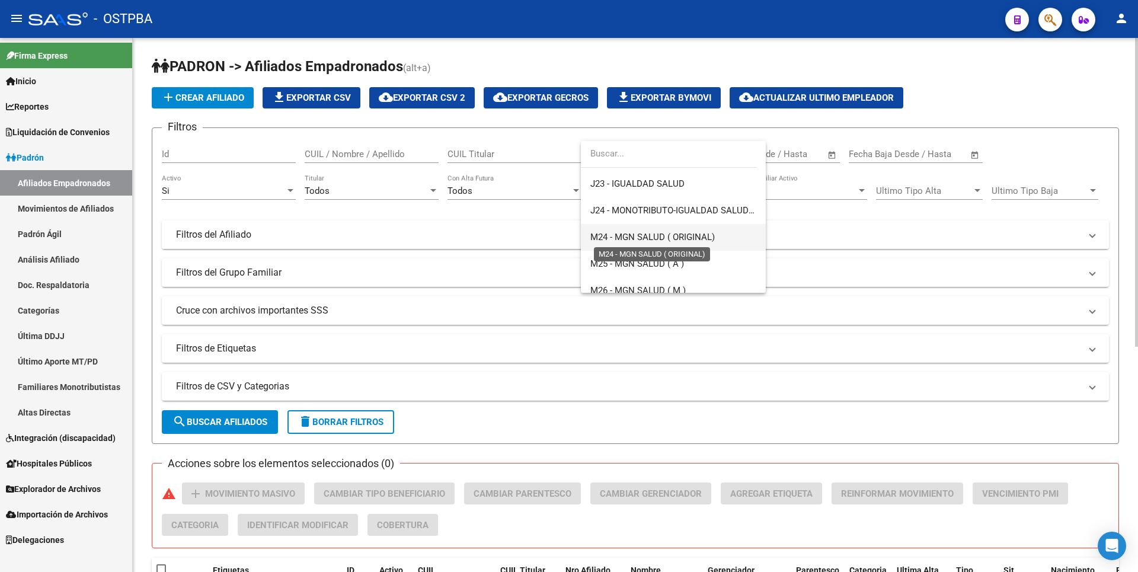
click at [663, 238] on span "M24 - MGN SALUD ( ORIGINAL)" at bounding box center [652, 237] width 125 height 11
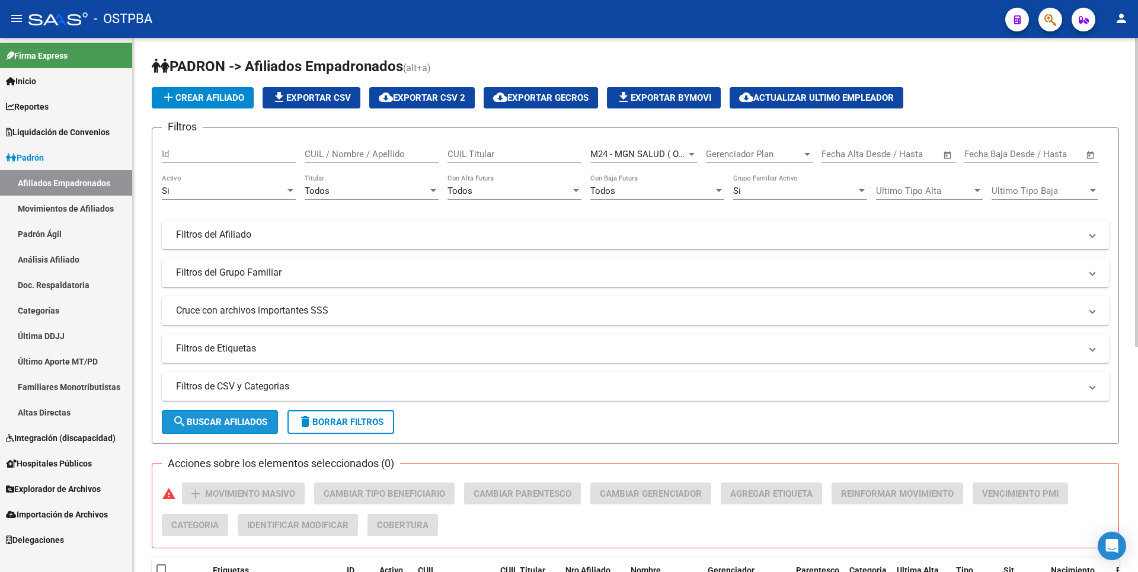
click at [219, 417] on span "search Buscar Afiliados" at bounding box center [220, 422] width 95 height 11
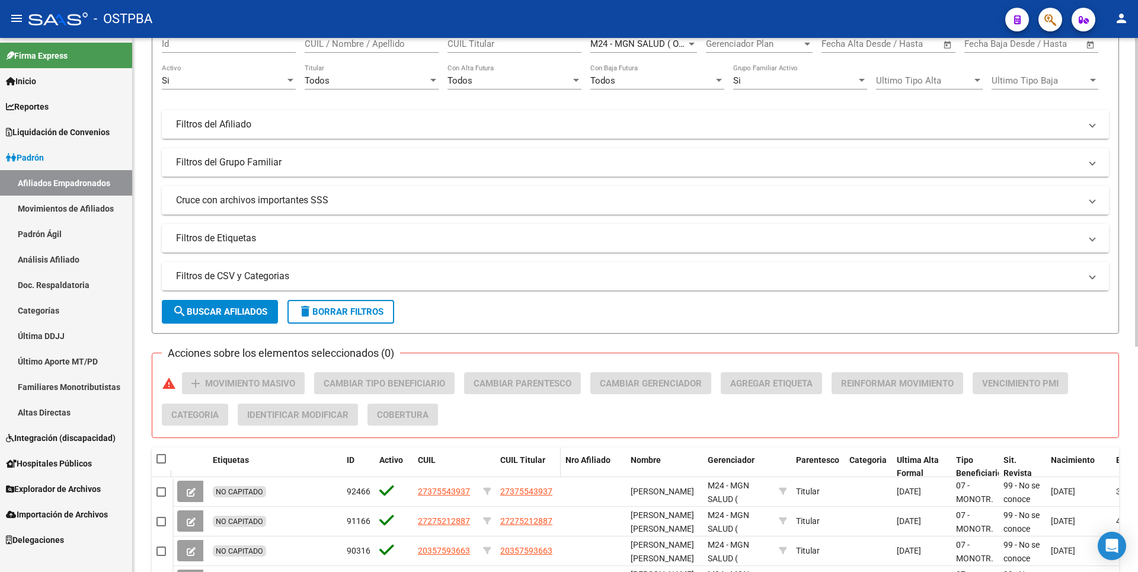
scroll to position [92, 0]
